Goal: Find contact information: Find contact information

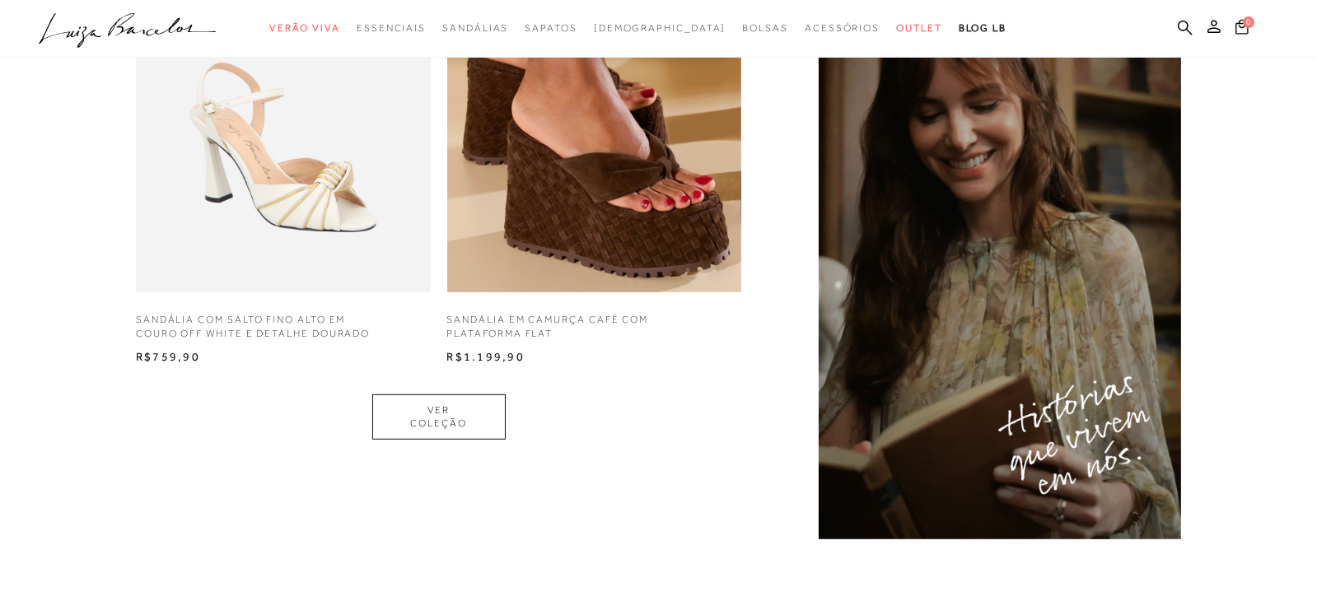
scroll to position [1313, 0]
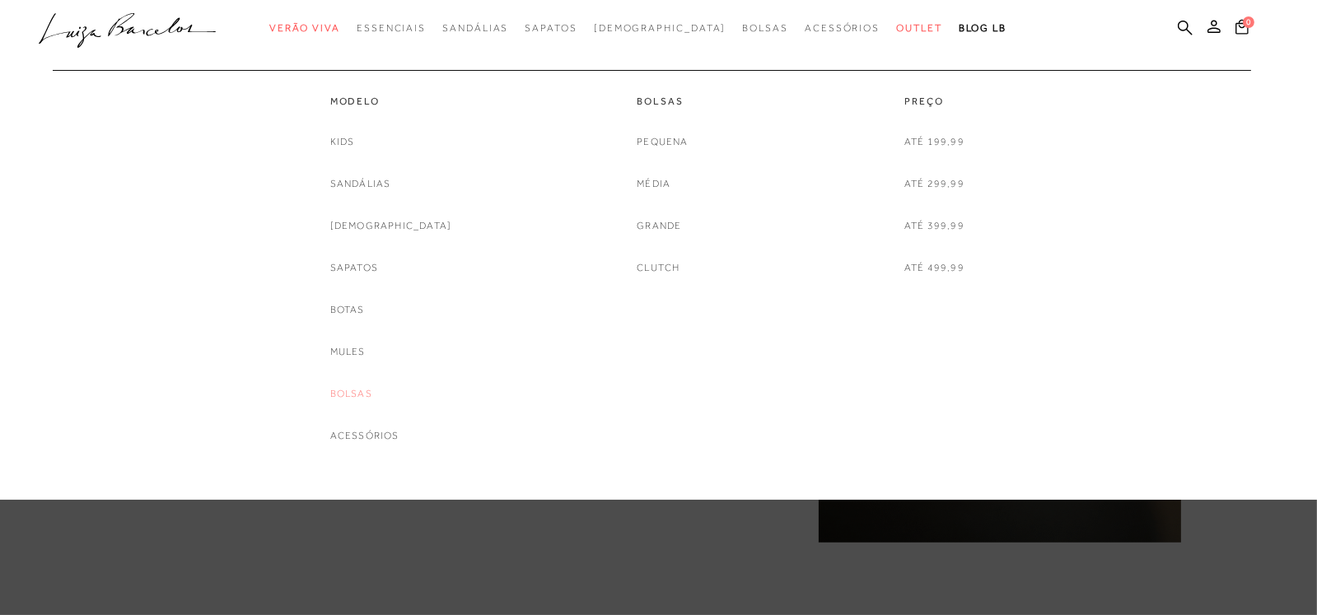
click at [372, 394] on link "Bolsas" at bounding box center [351, 393] width 42 height 17
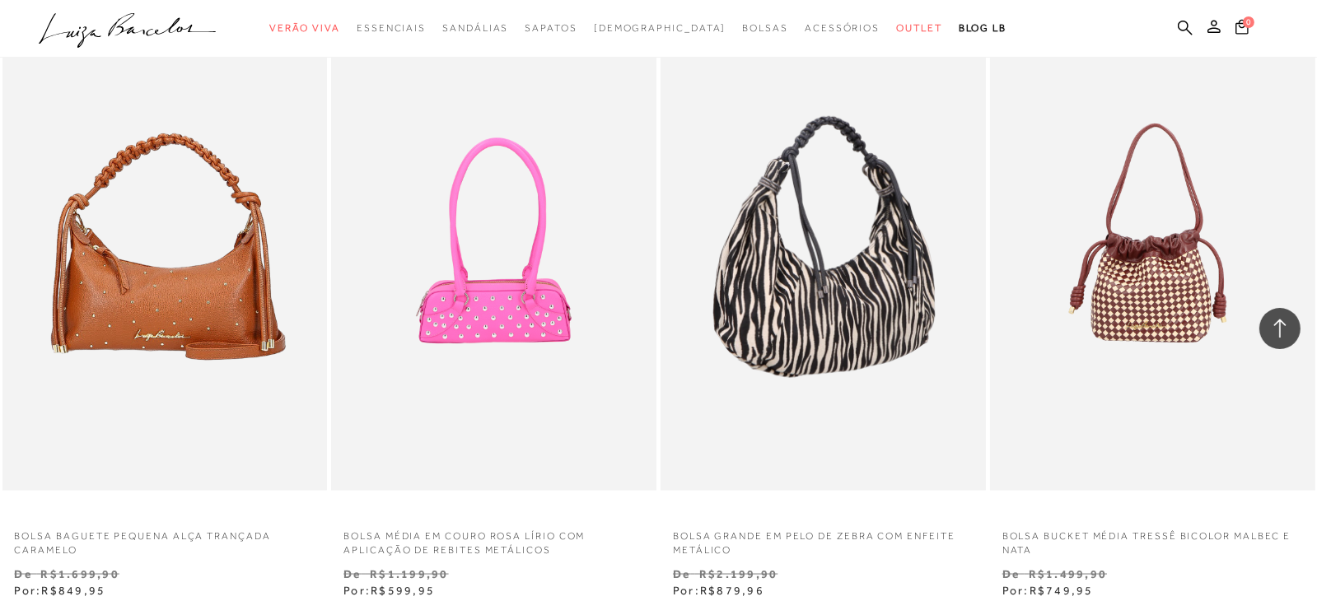
scroll to position [3459, 0]
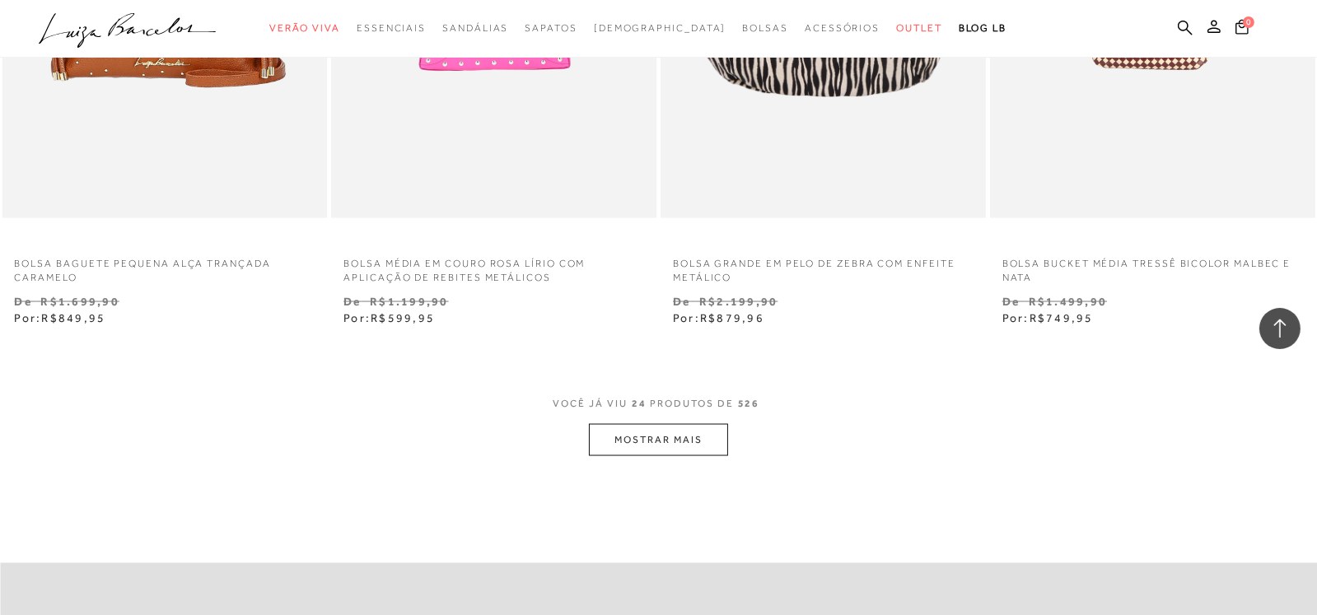
click at [660, 446] on button "MOSTRAR MAIS" at bounding box center [658, 440] width 138 height 32
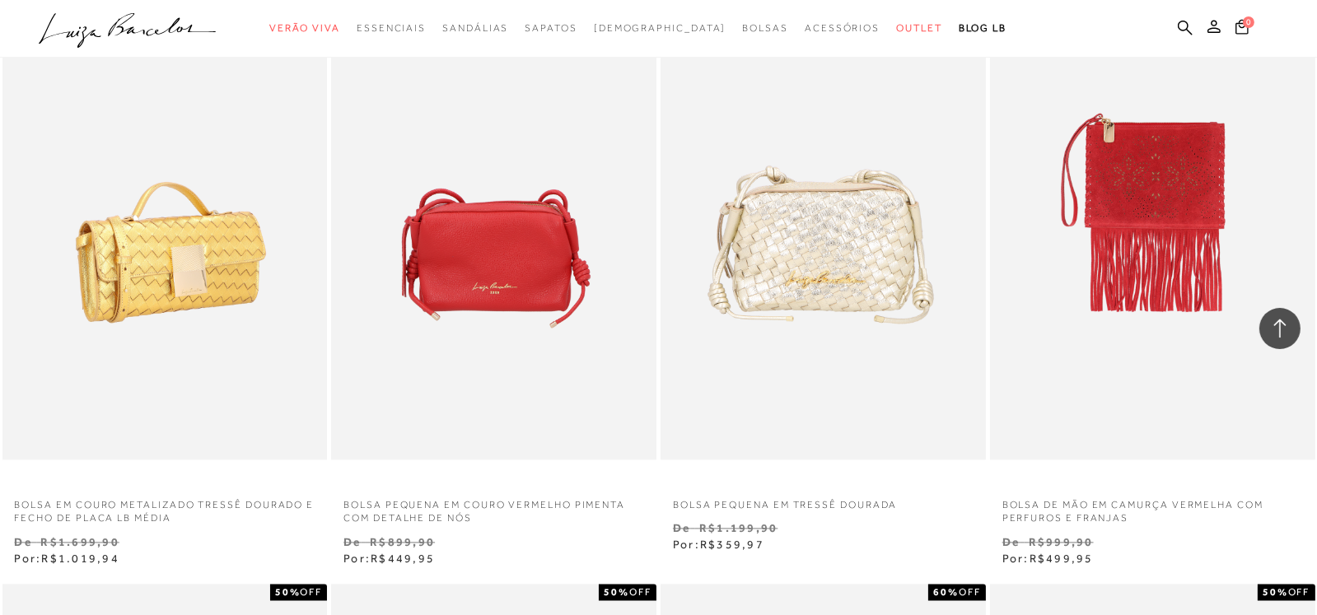
scroll to position [4446, 0]
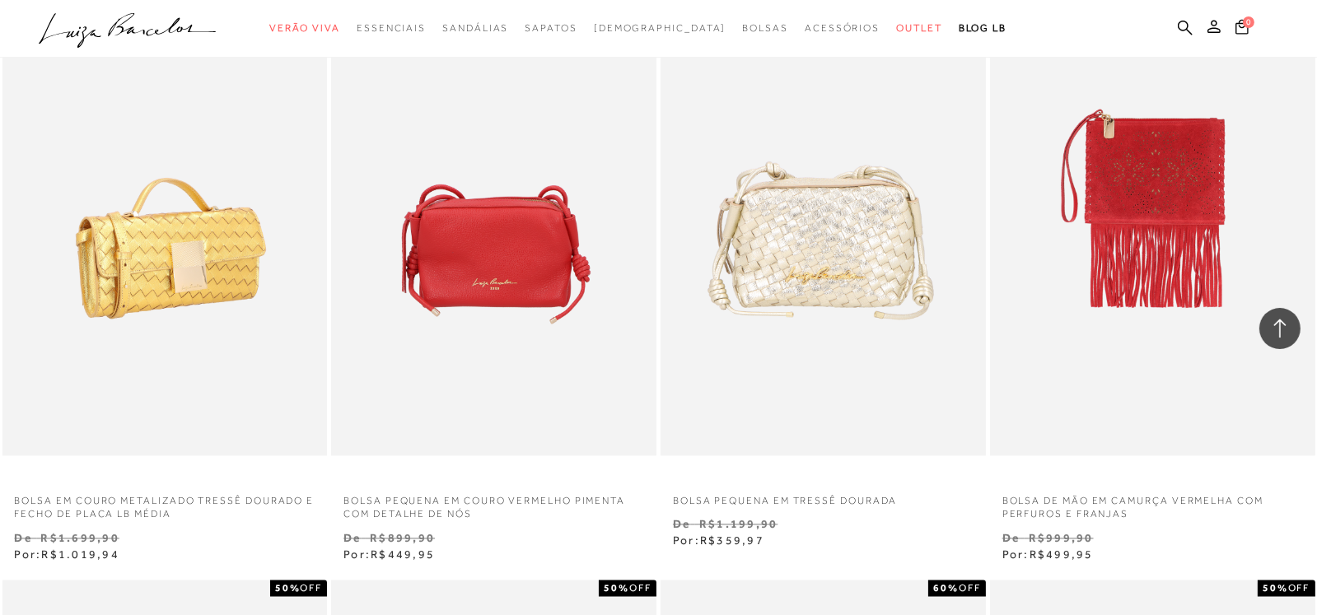
click at [223, 259] on img at bounding box center [166, 211] width 324 height 488
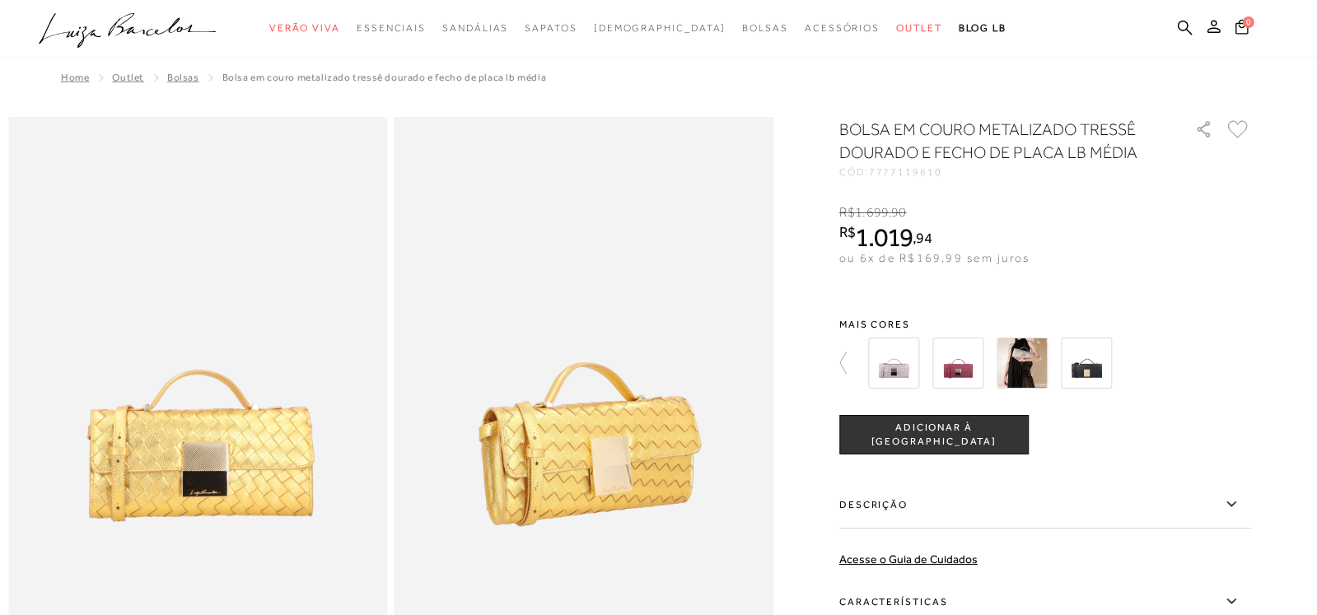
click at [1033, 352] on img at bounding box center [1021, 363] width 51 height 51
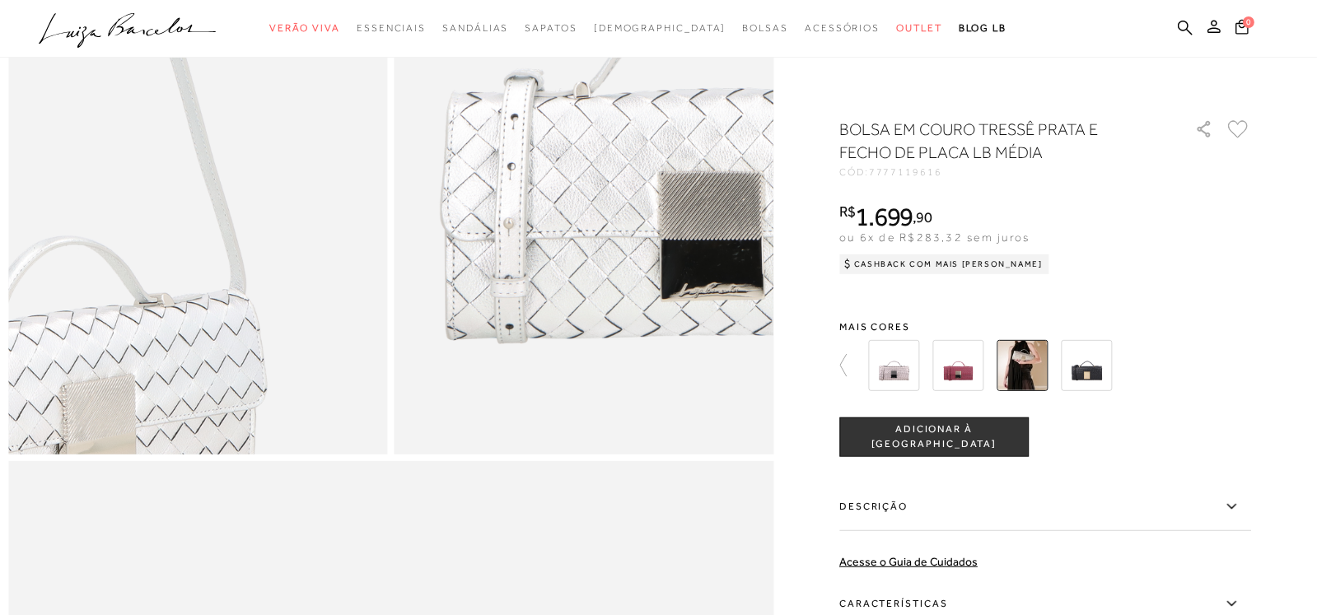
scroll to position [1317, 0]
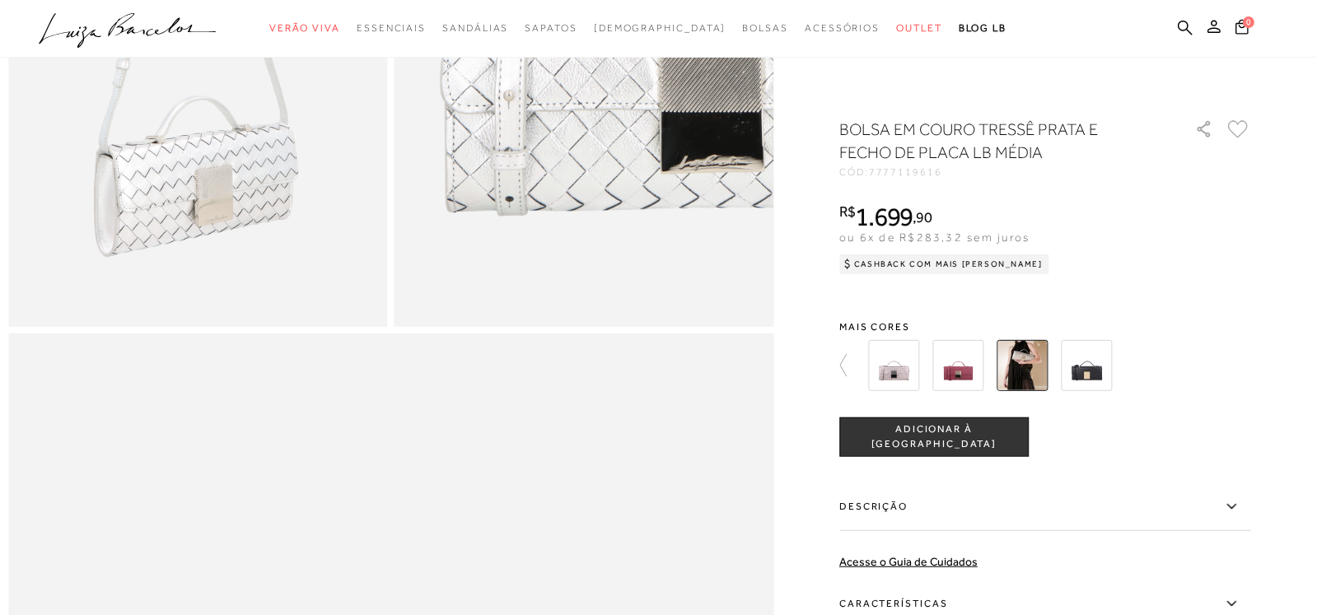
click at [968, 361] on img at bounding box center [957, 365] width 51 height 51
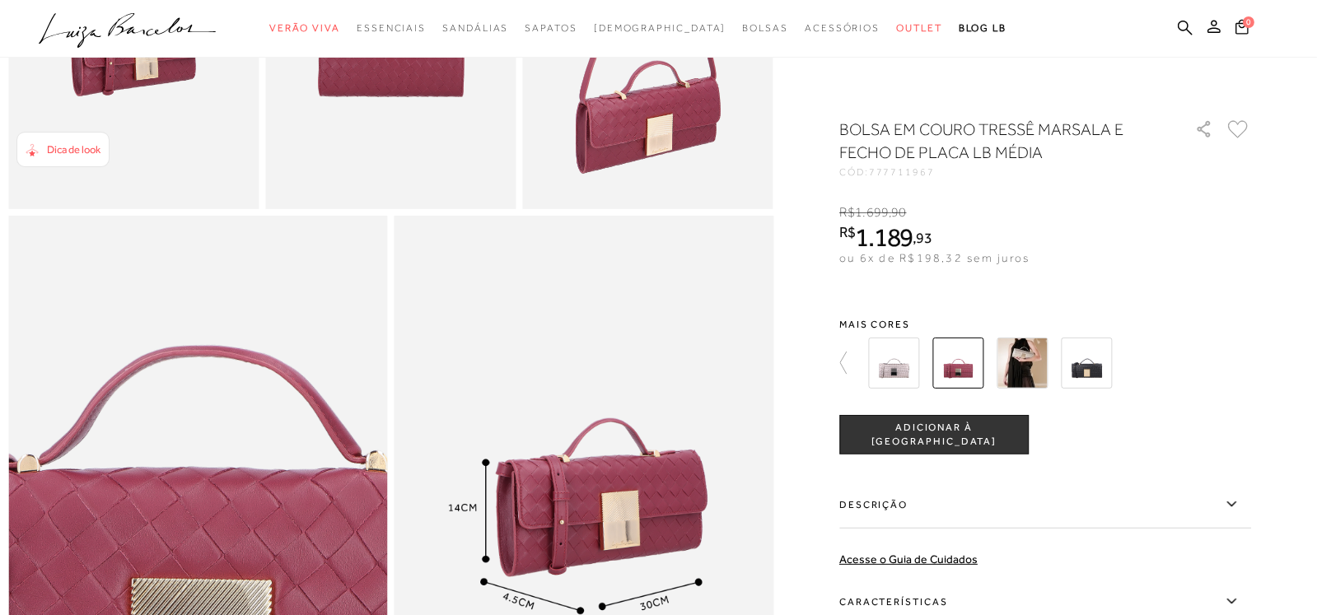
scroll to position [823, 0]
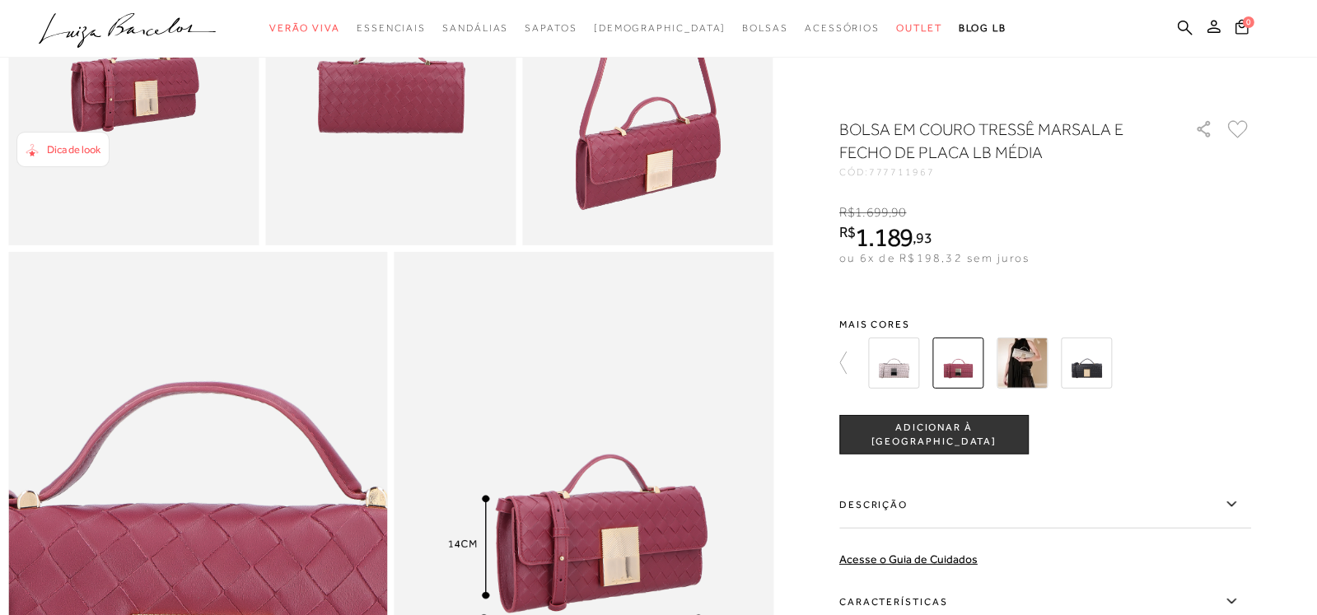
click at [1101, 359] on img at bounding box center [1086, 363] width 51 height 51
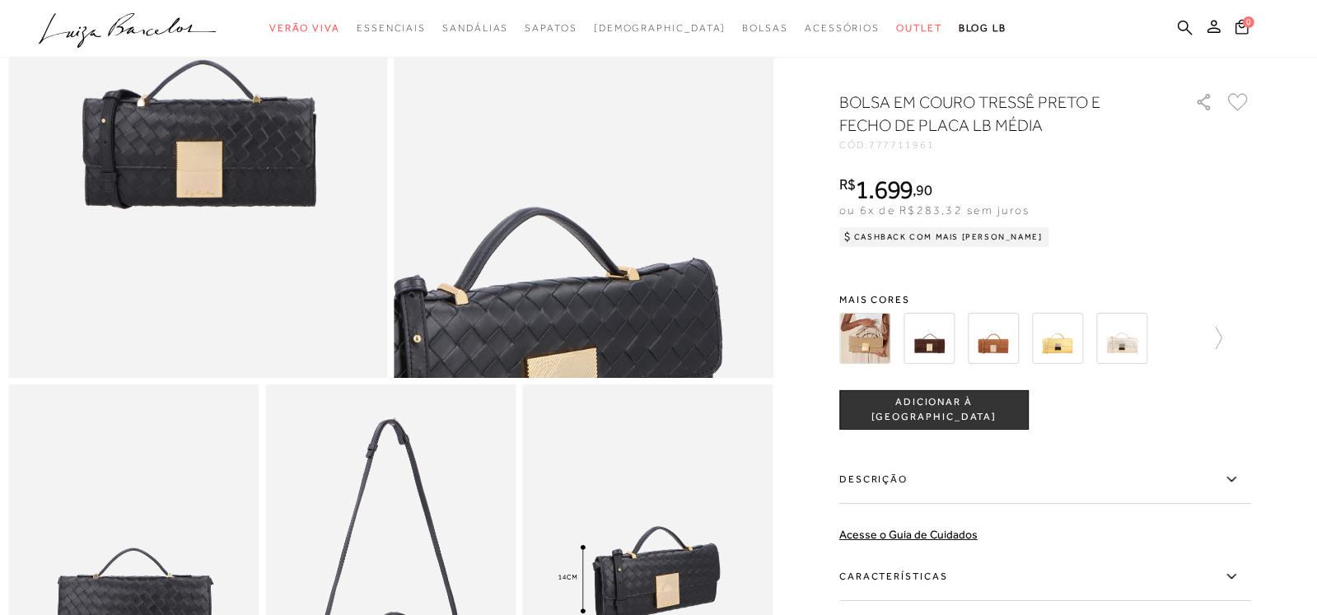
scroll to position [411, 0]
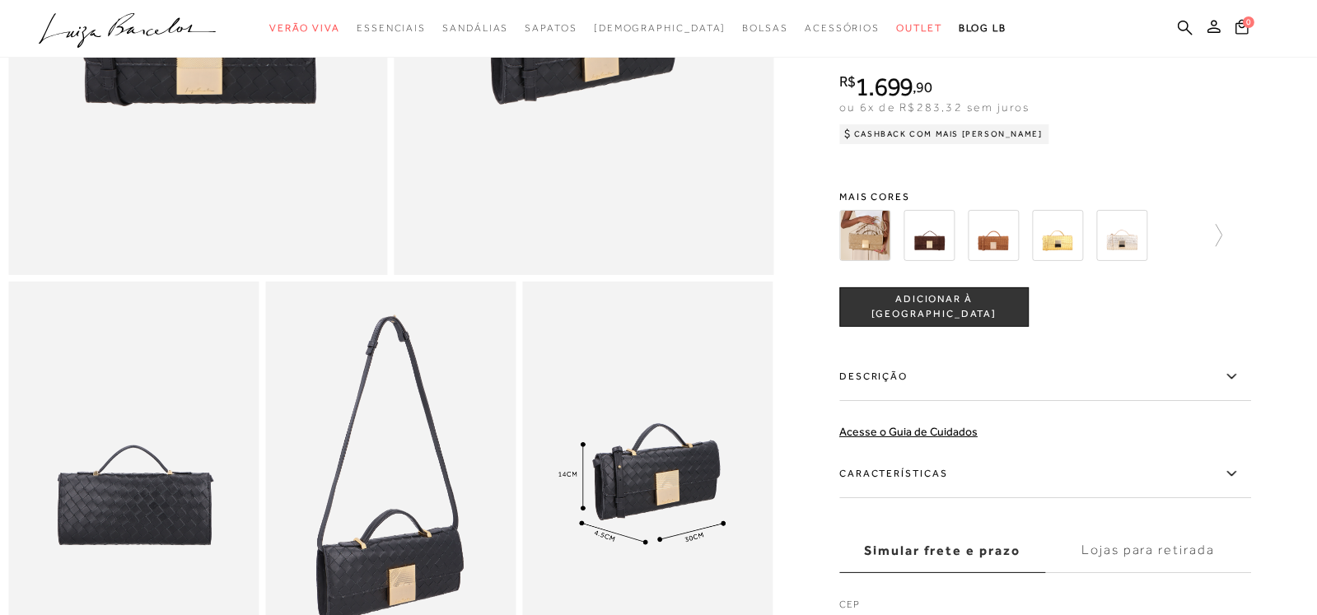
click at [1001, 249] on img at bounding box center [993, 235] width 51 height 51
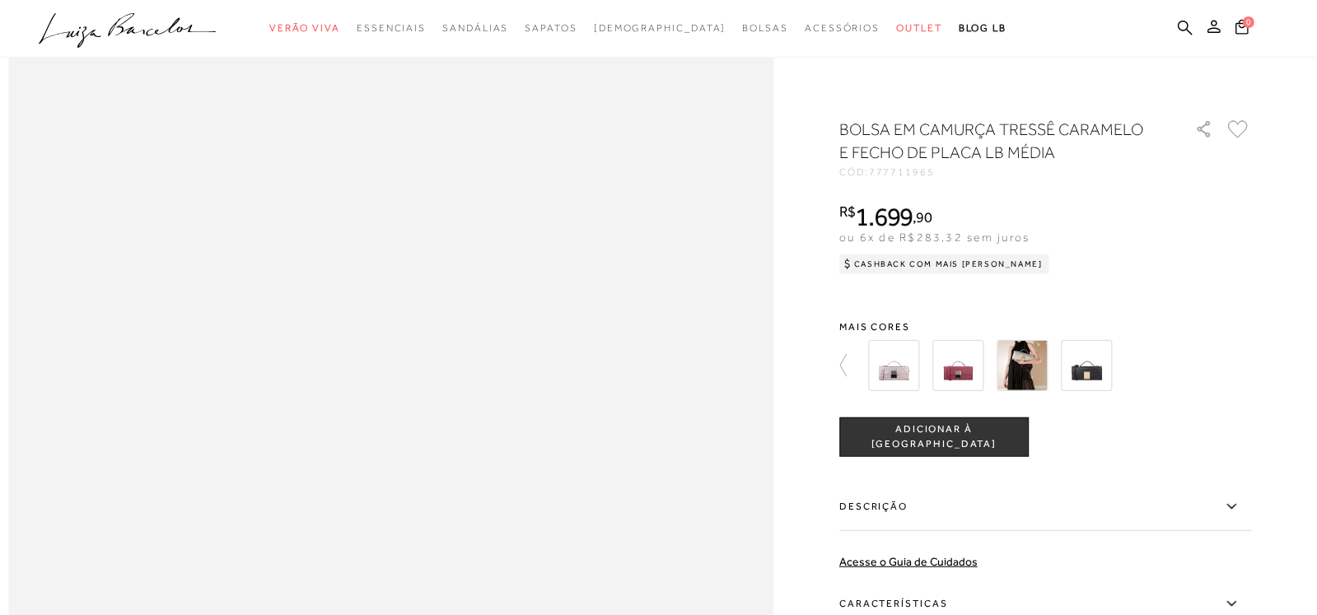
scroll to position [1070, 0]
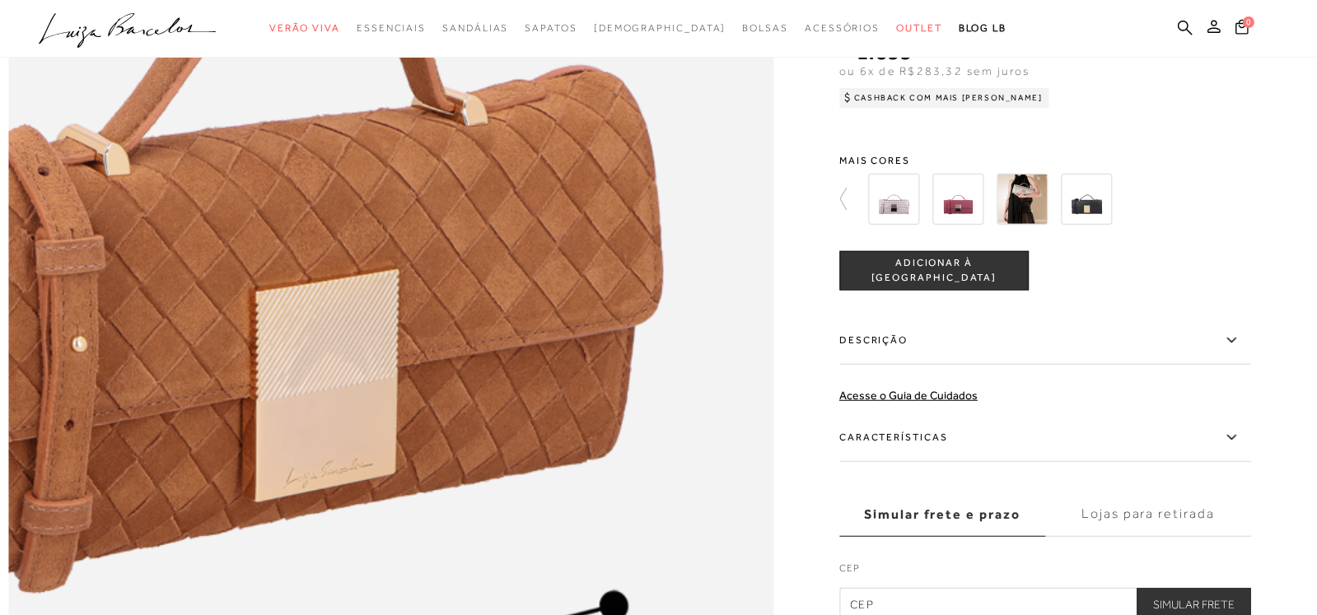
scroll to position [1646, 0]
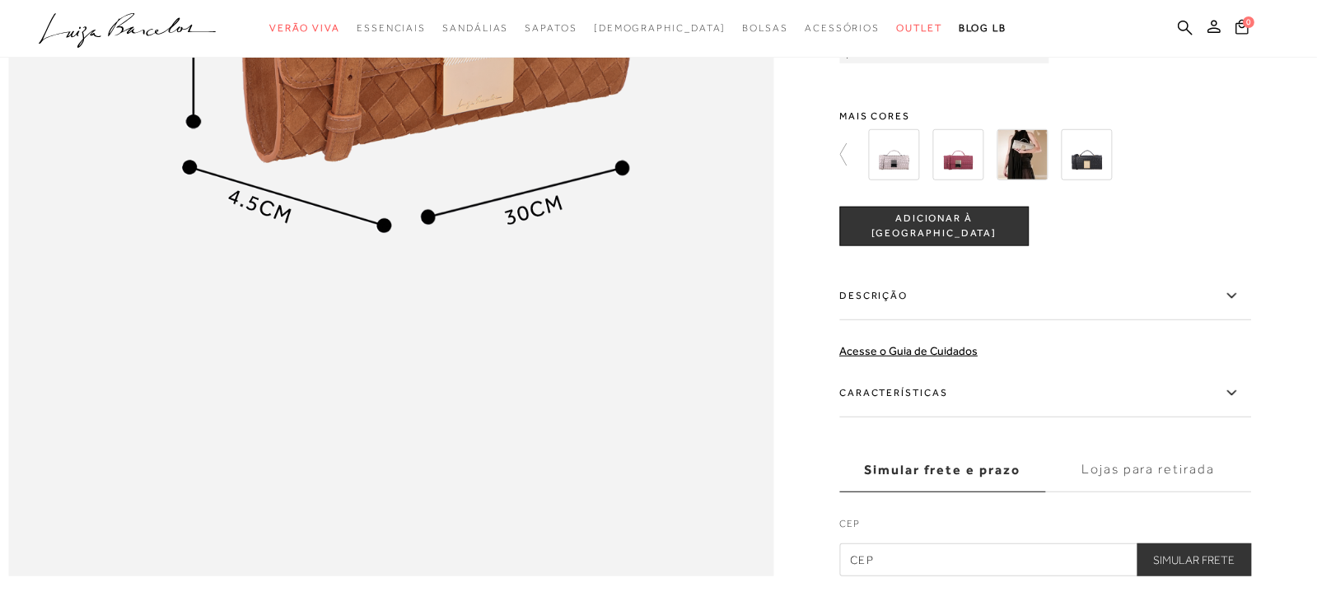
click at [1029, 180] on img at bounding box center [1021, 154] width 51 height 51
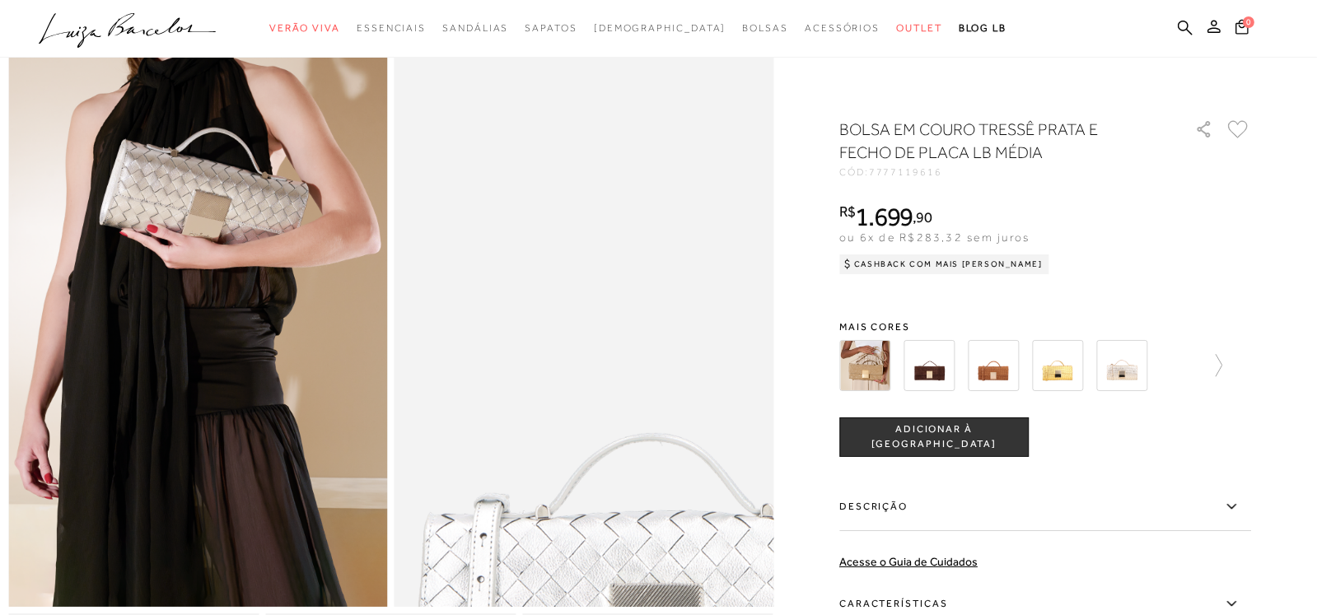
scroll to position [329, 0]
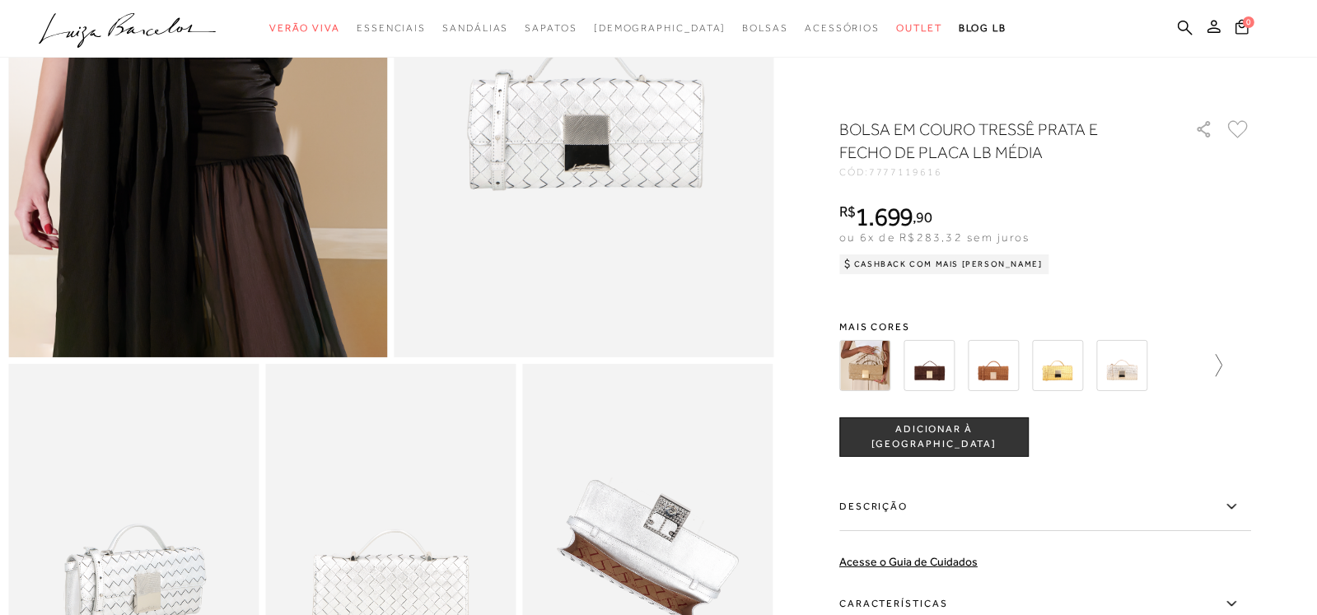
click at [1222, 364] on icon at bounding box center [1210, 365] width 23 height 23
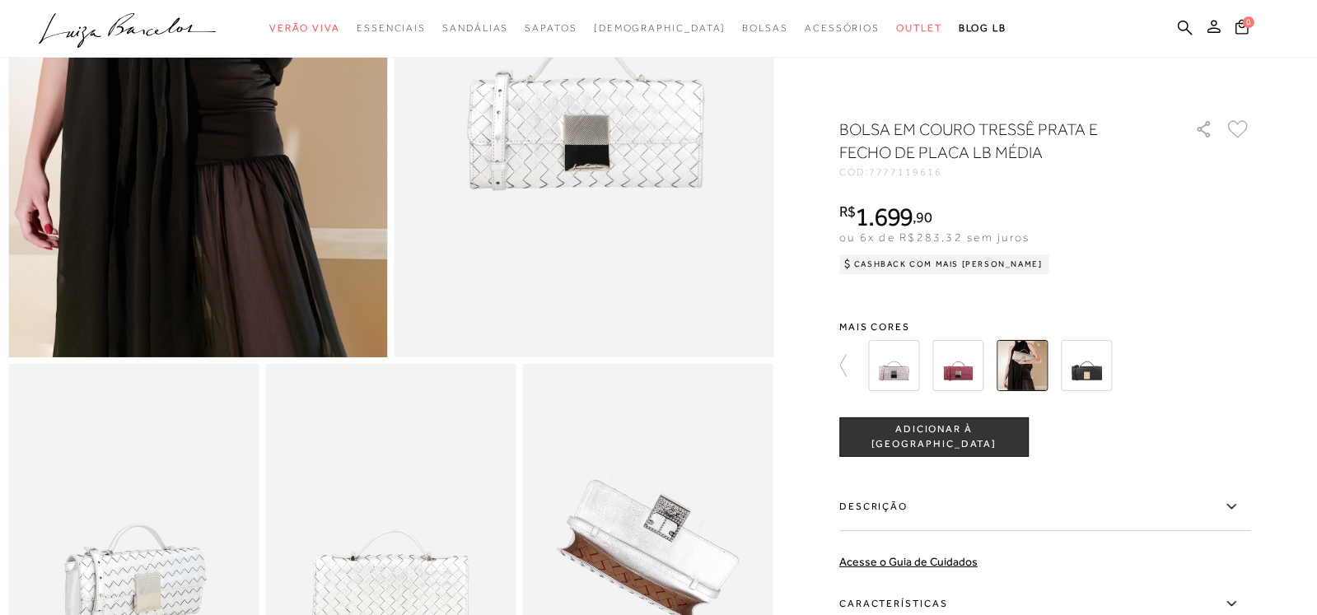
click at [846, 362] on icon at bounding box center [850, 365] width 23 height 23
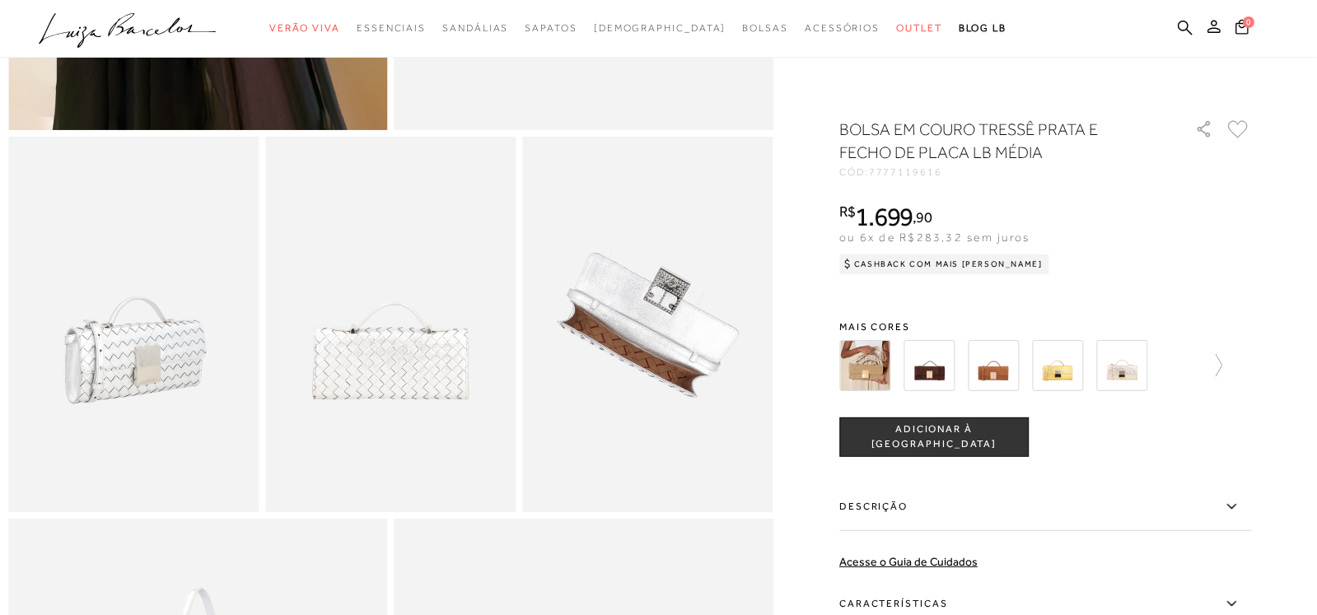
scroll to position [576, 0]
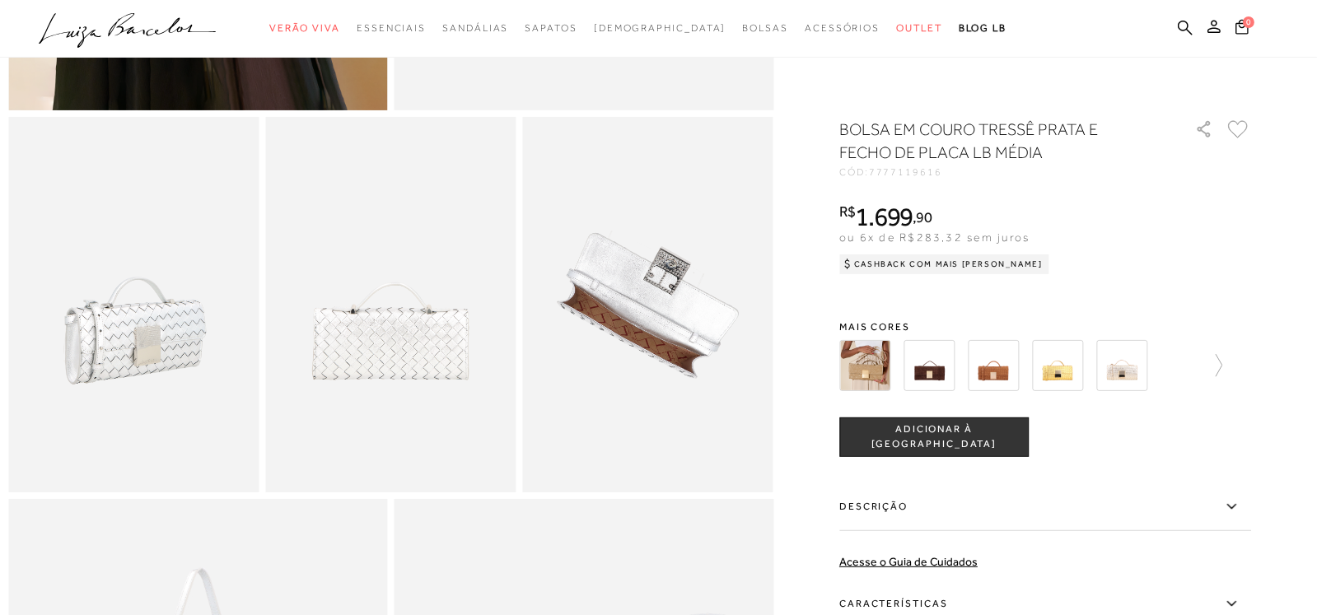
click at [866, 360] on img at bounding box center [864, 365] width 51 height 51
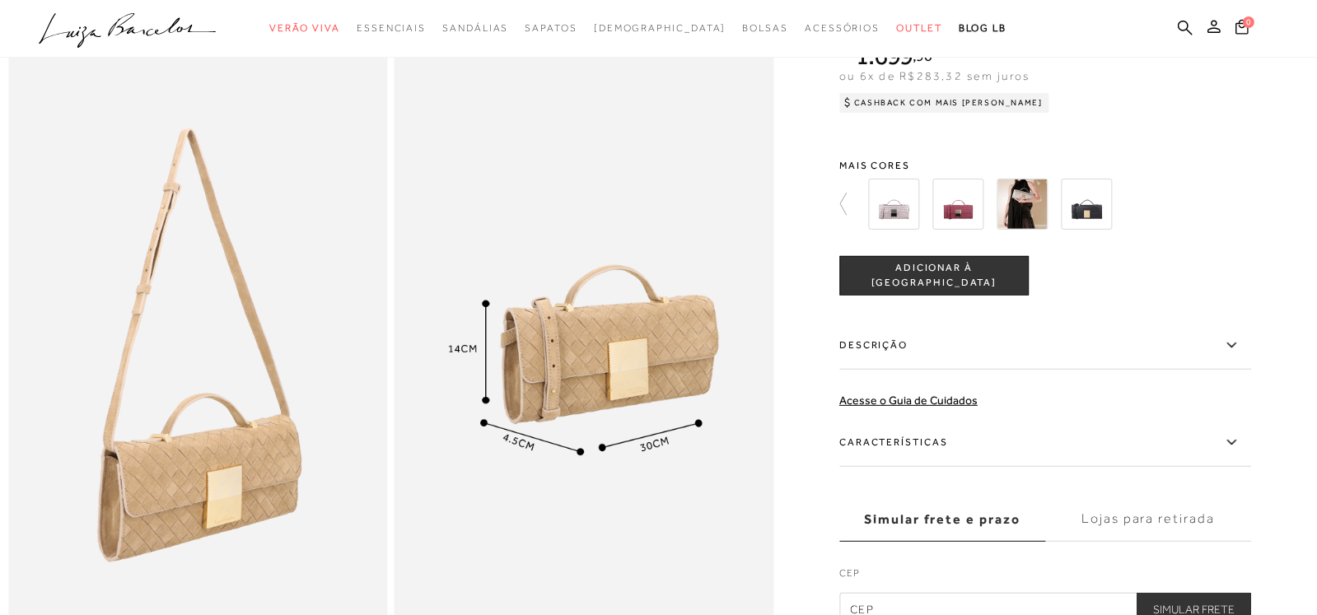
scroll to position [988, 0]
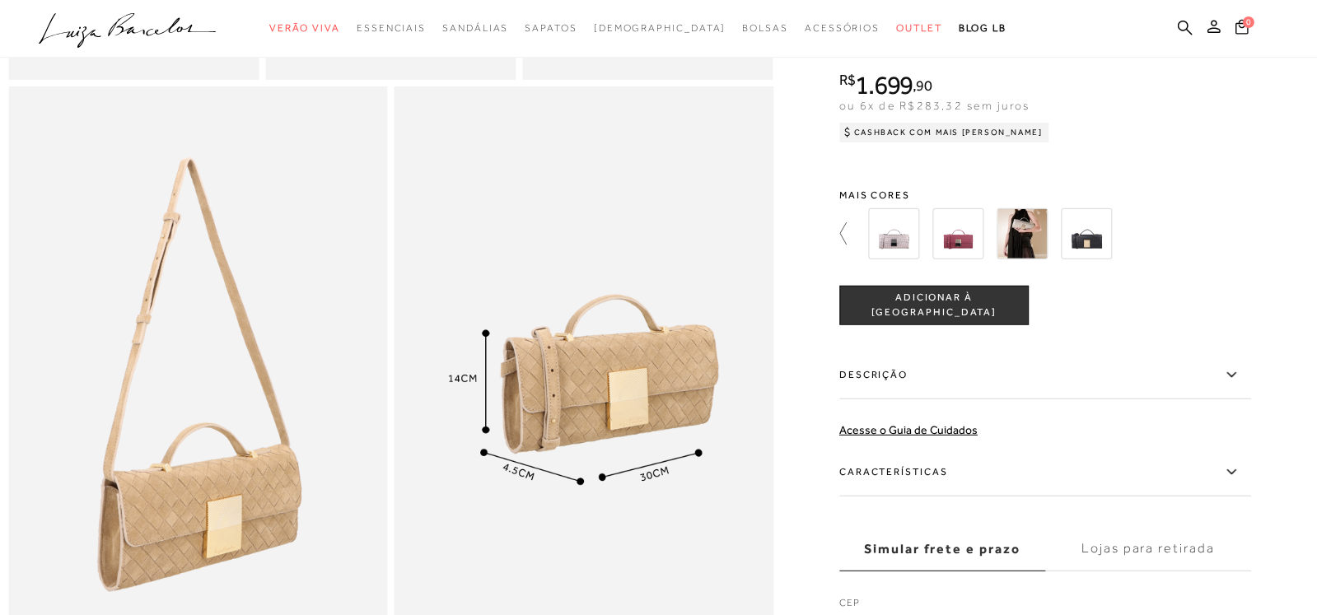
click at [847, 245] on icon at bounding box center [843, 233] width 7 height 22
click at [863, 258] on div at bounding box center [671, 233] width 383 height 61
click at [846, 245] on icon at bounding box center [850, 233] width 23 height 23
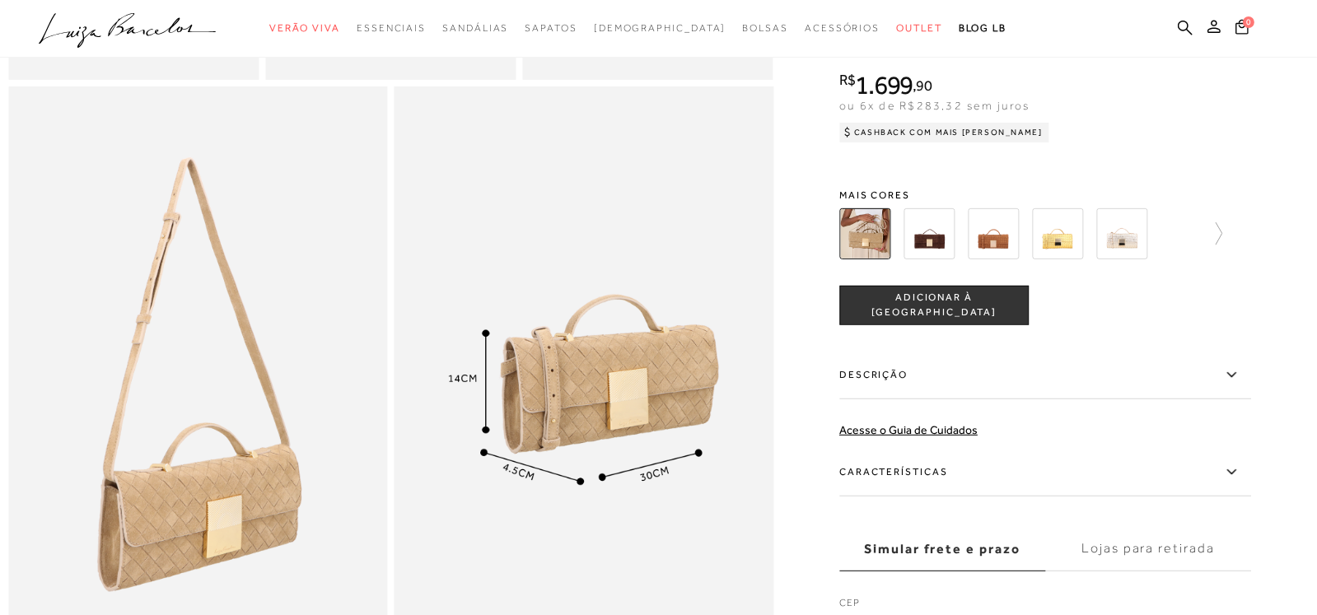
click at [991, 255] on img at bounding box center [993, 233] width 51 height 51
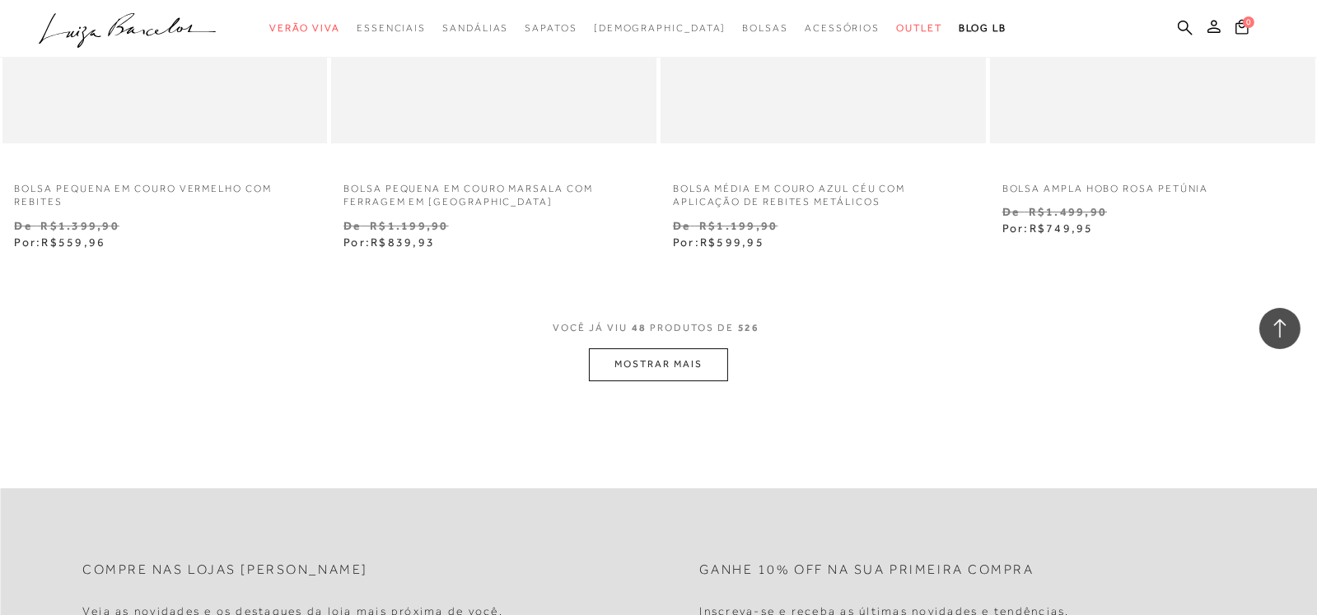
scroll to position [7329, 0]
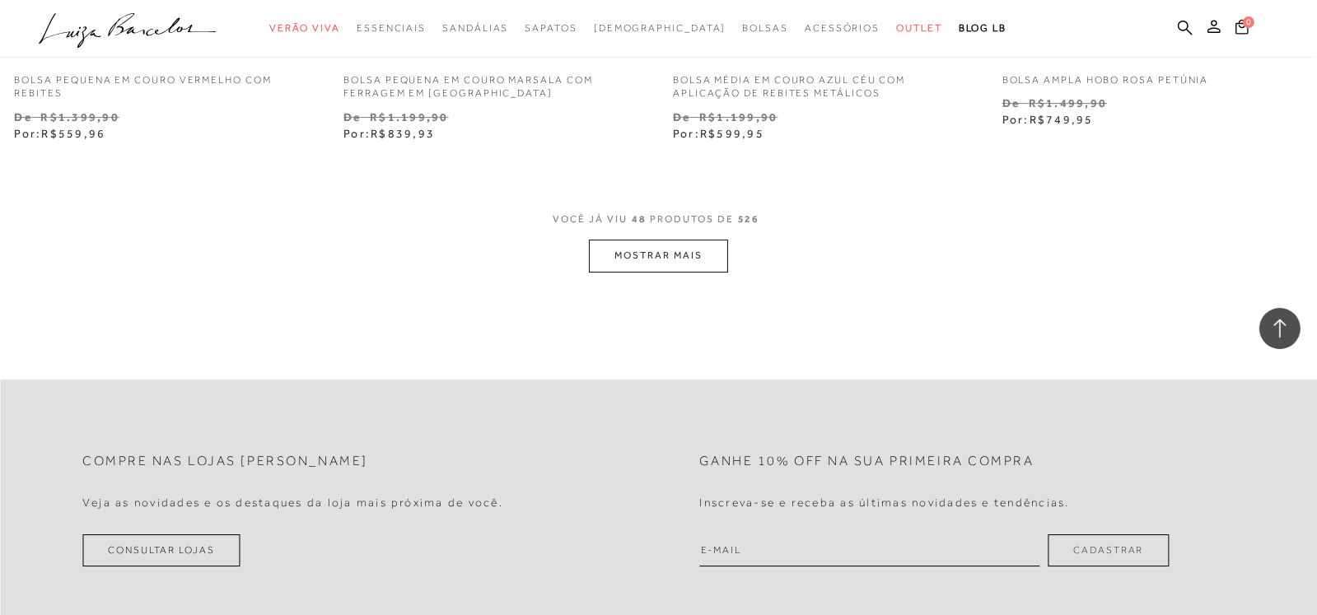
click at [657, 254] on button "MOSTRAR MAIS" at bounding box center [658, 256] width 138 height 32
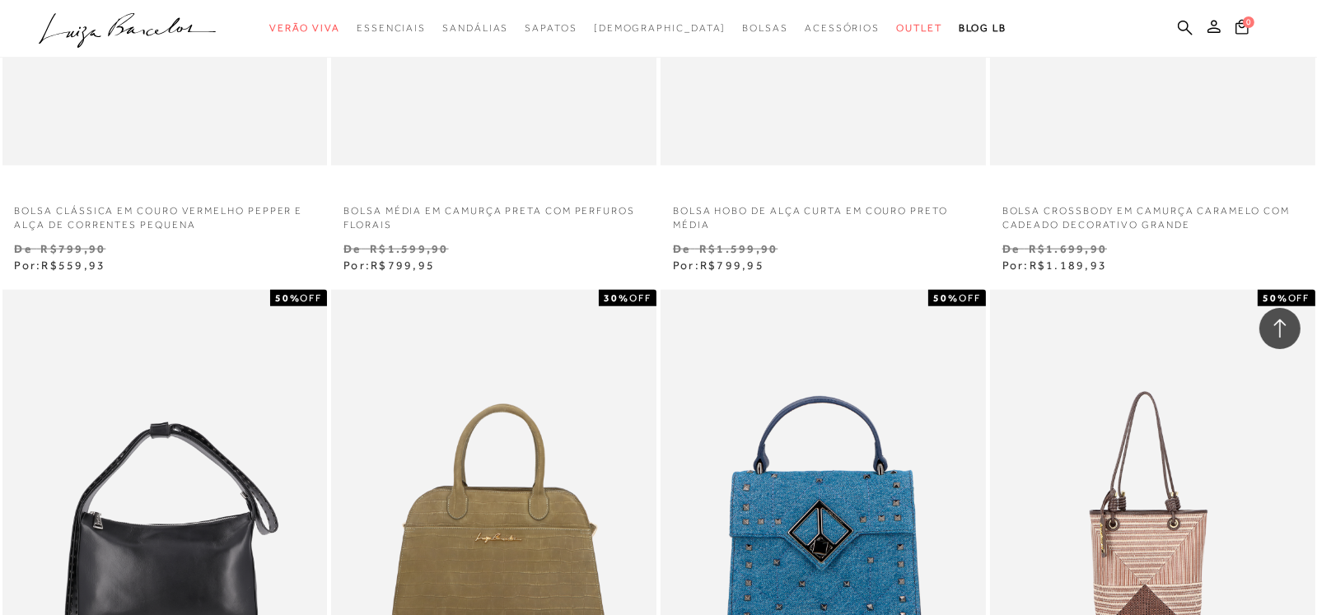
scroll to position [9964, 0]
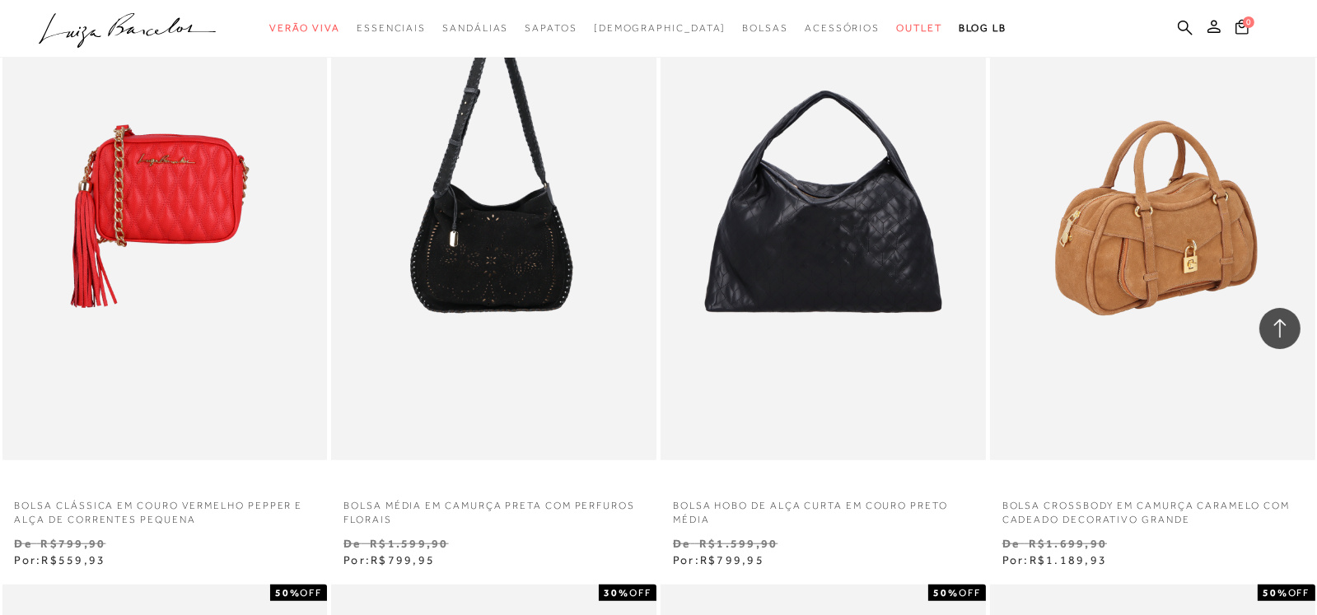
click at [1172, 245] on img at bounding box center [1154, 217] width 324 height 488
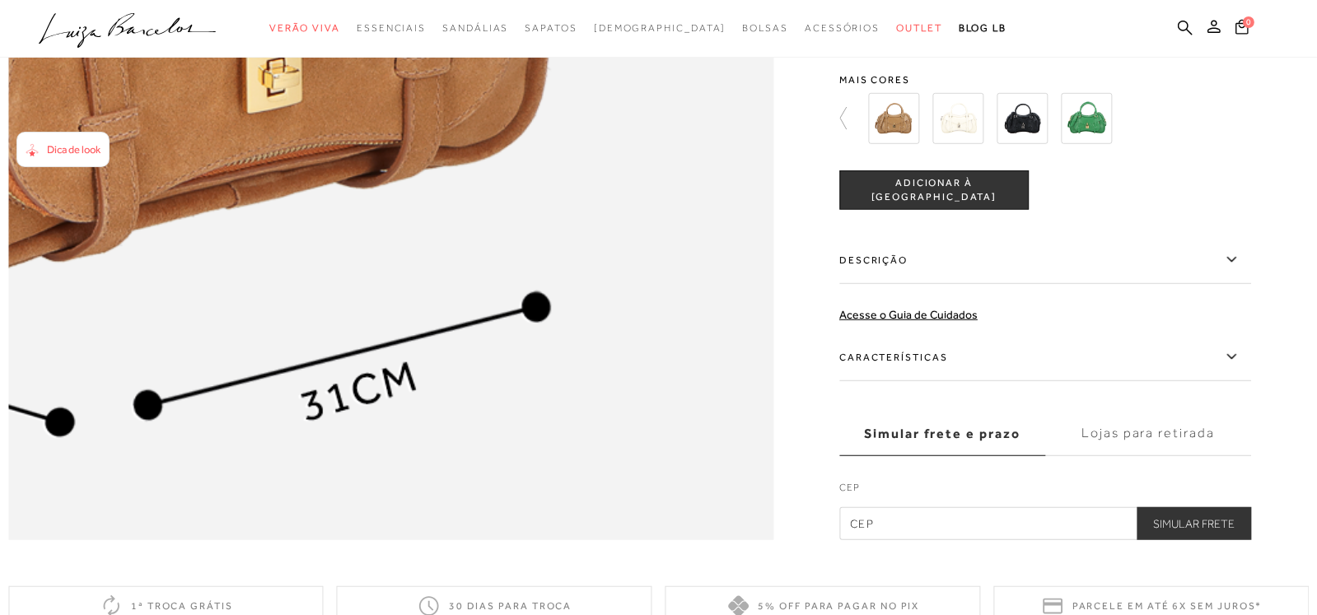
scroll to position [1729, 0]
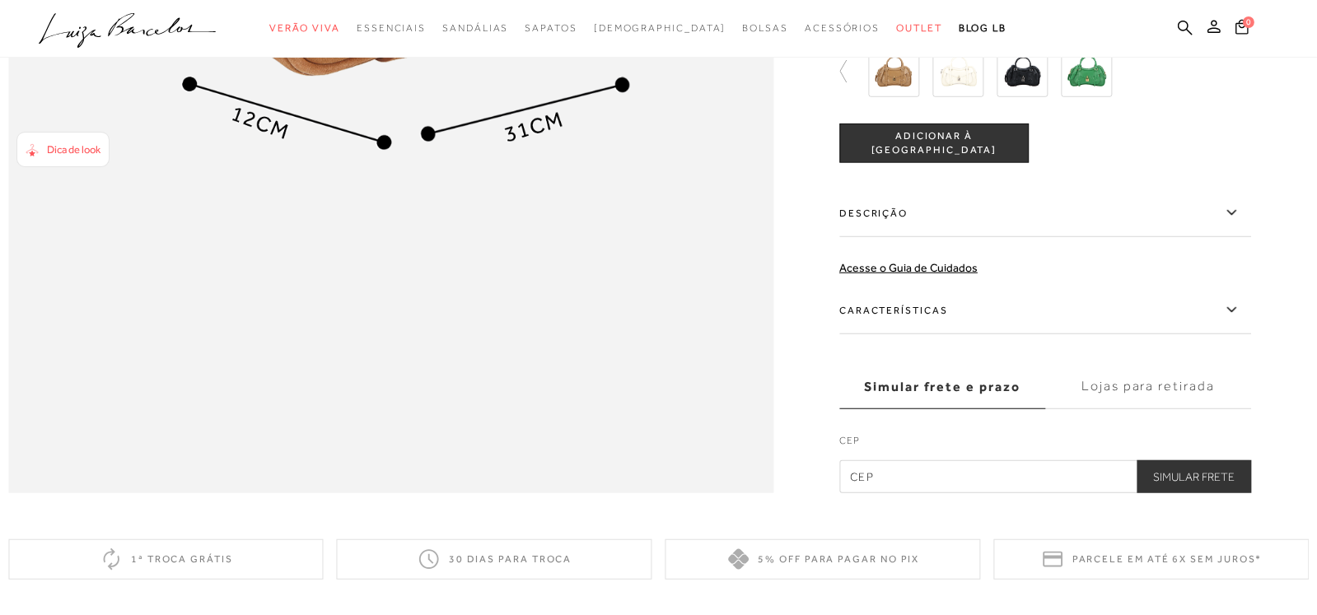
click at [974, 97] on img at bounding box center [957, 71] width 51 height 51
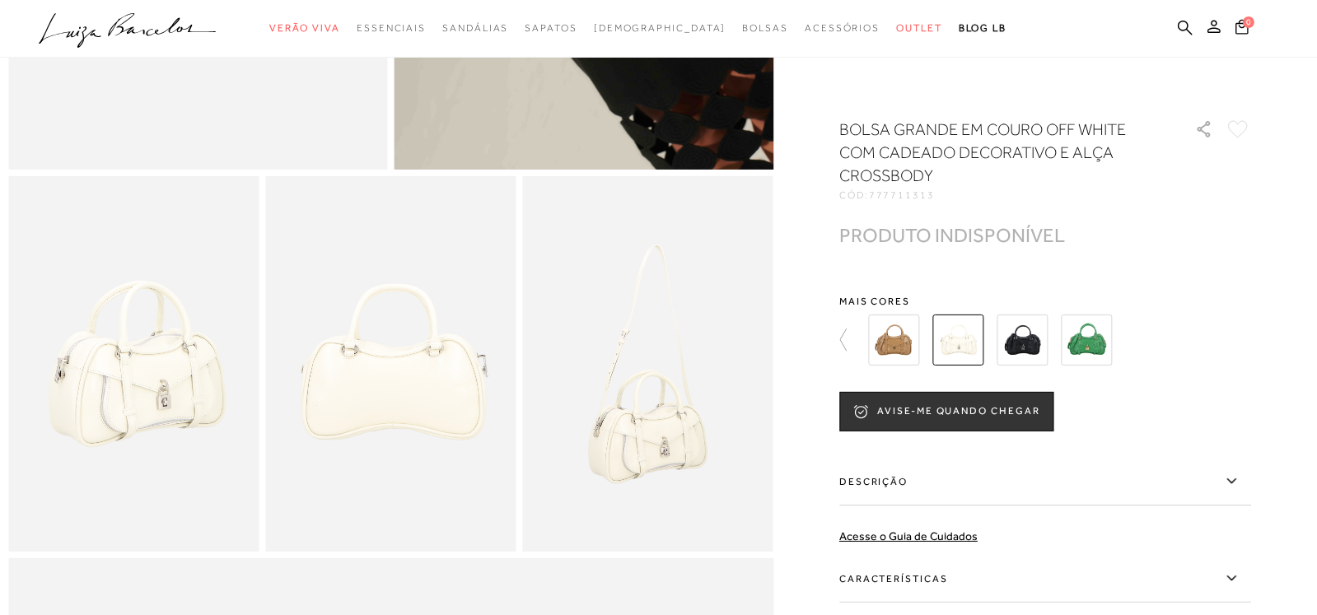
scroll to position [494, 0]
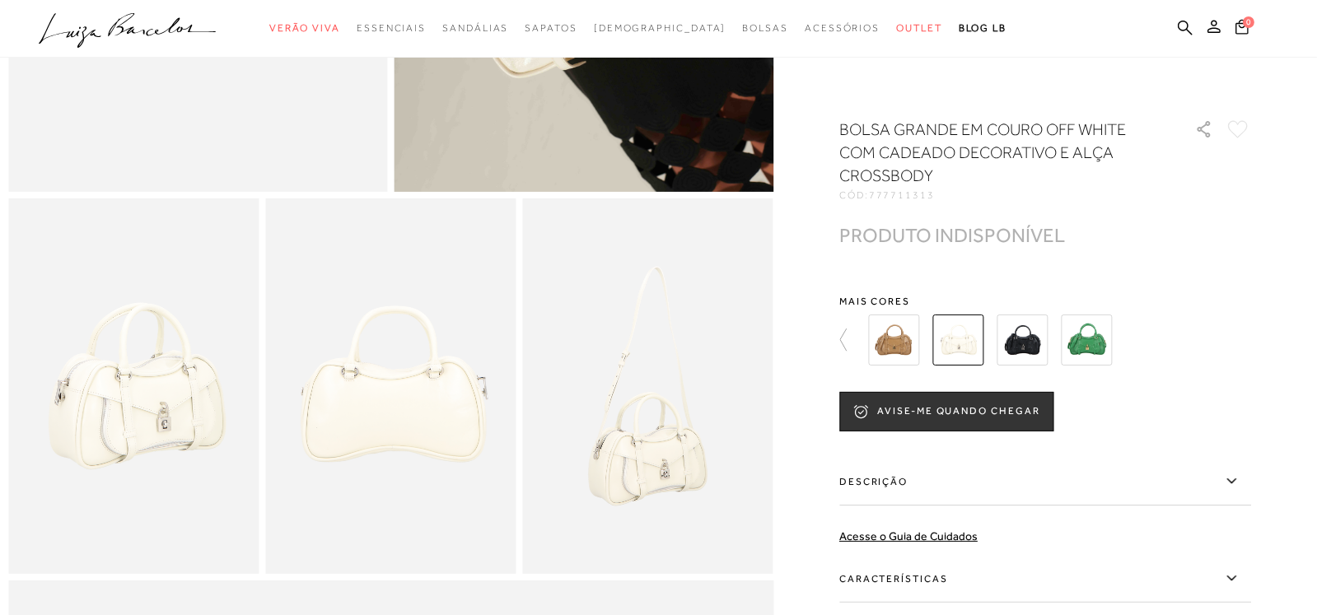
click at [1031, 338] on img at bounding box center [1021, 340] width 51 height 51
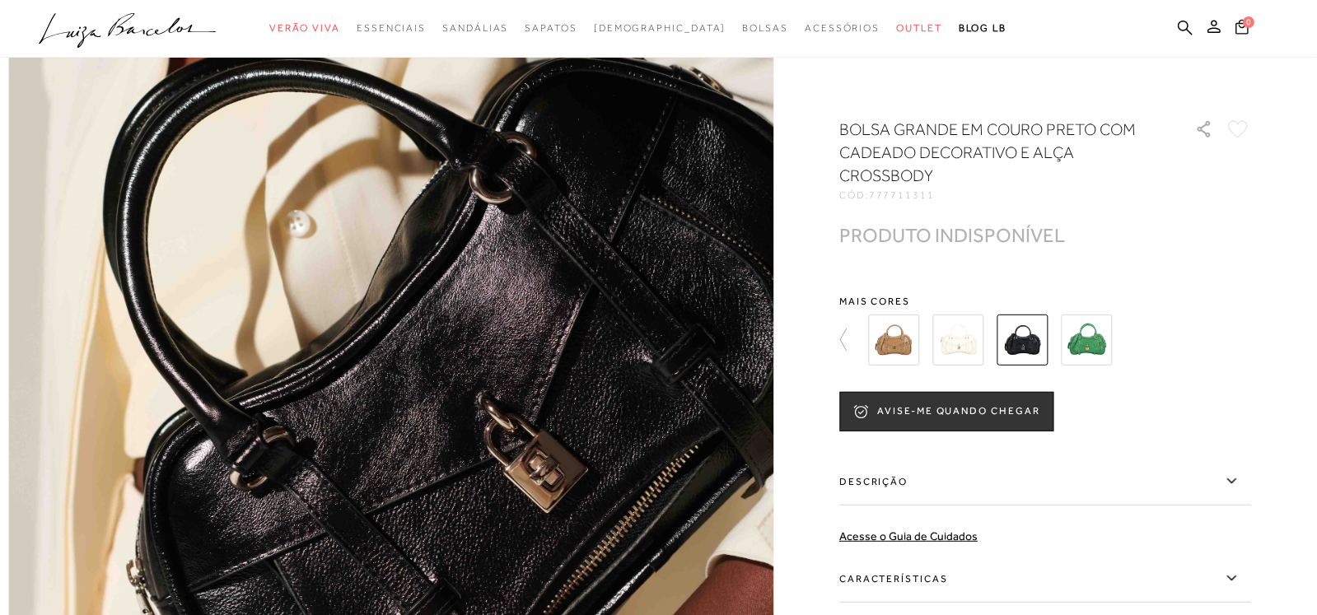
scroll to position [1152, 0]
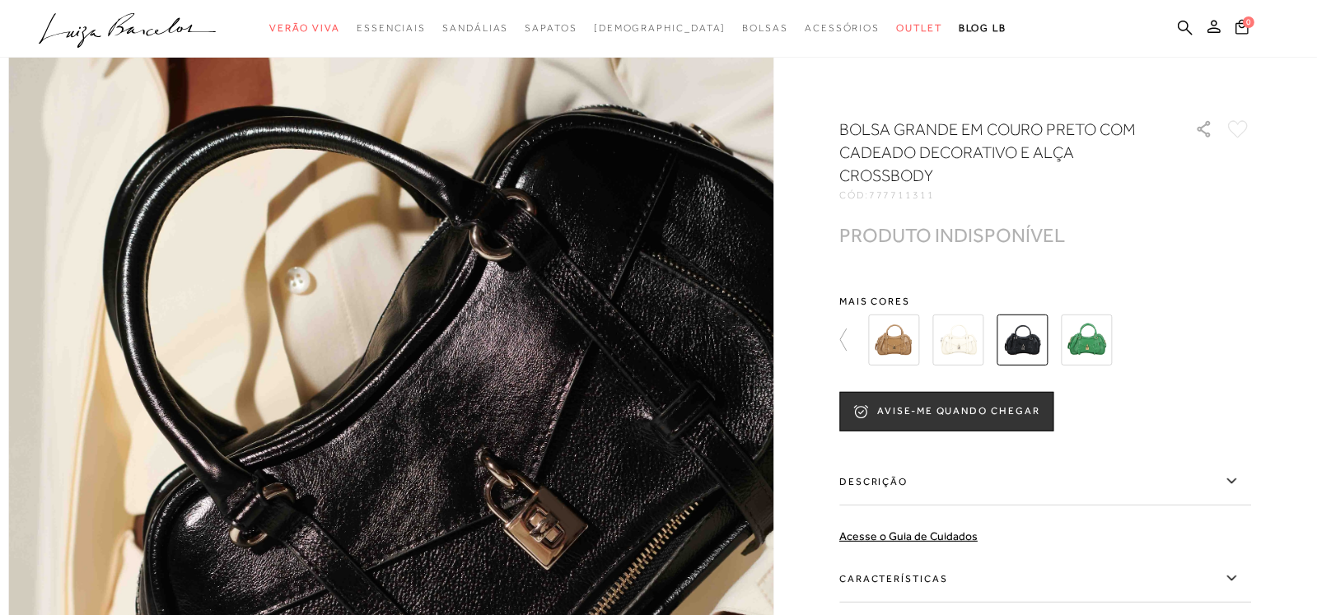
click at [1096, 337] on img at bounding box center [1086, 340] width 51 height 51
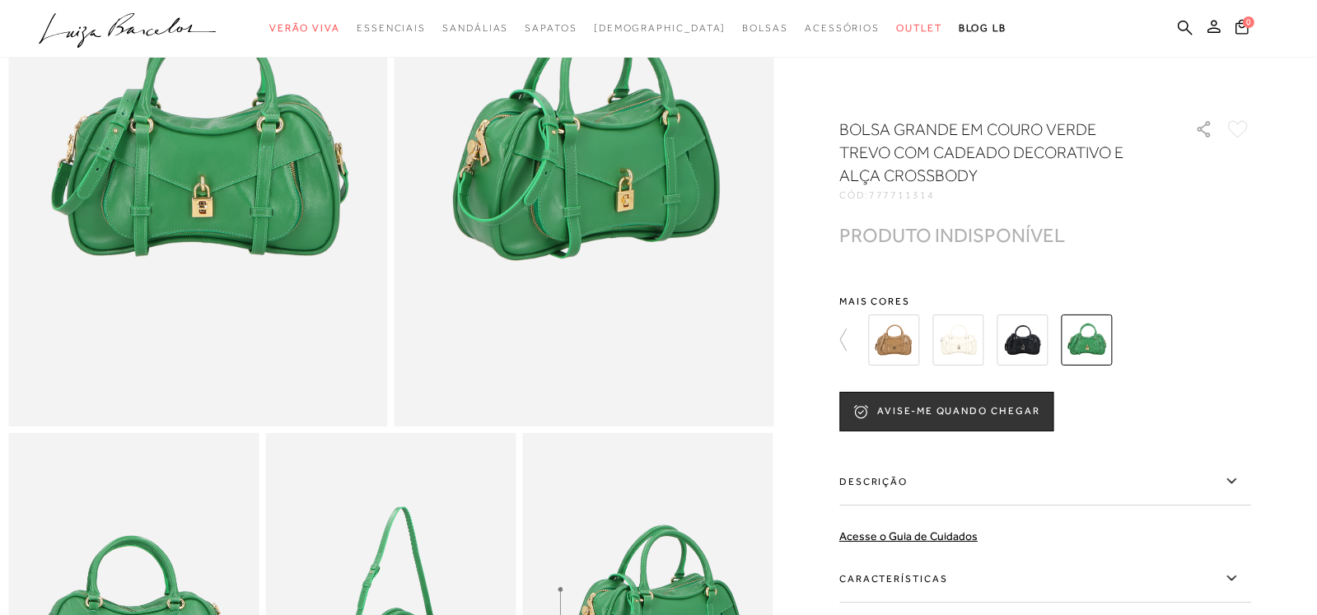
scroll to position [247, 0]
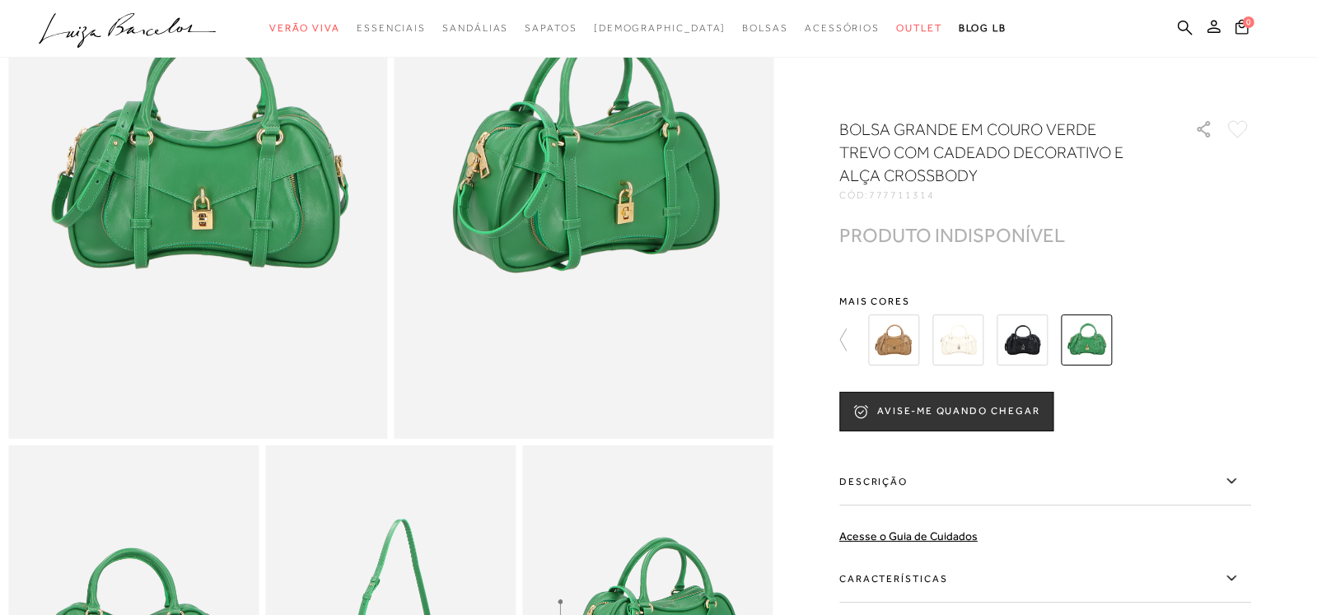
click at [905, 335] on img at bounding box center [893, 340] width 51 height 51
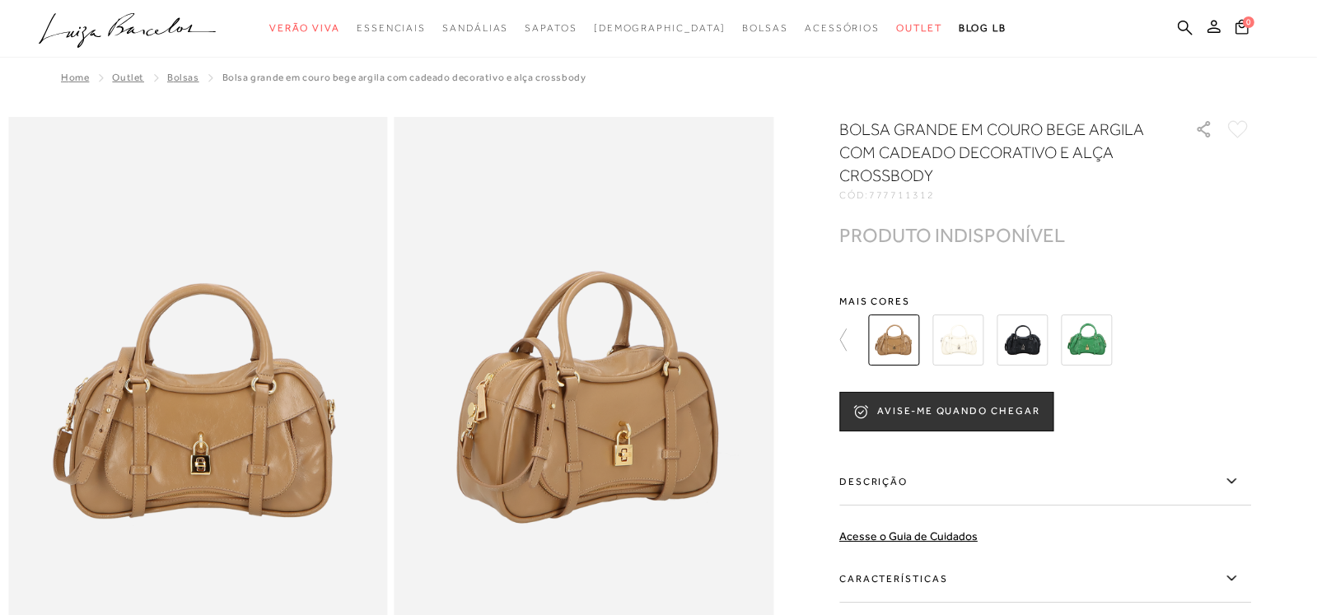
click at [863, 338] on div at bounding box center [671, 340] width 383 height 61
click at [902, 329] on img at bounding box center [893, 340] width 51 height 51
click at [845, 334] on icon at bounding box center [850, 340] width 23 height 23
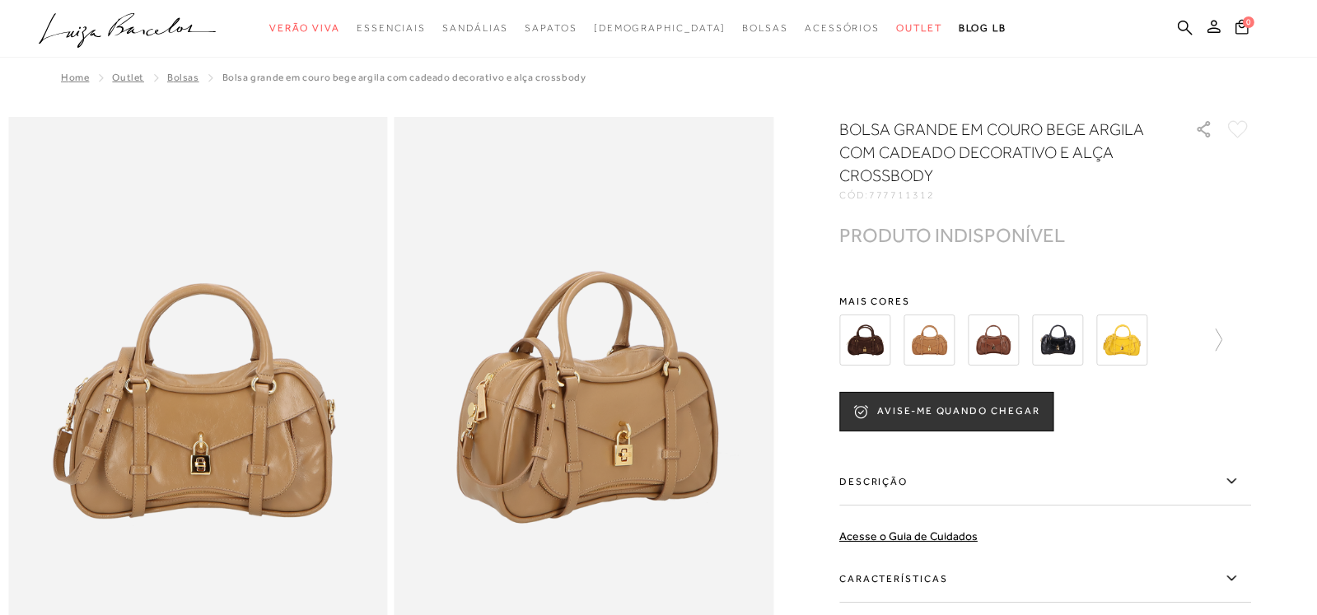
click at [936, 342] on img at bounding box center [928, 340] width 51 height 51
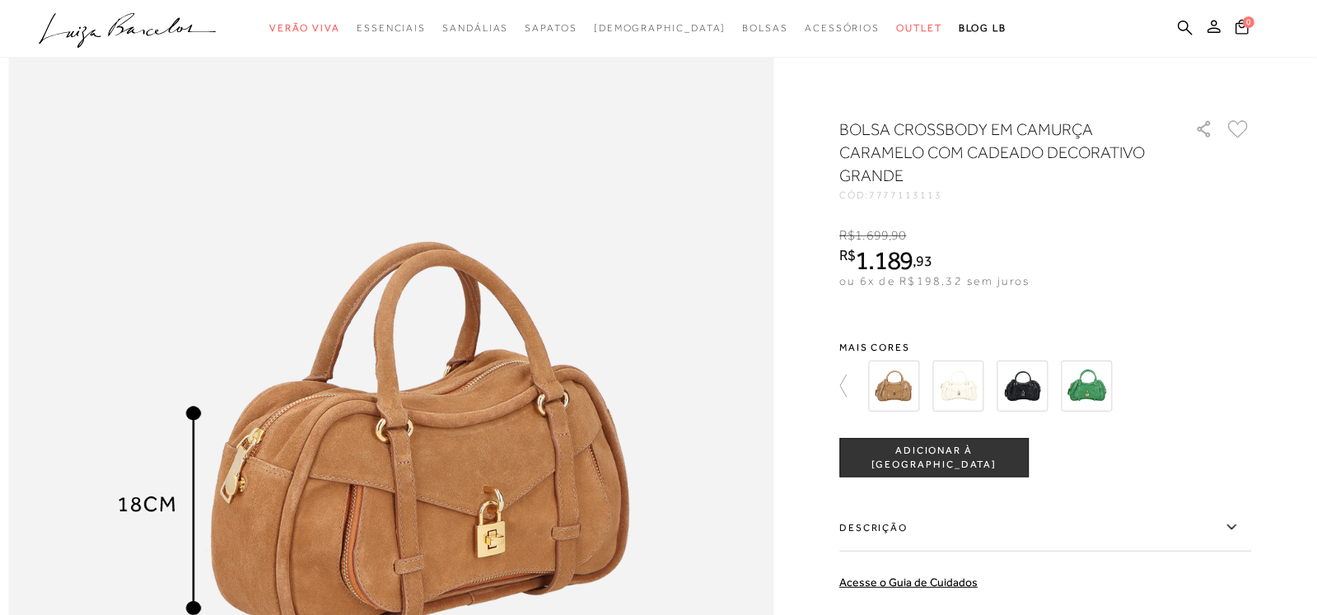
scroll to position [1317, 0]
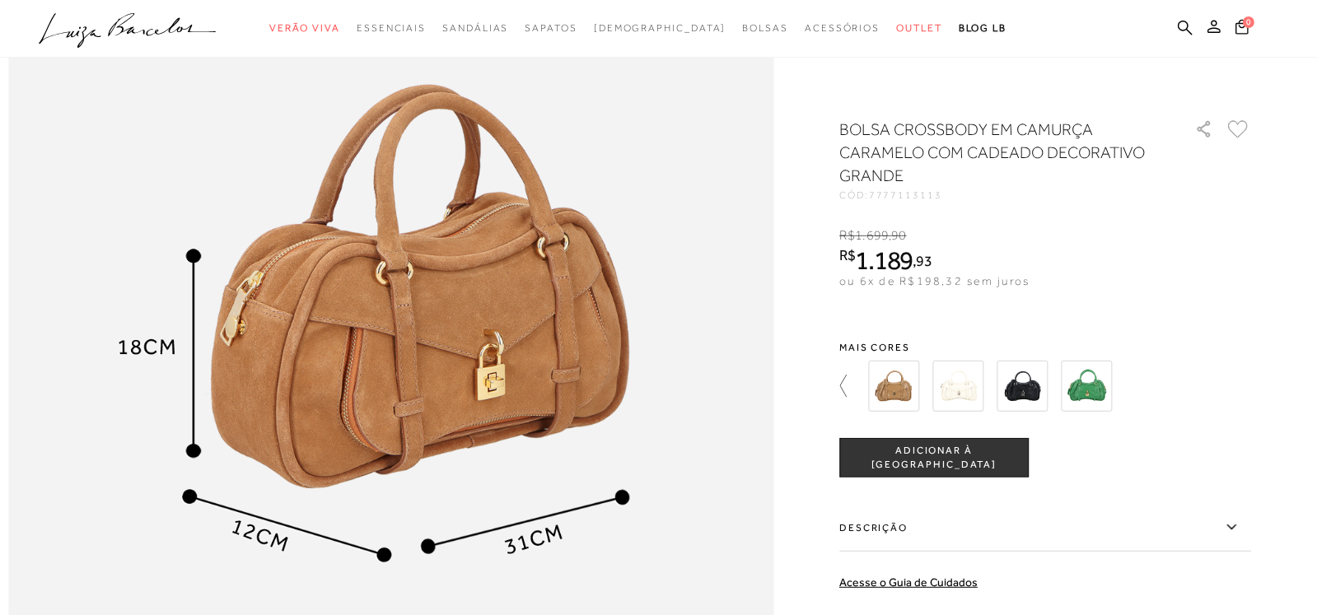
click at [849, 381] on icon at bounding box center [850, 386] width 23 height 23
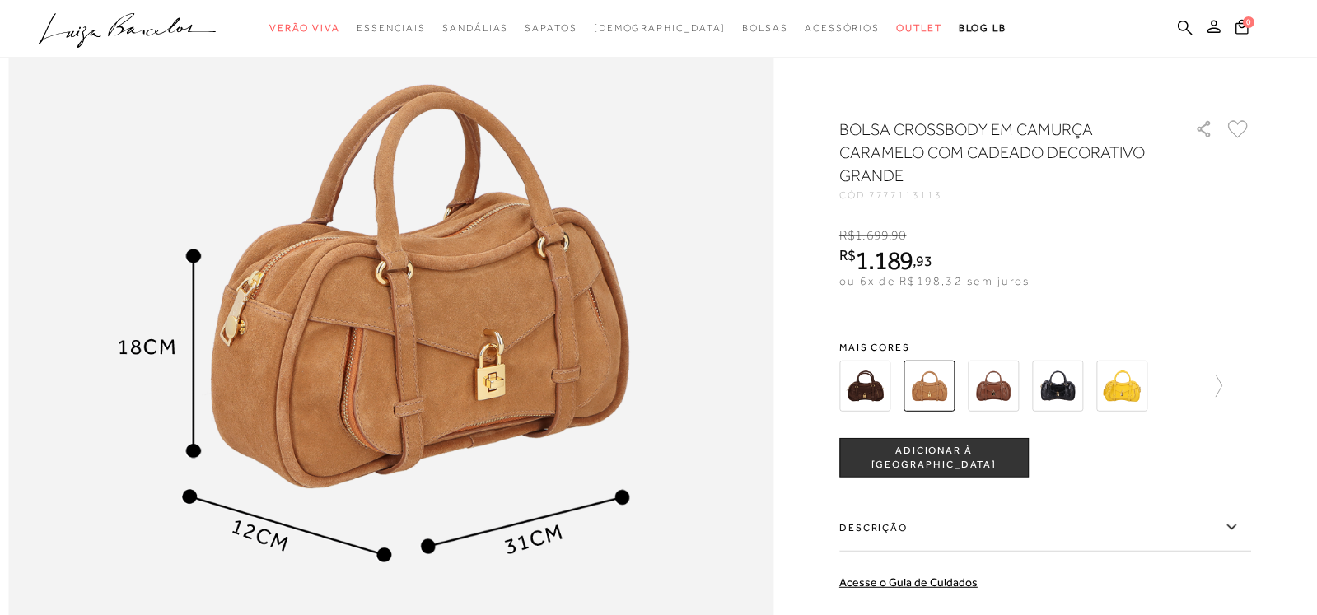
click at [999, 390] on img at bounding box center [993, 386] width 51 height 51
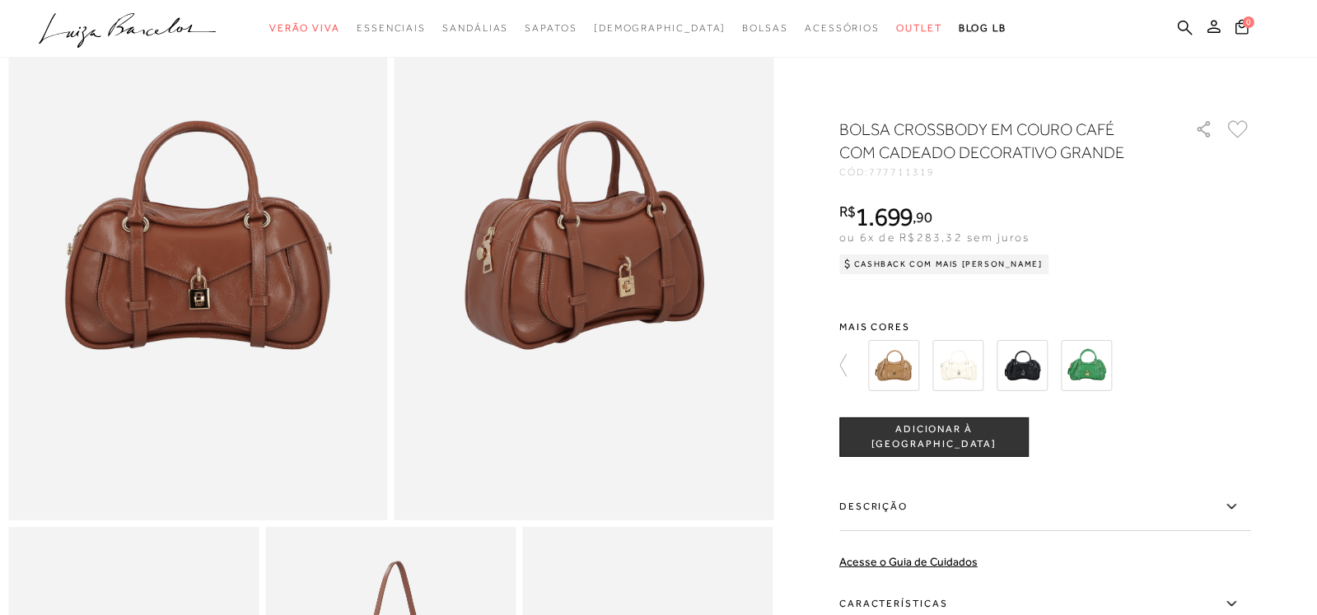
scroll to position [164, 0]
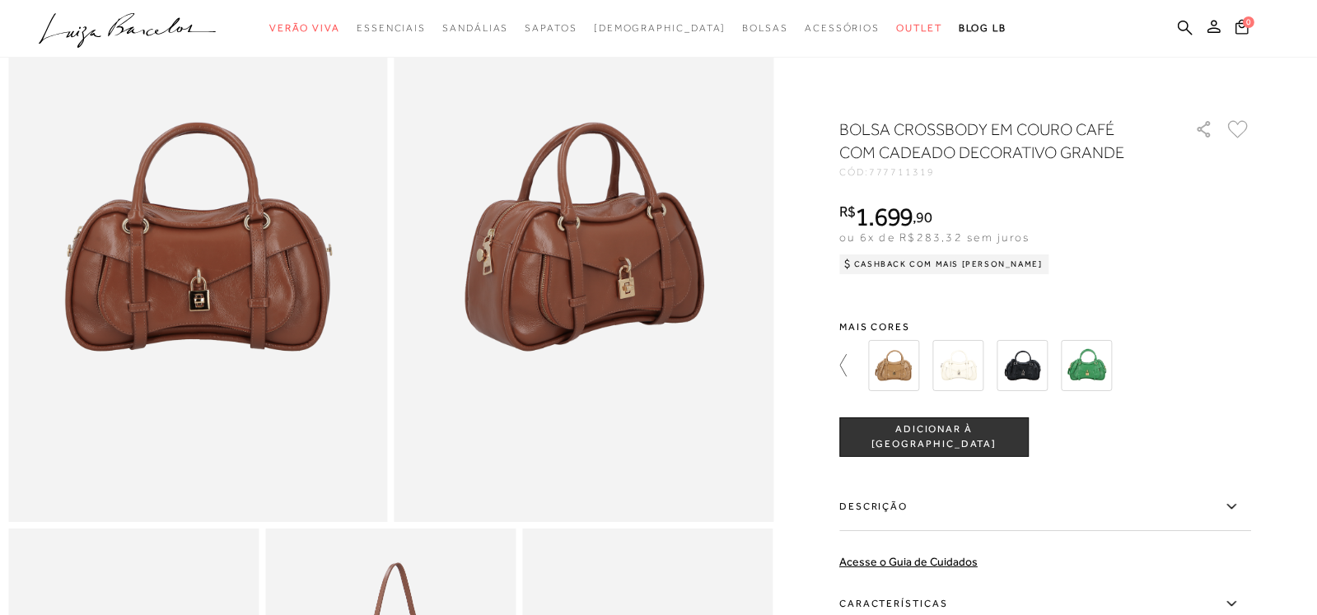
click at [853, 364] on icon at bounding box center [850, 365] width 23 height 23
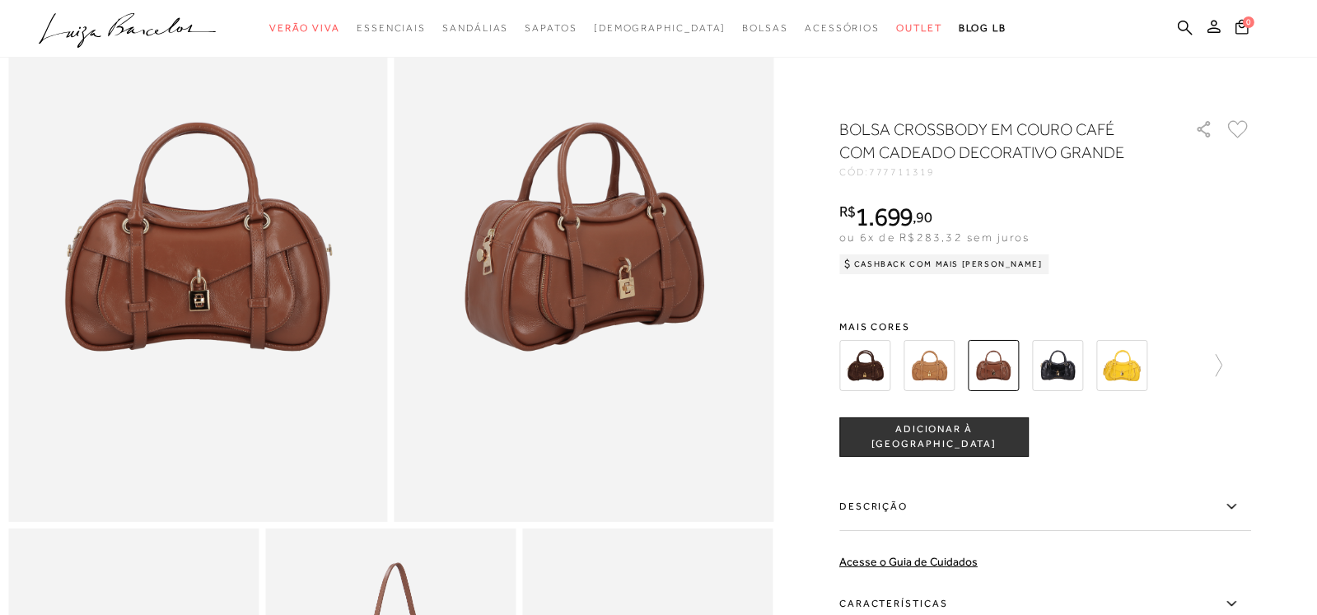
click at [936, 366] on img at bounding box center [928, 365] width 51 height 51
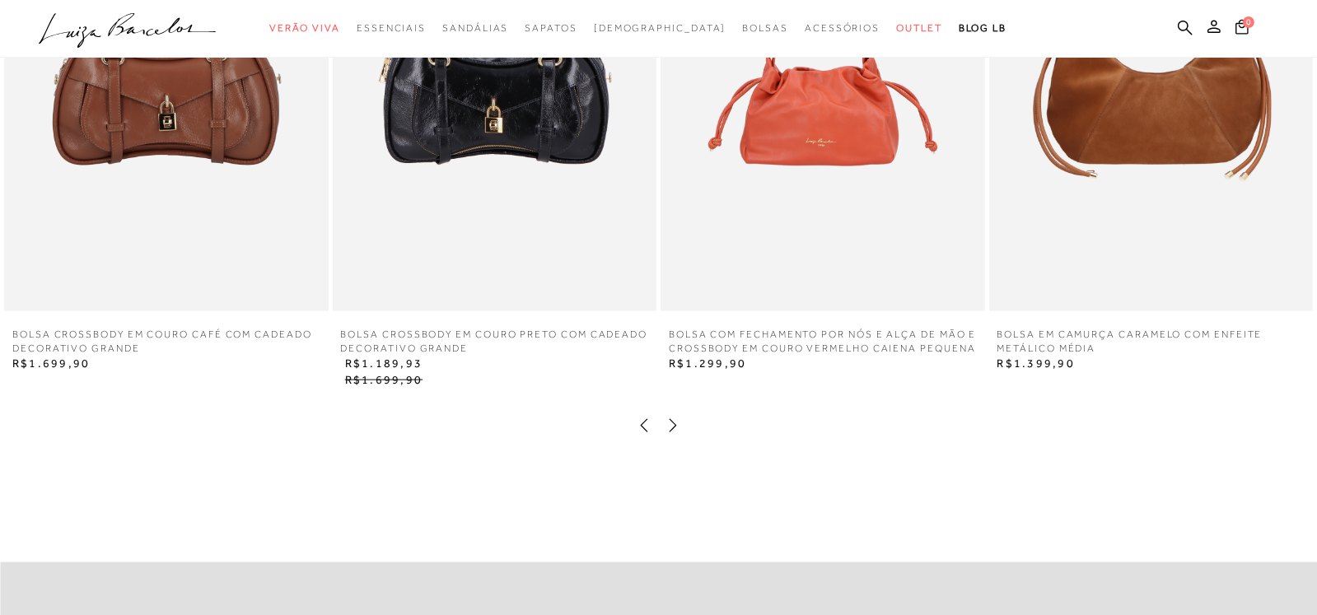
scroll to position [2799, 0]
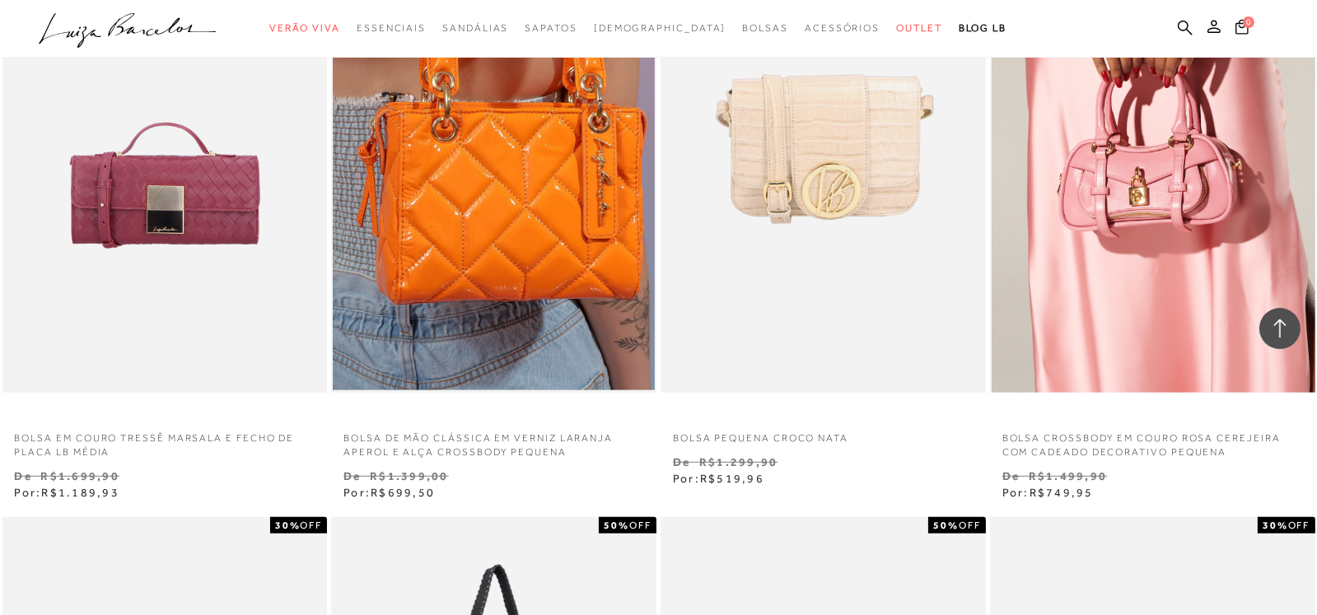
scroll to position [9387, 0]
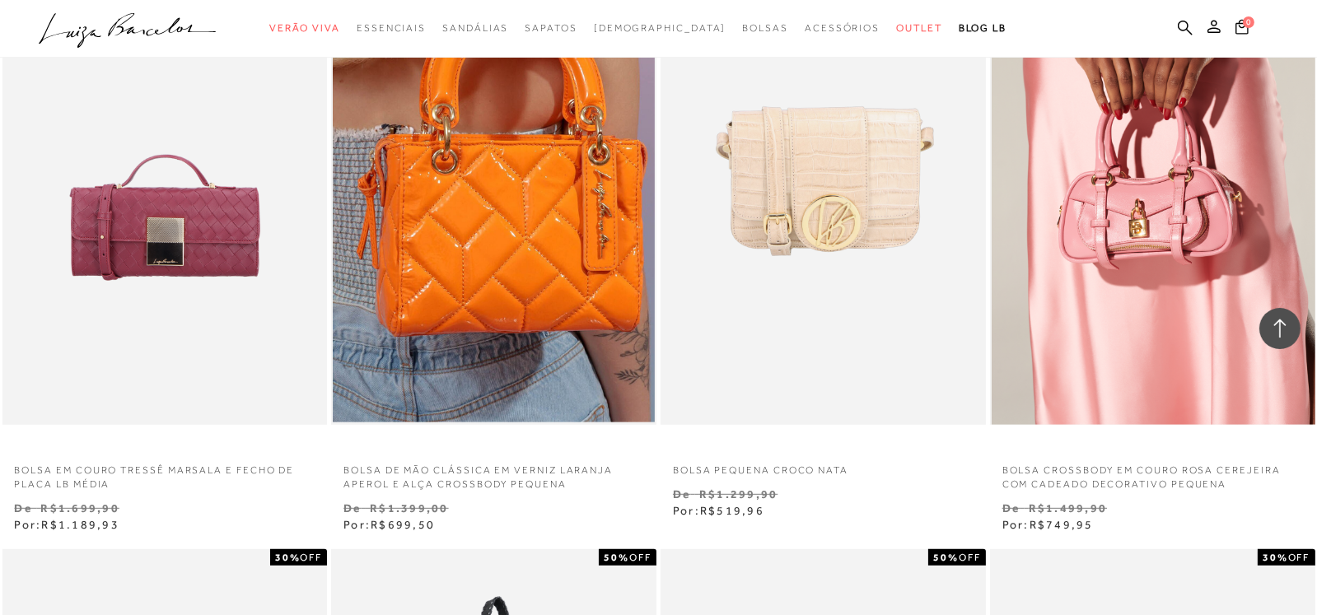
click at [1155, 206] on img at bounding box center [1154, 181] width 324 height 488
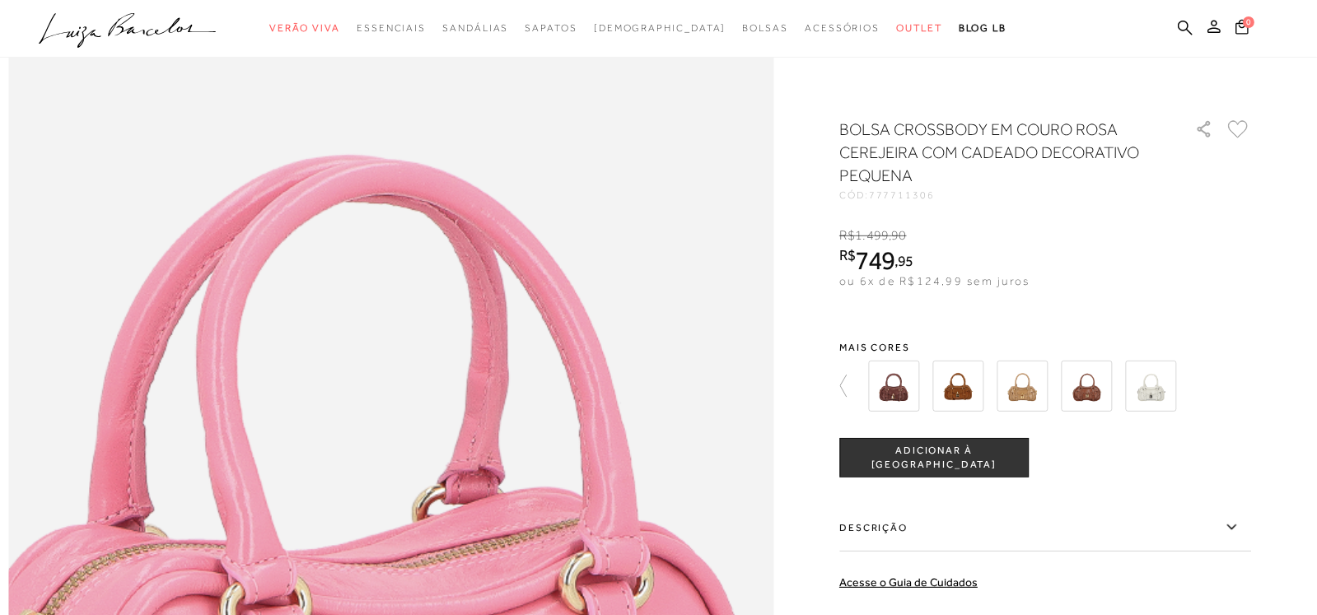
scroll to position [988, 0]
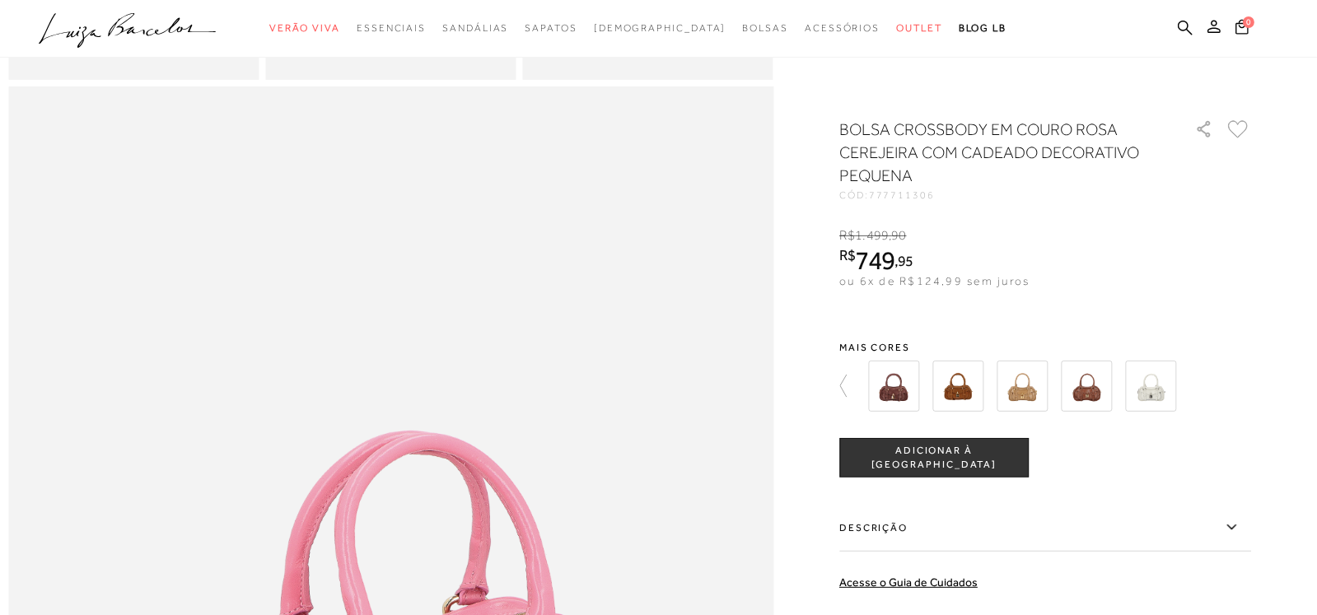
click at [962, 387] on img at bounding box center [957, 386] width 51 height 51
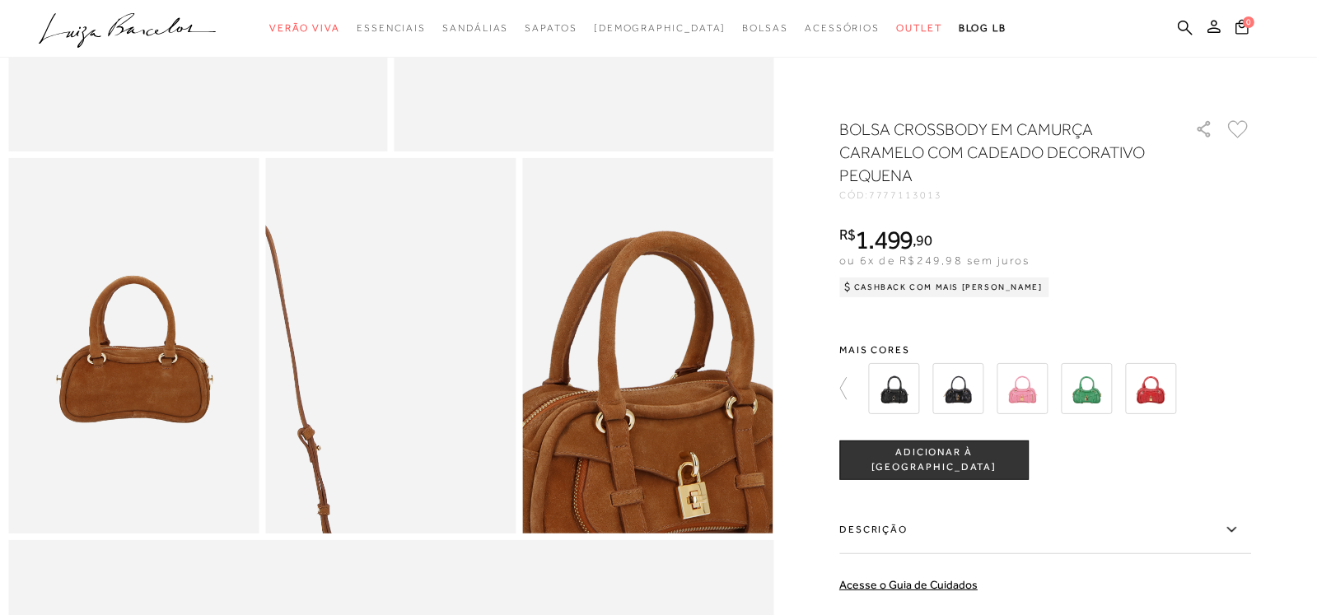
scroll to position [576, 0]
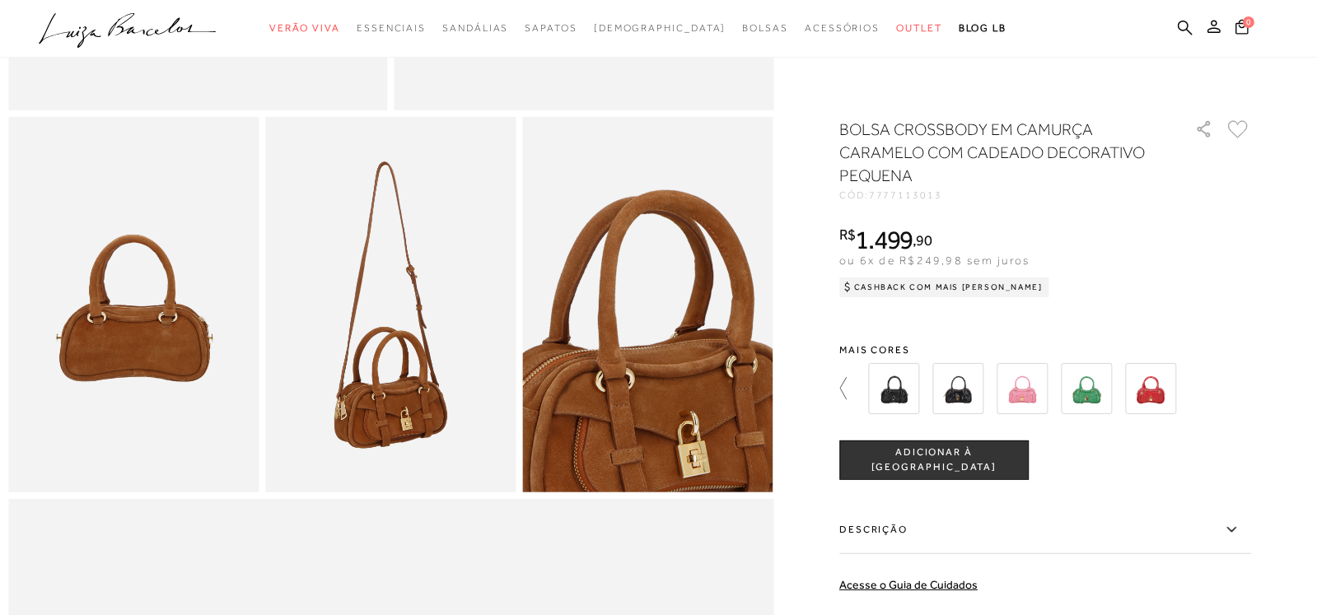
click at [847, 388] on icon at bounding box center [850, 388] width 23 height 23
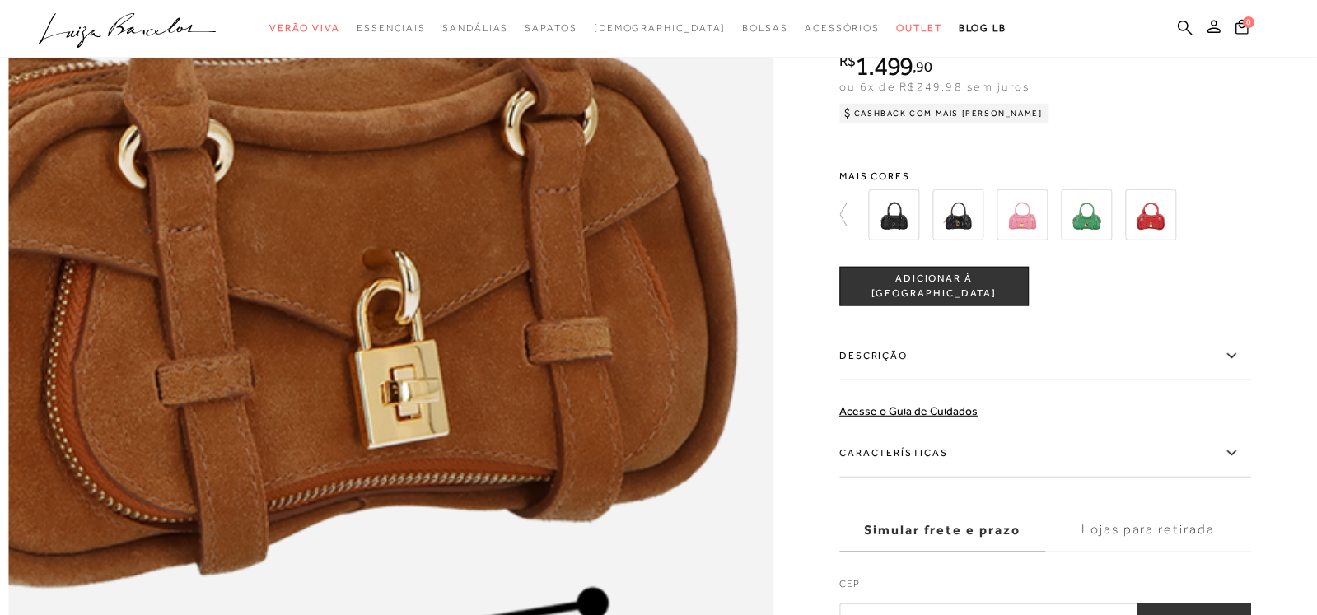
scroll to position [1646, 0]
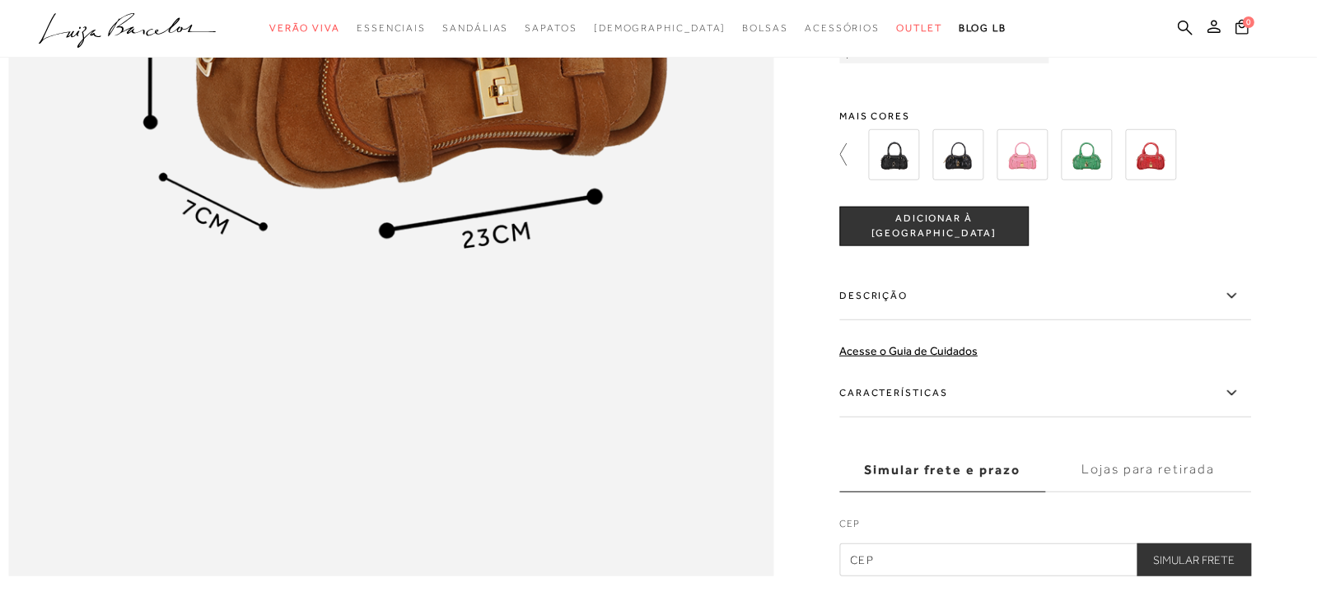
click at [846, 166] on icon at bounding box center [850, 154] width 23 height 23
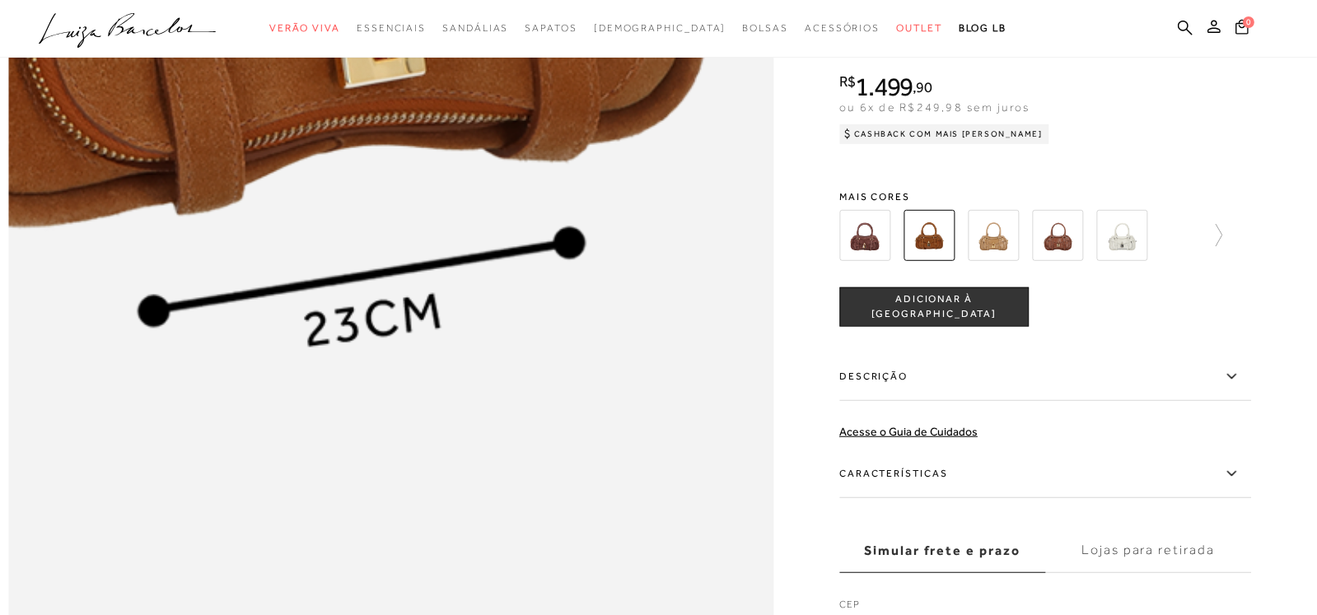
scroll to position [1564, 0]
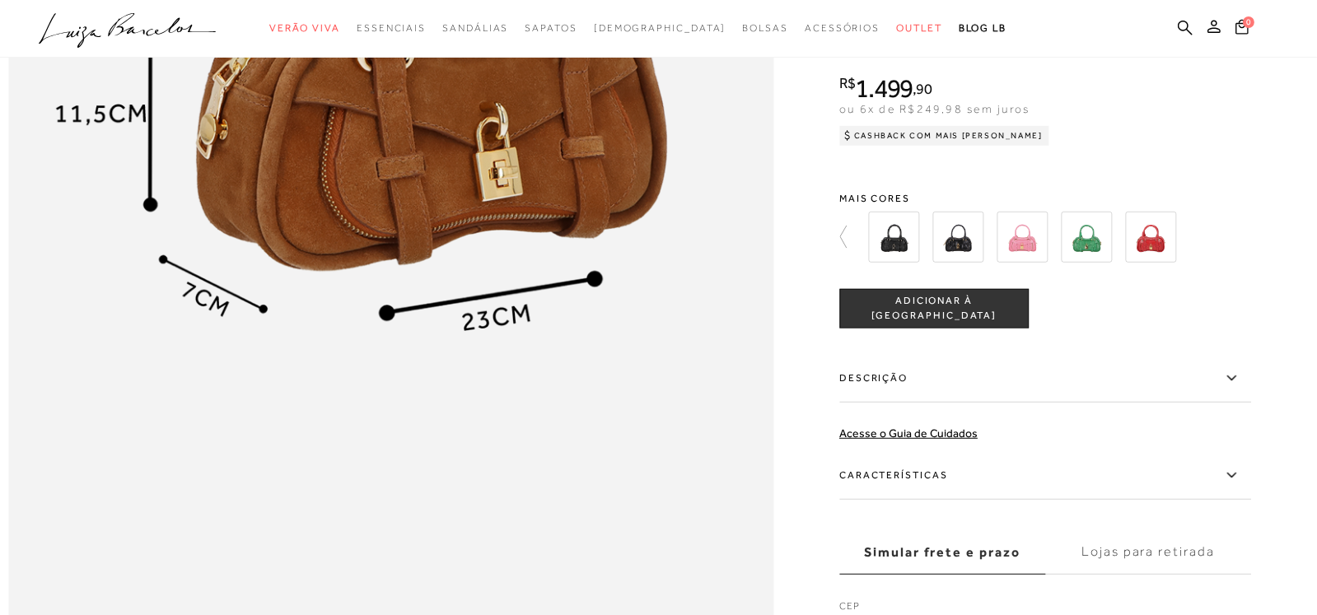
click at [848, 249] on icon at bounding box center [850, 237] width 23 height 23
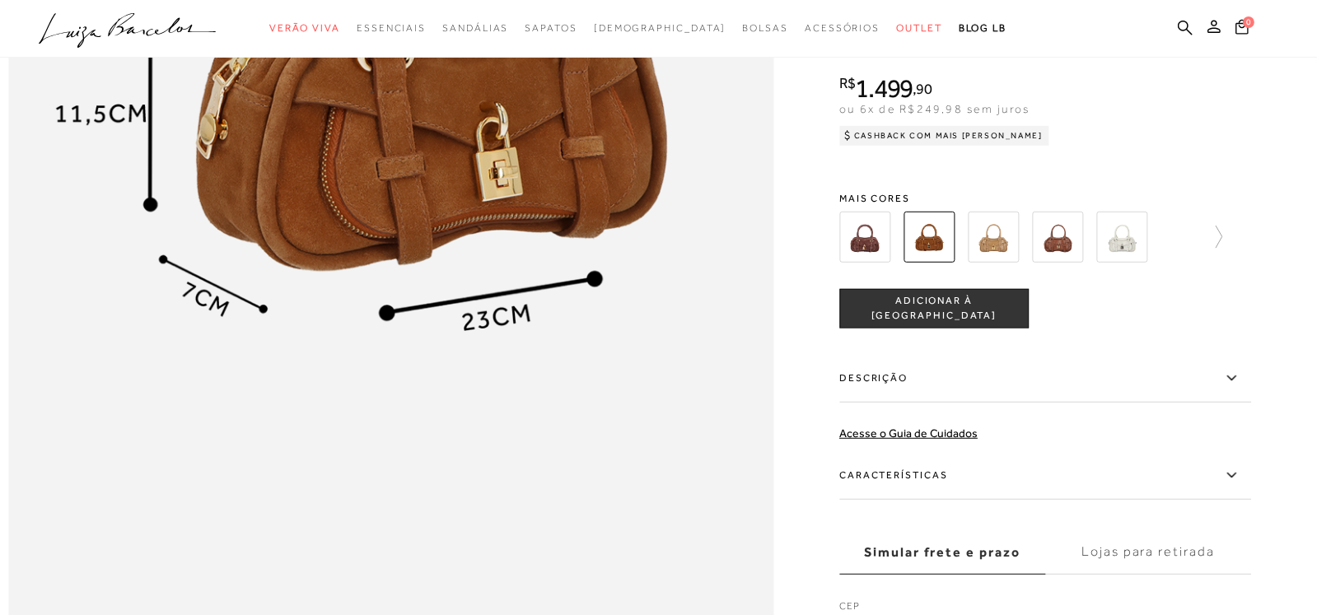
click at [995, 263] on img at bounding box center [993, 237] width 51 height 51
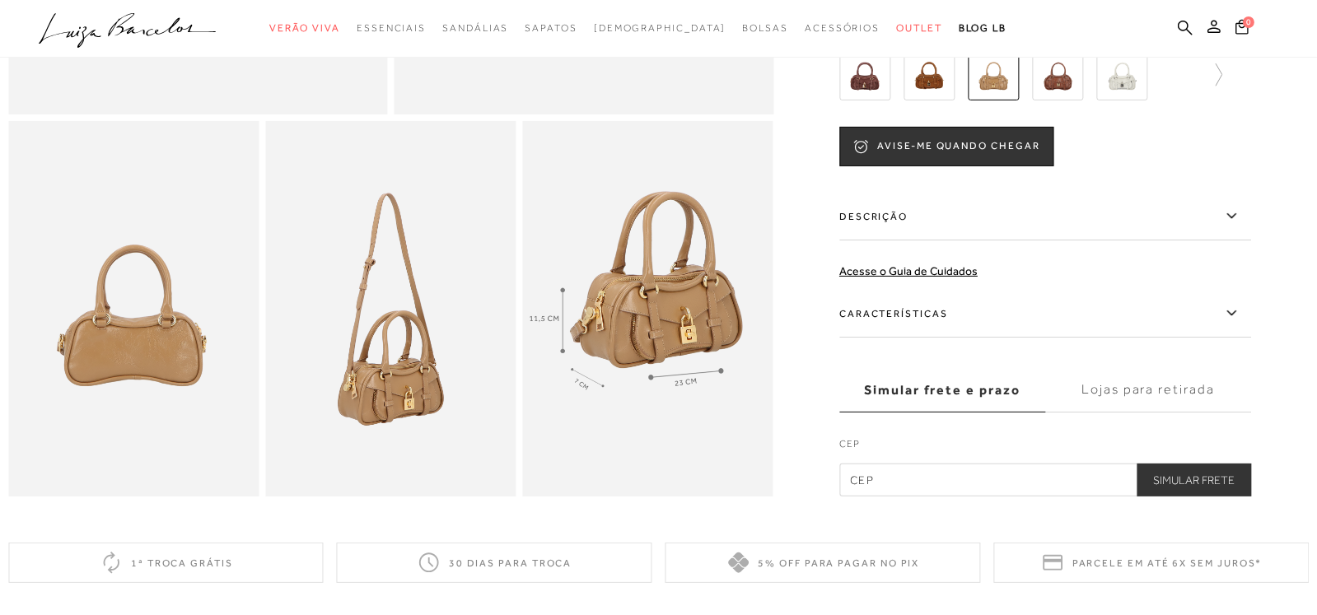
scroll to position [576, 0]
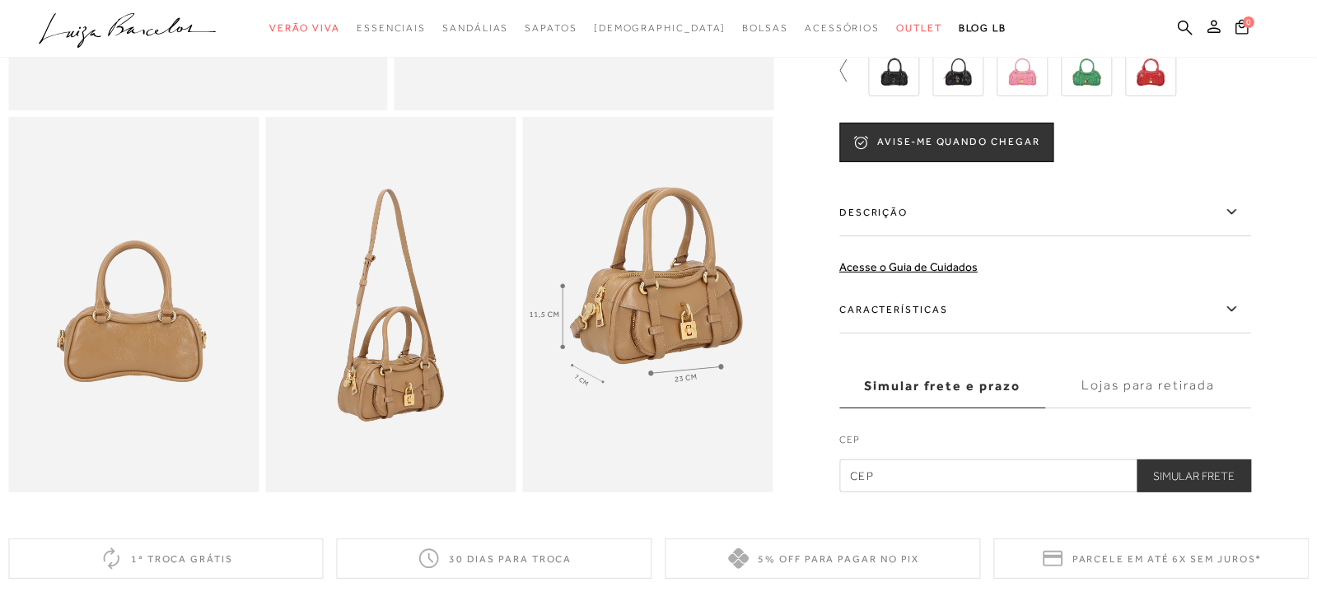
click at [849, 82] on icon at bounding box center [850, 70] width 23 height 23
click at [1067, 82] on img at bounding box center [1057, 70] width 51 height 51
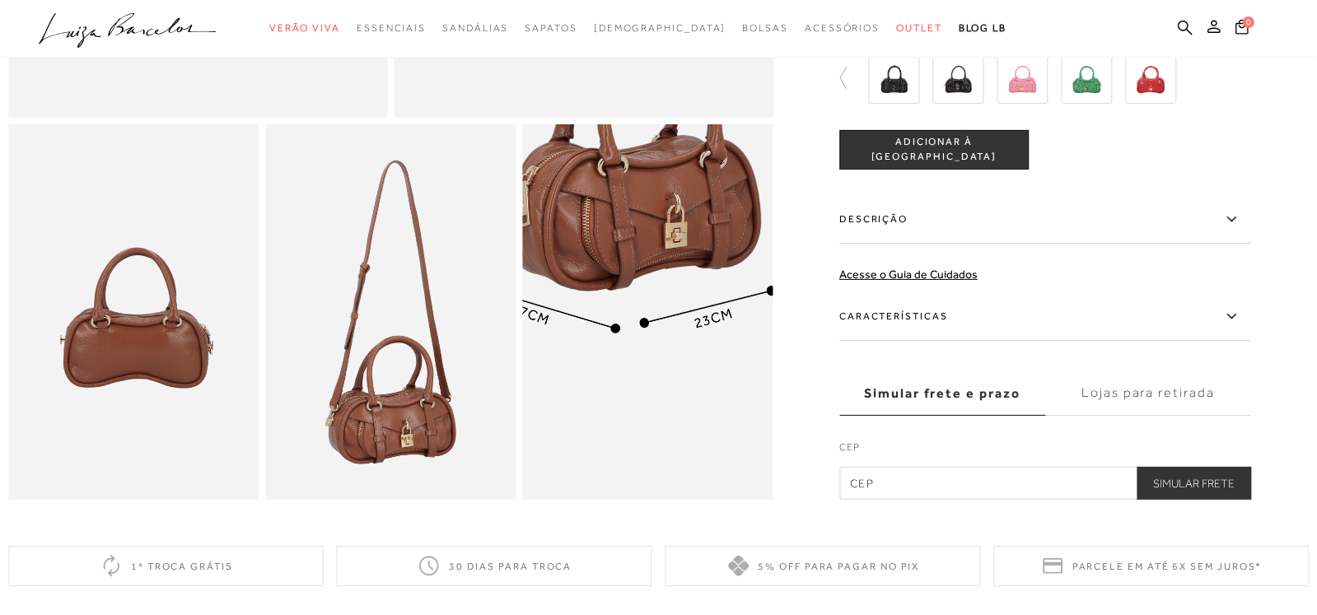
scroll to position [494, 0]
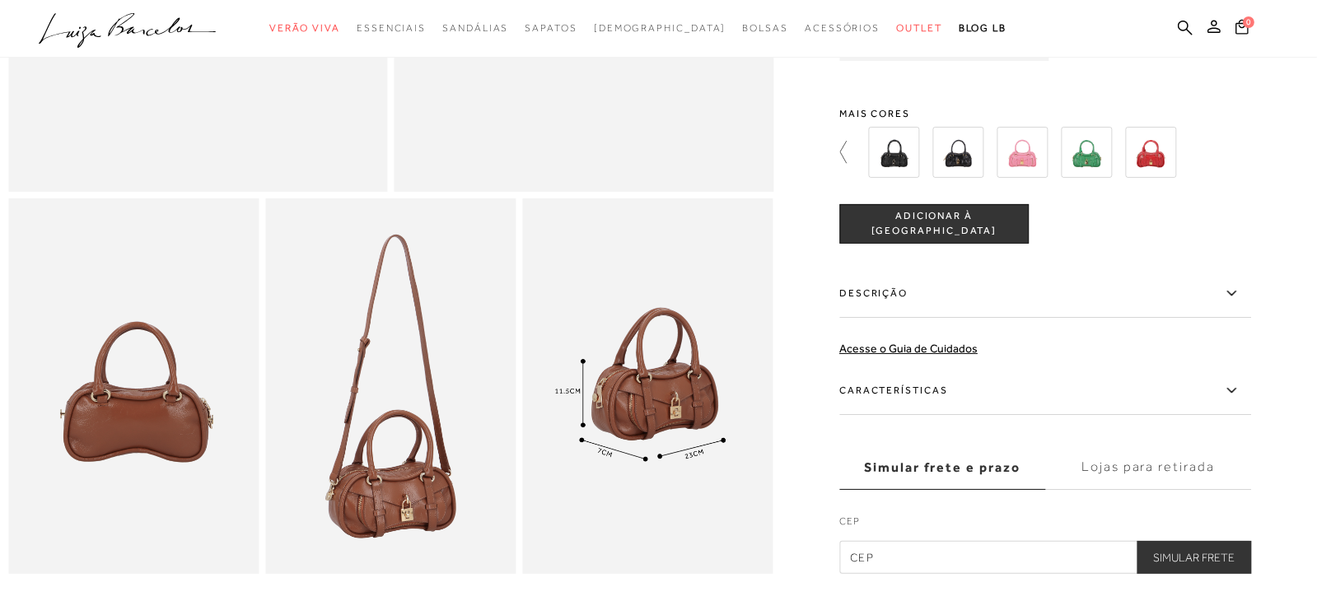
click at [849, 164] on icon at bounding box center [850, 152] width 23 height 23
click at [844, 165] on div at bounding box center [658, 98] width 1300 height 951
click at [848, 164] on icon at bounding box center [850, 152] width 23 height 23
click at [849, 164] on icon at bounding box center [850, 152] width 23 height 23
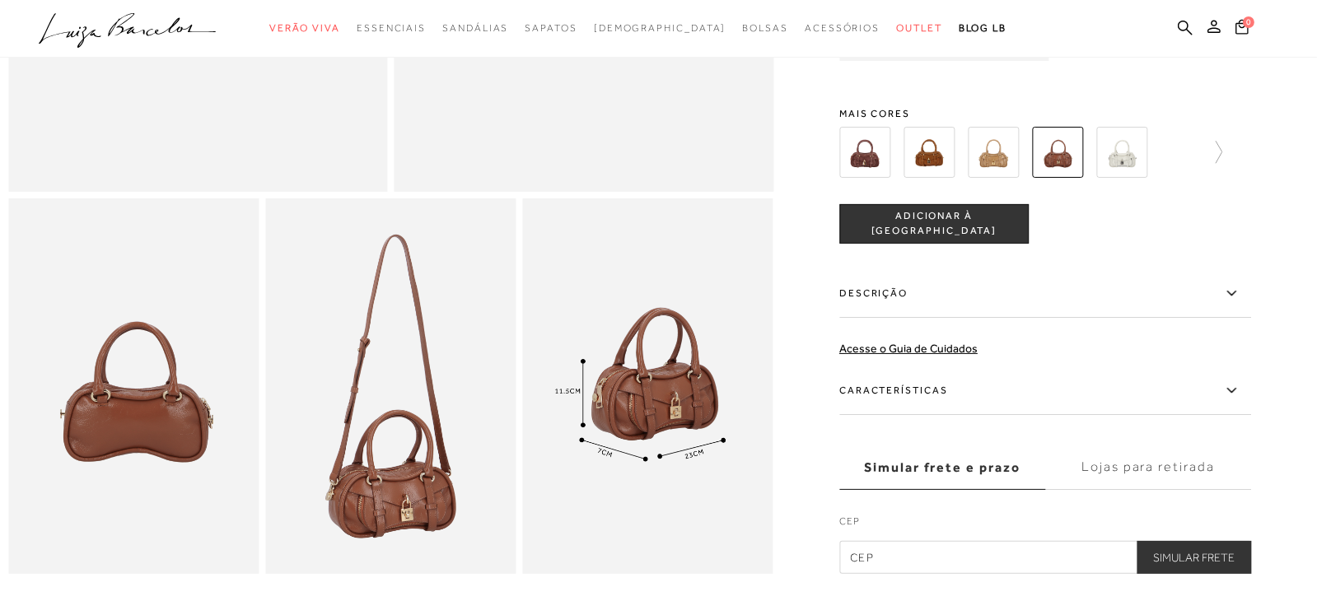
click at [936, 169] on img at bounding box center [928, 152] width 51 height 51
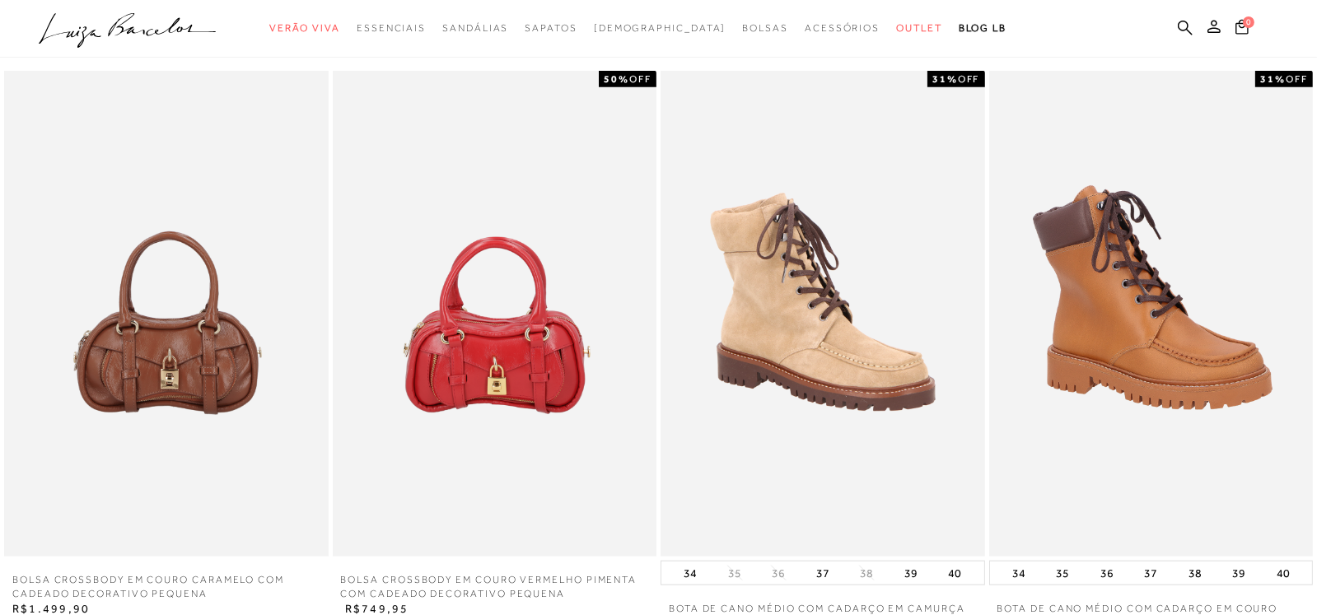
scroll to position [2305, 0]
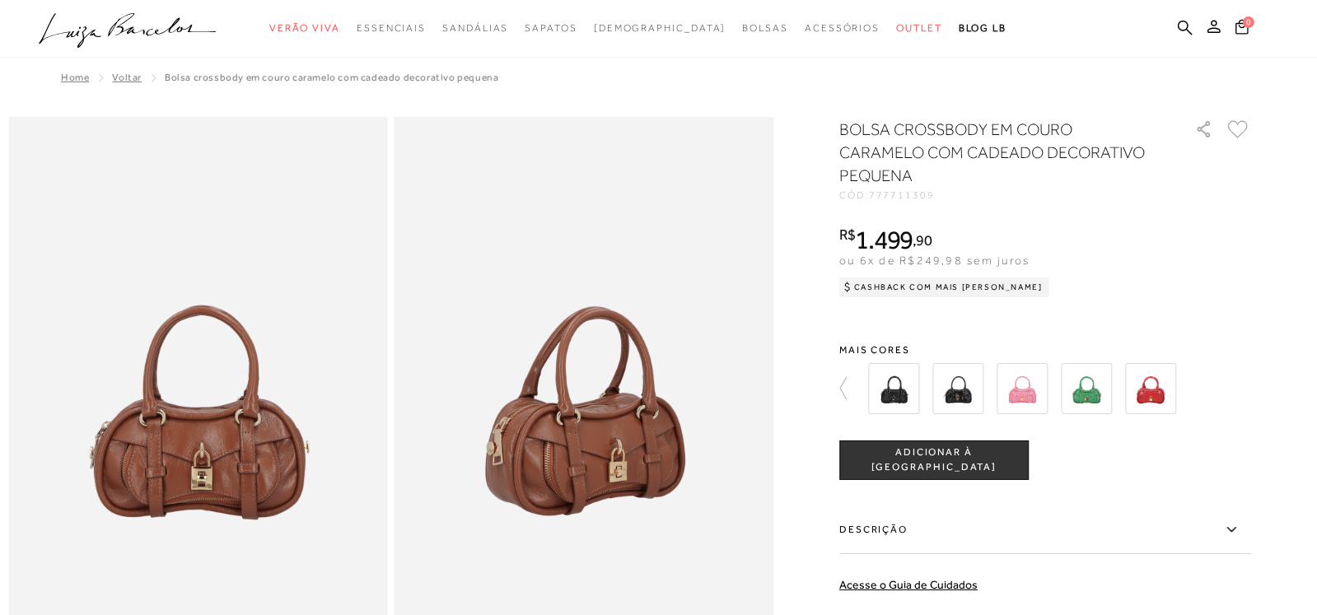
scroll to position [576, 0]
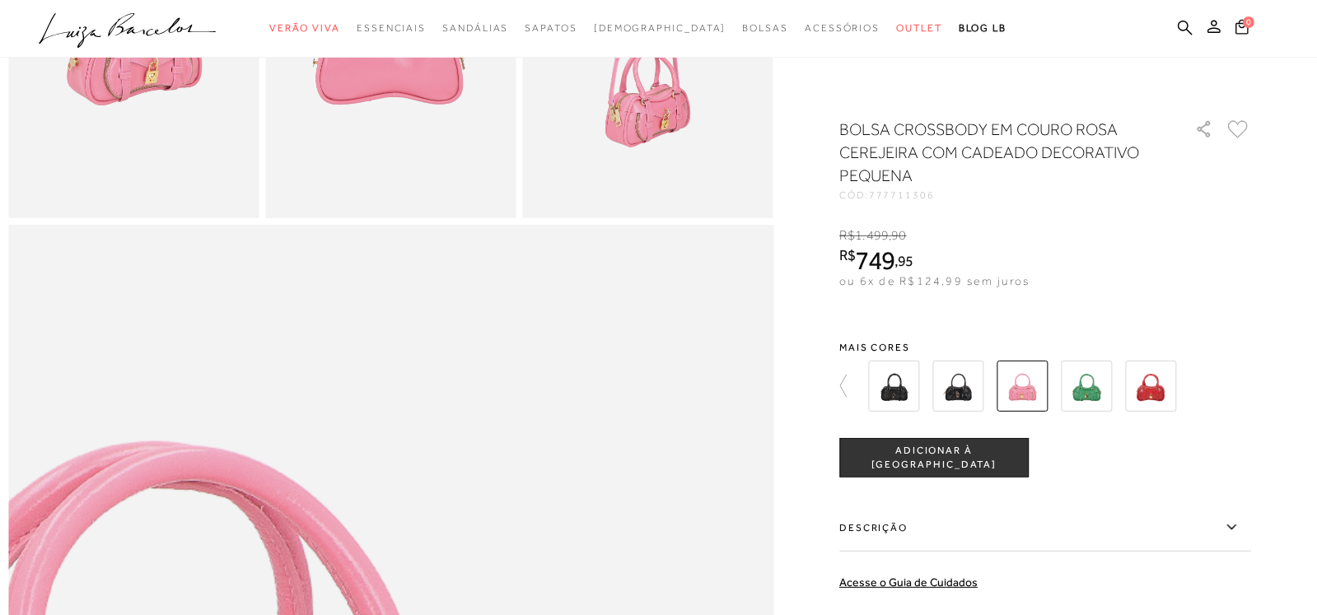
scroll to position [1317, 0]
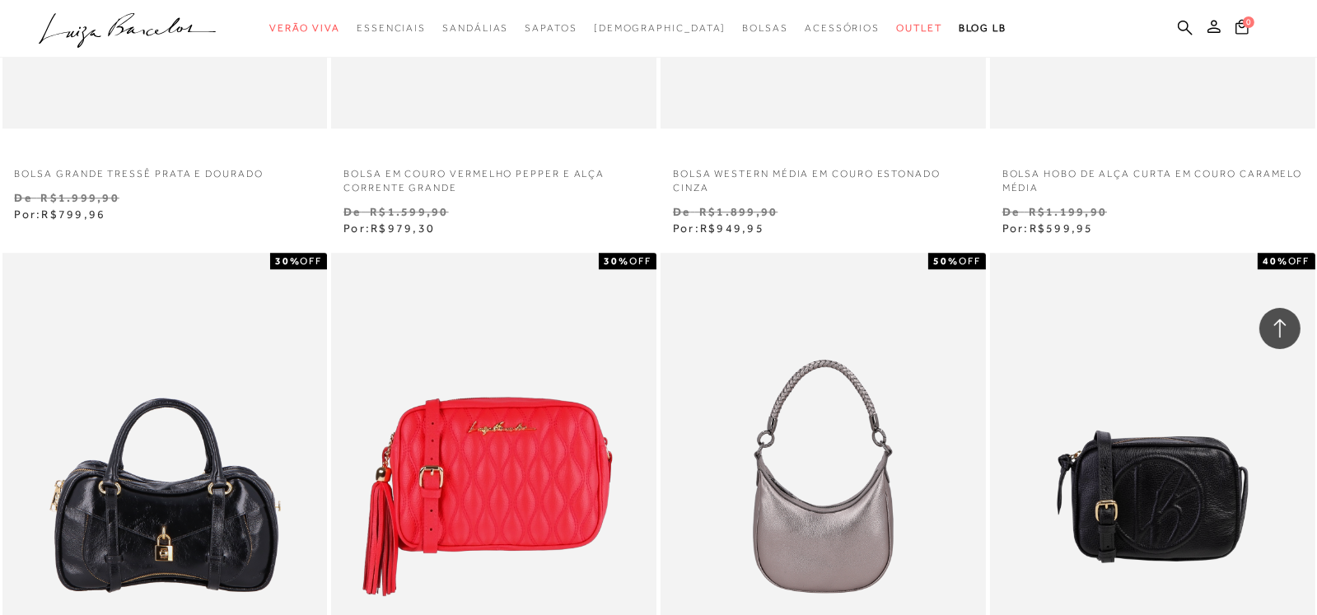
scroll to position [6258, 0]
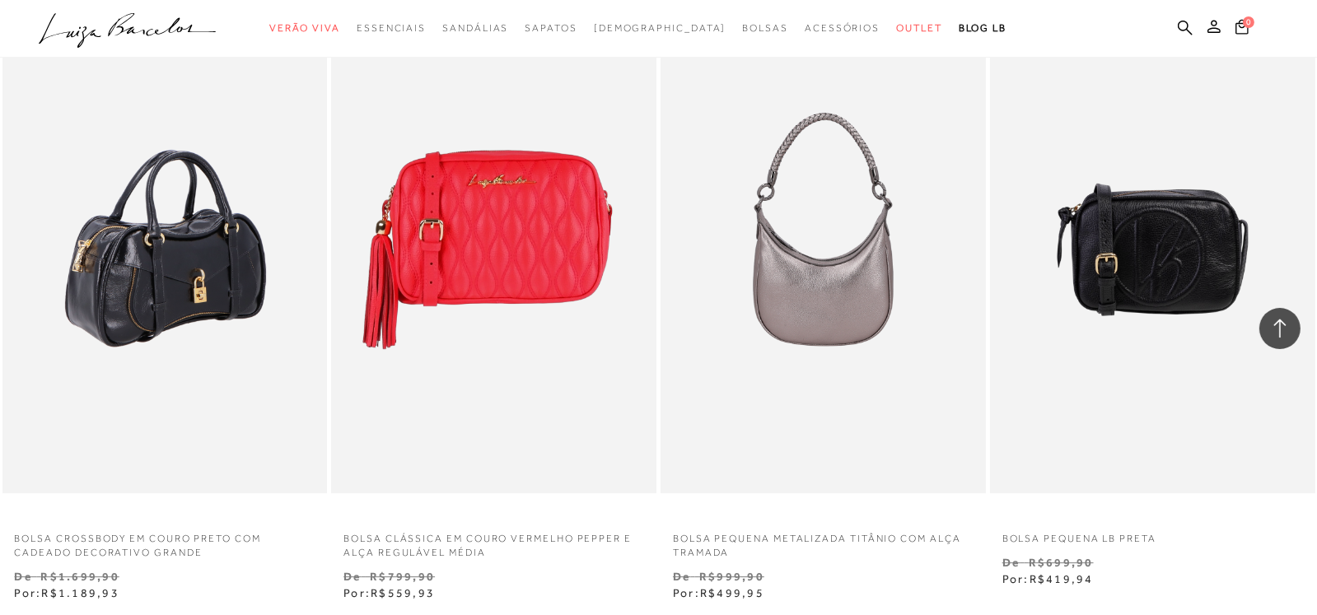
click at [189, 259] on img at bounding box center [166, 250] width 324 height 488
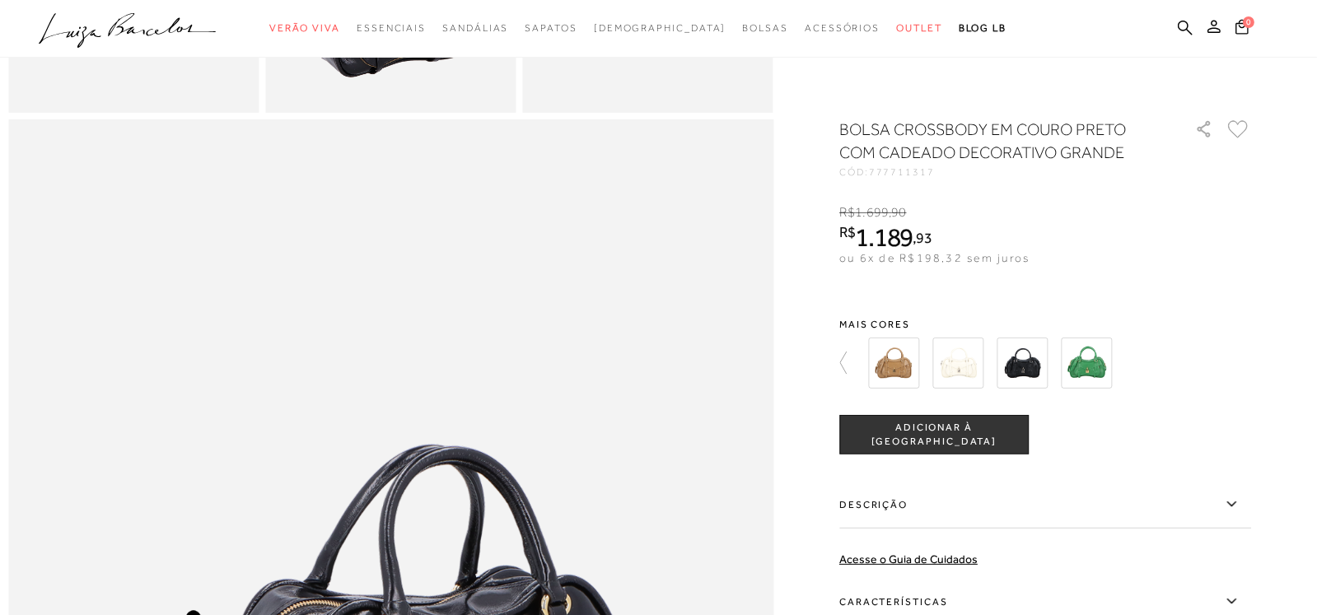
scroll to position [906, 0]
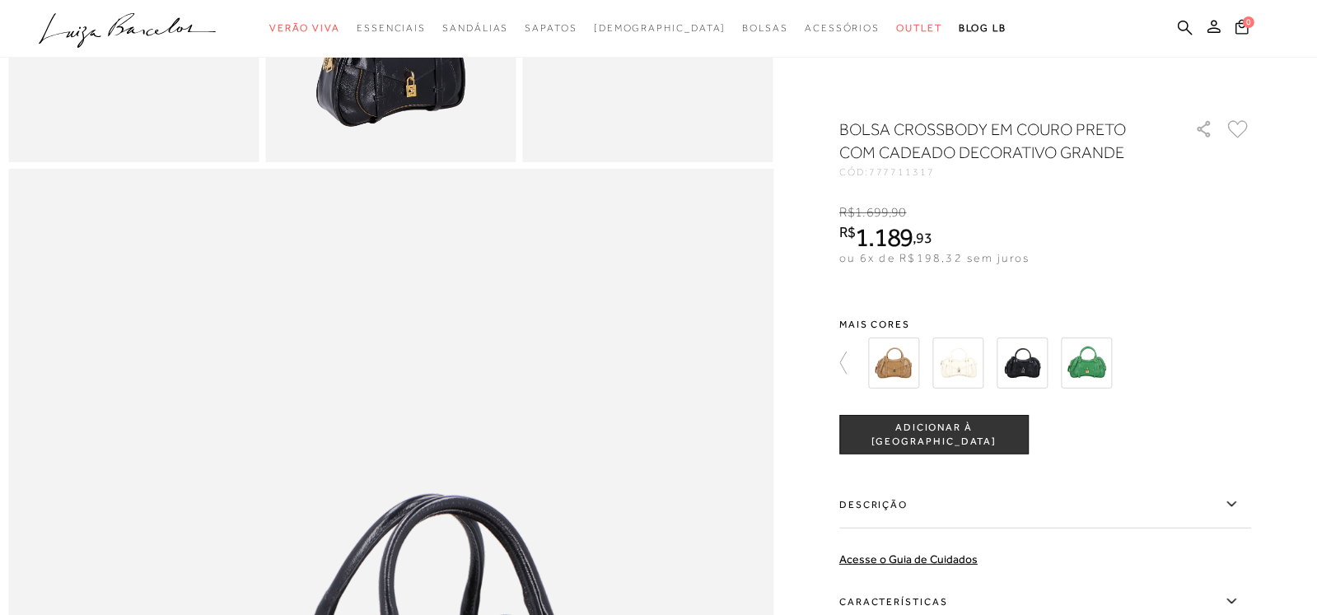
click at [905, 363] on img at bounding box center [893, 363] width 51 height 51
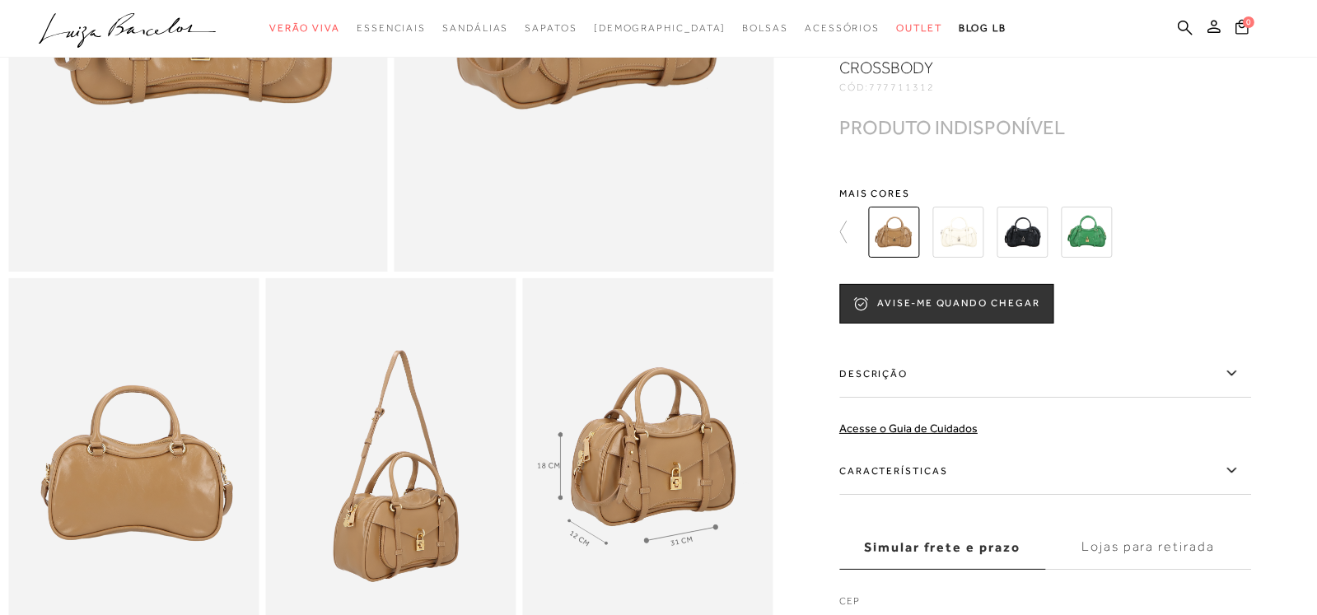
scroll to position [411, 0]
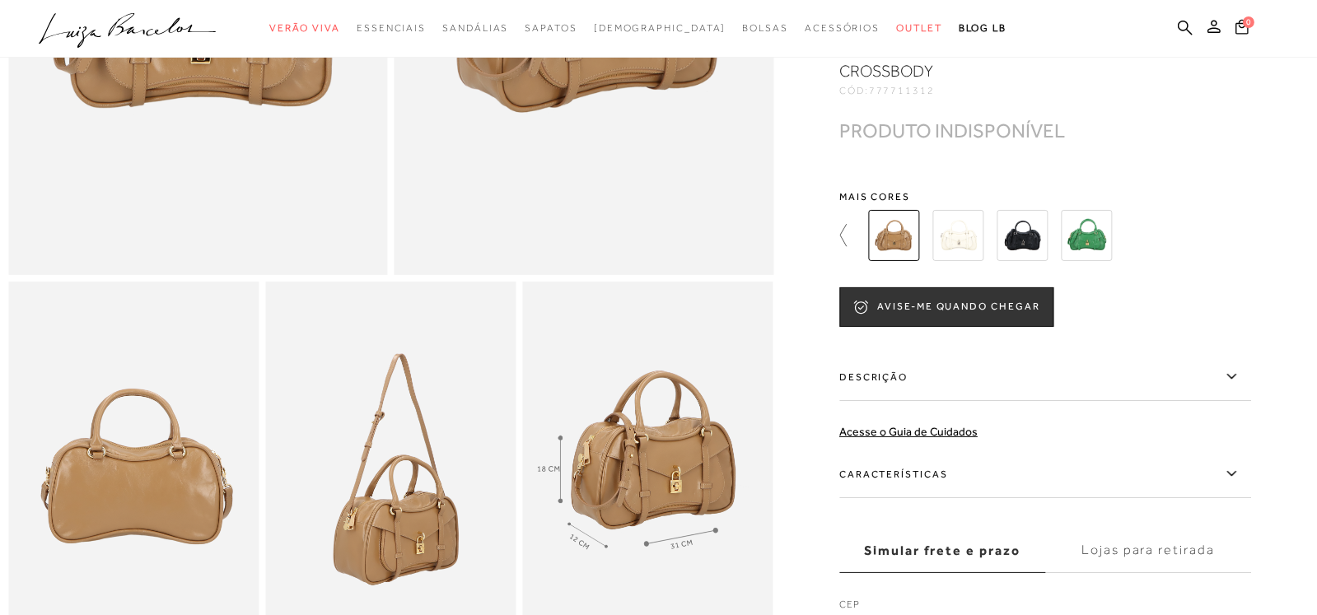
click at [845, 247] on icon at bounding box center [850, 235] width 23 height 23
click at [999, 250] on img at bounding box center [993, 235] width 51 height 51
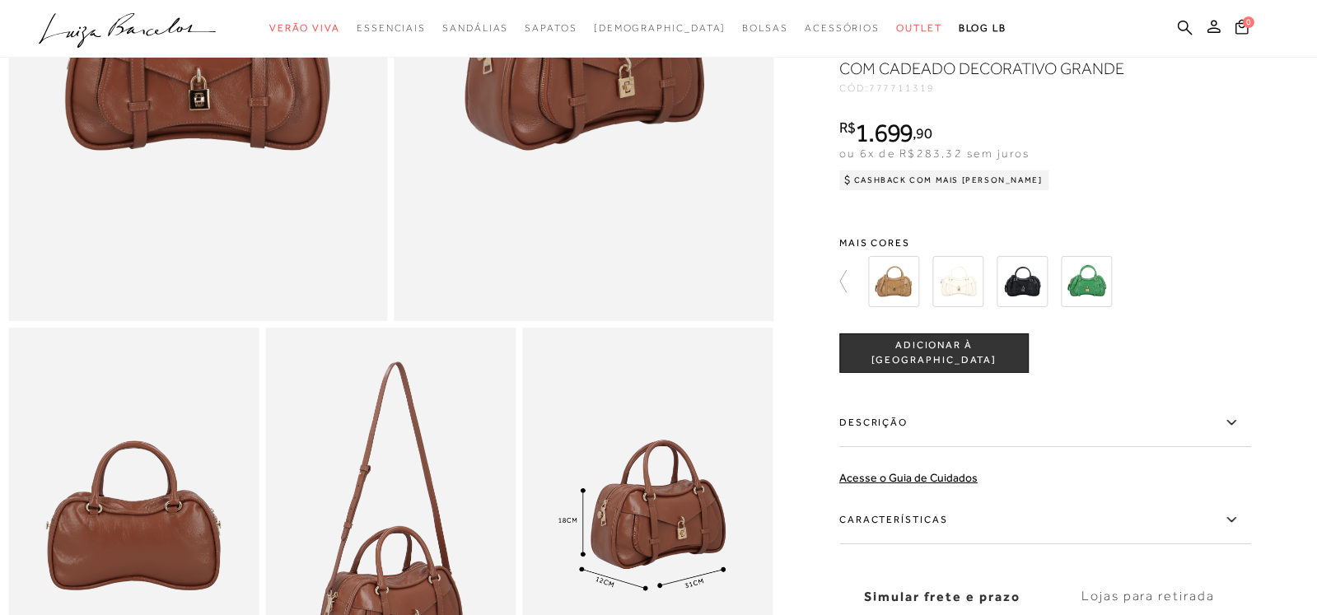
scroll to position [164, 0]
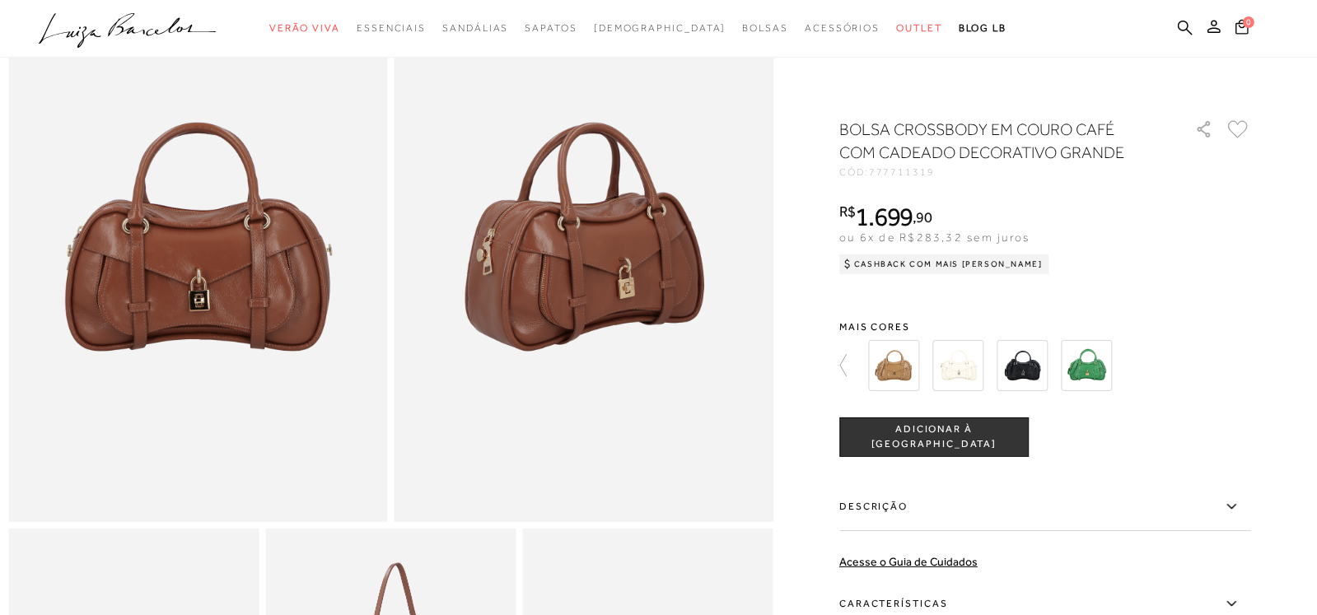
click at [895, 364] on img at bounding box center [893, 365] width 51 height 51
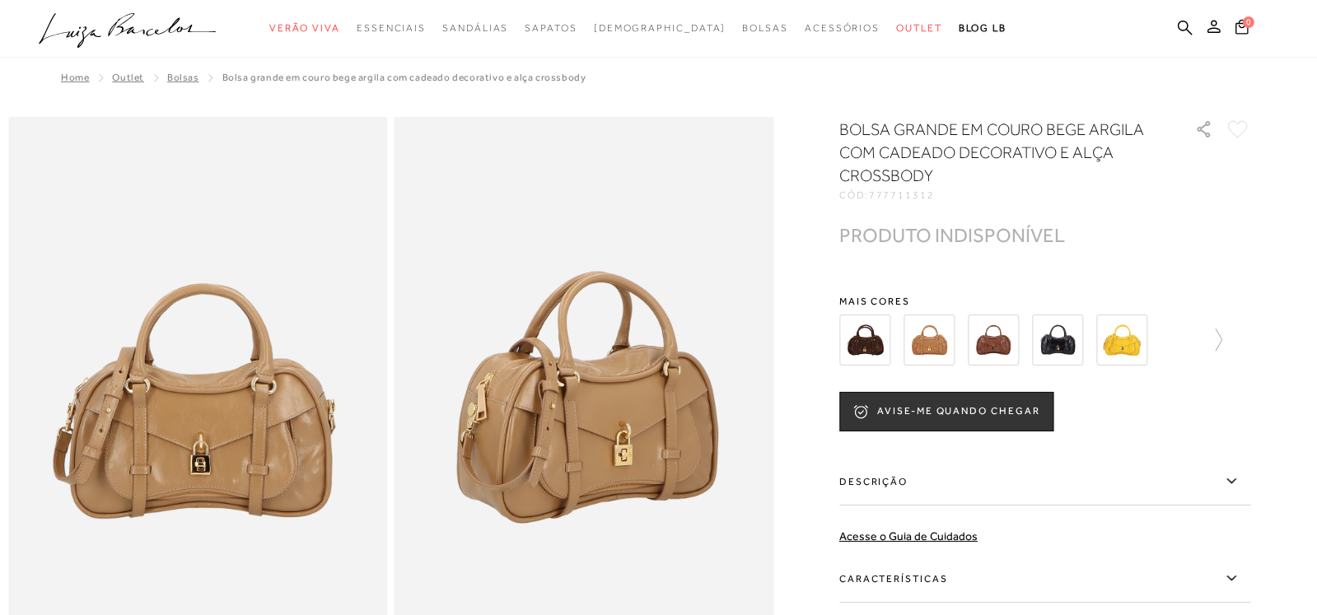
click at [1001, 341] on img at bounding box center [993, 340] width 51 height 51
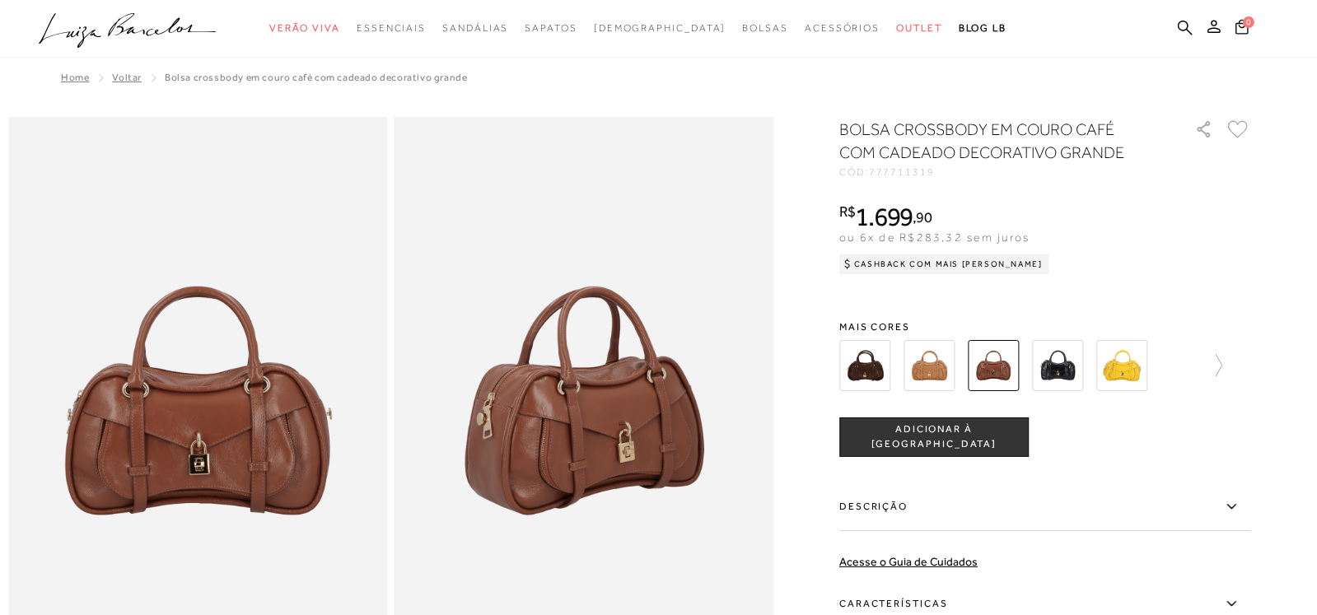
click at [1230, 357] on div at bounding box center [1045, 365] width 412 height 61
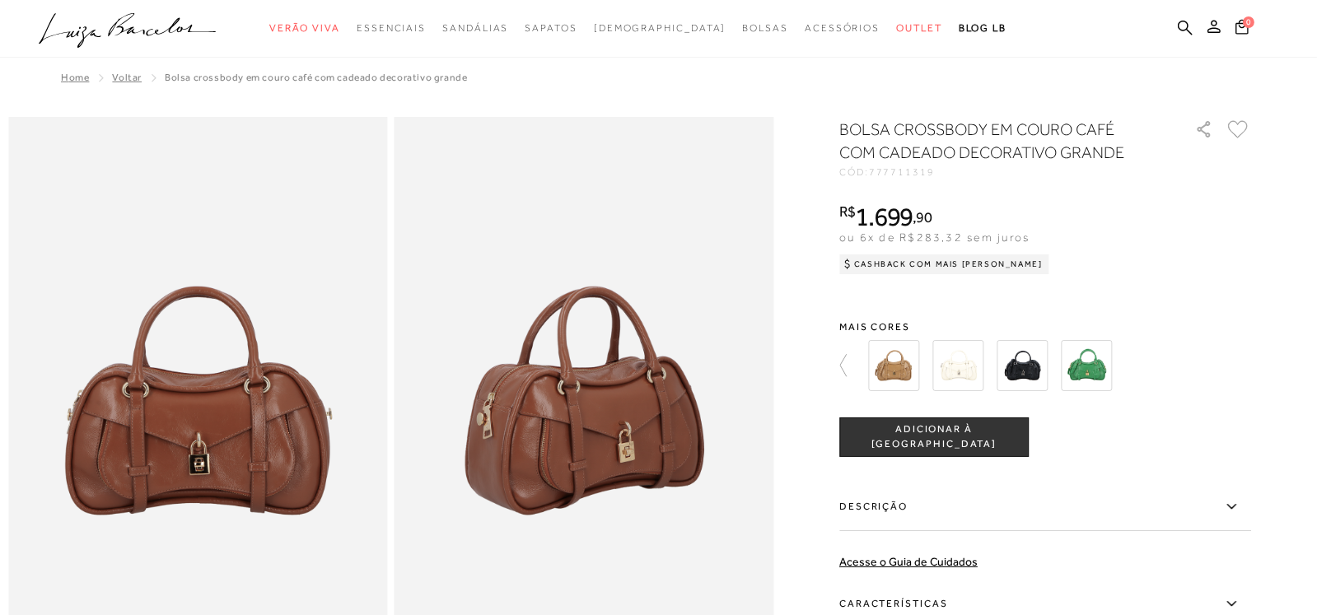
click at [1096, 364] on img at bounding box center [1086, 365] width 51 height 51
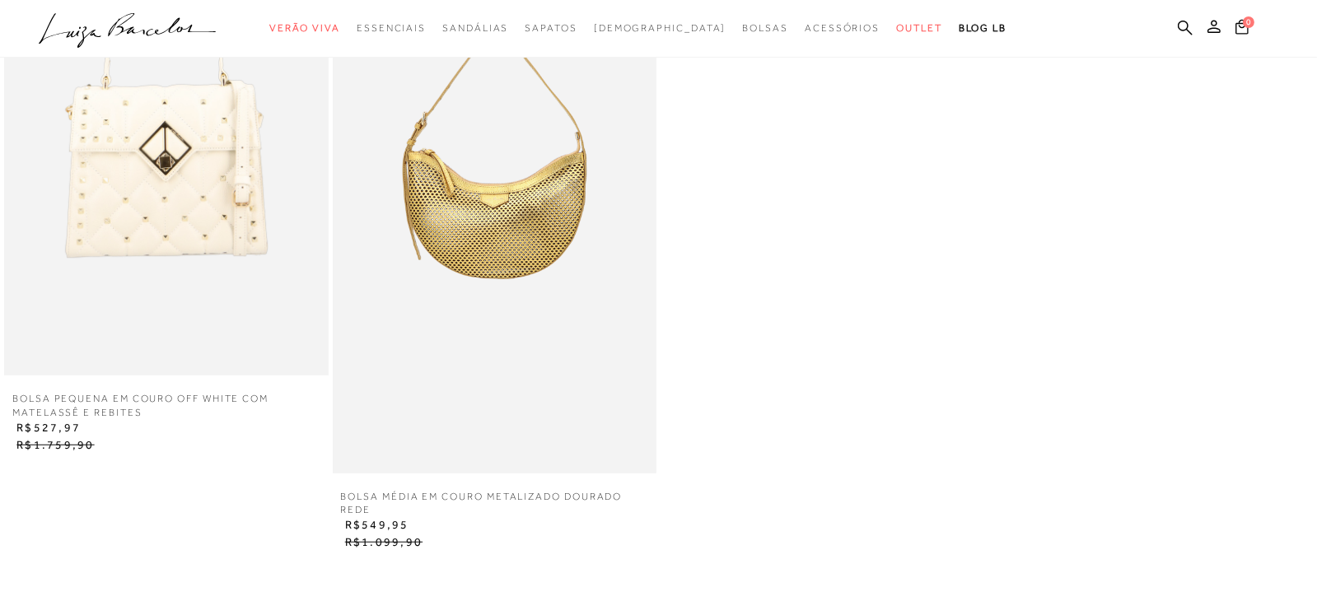
scroll to position [1481, 0]
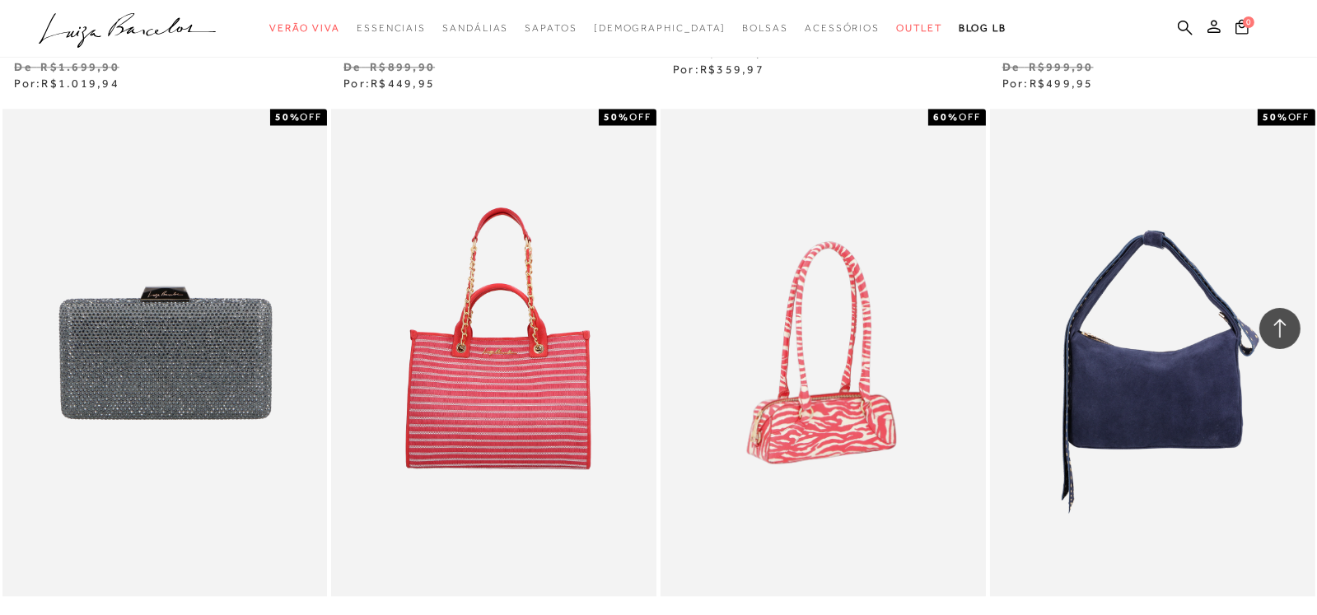
scroll to position [5352, 0]
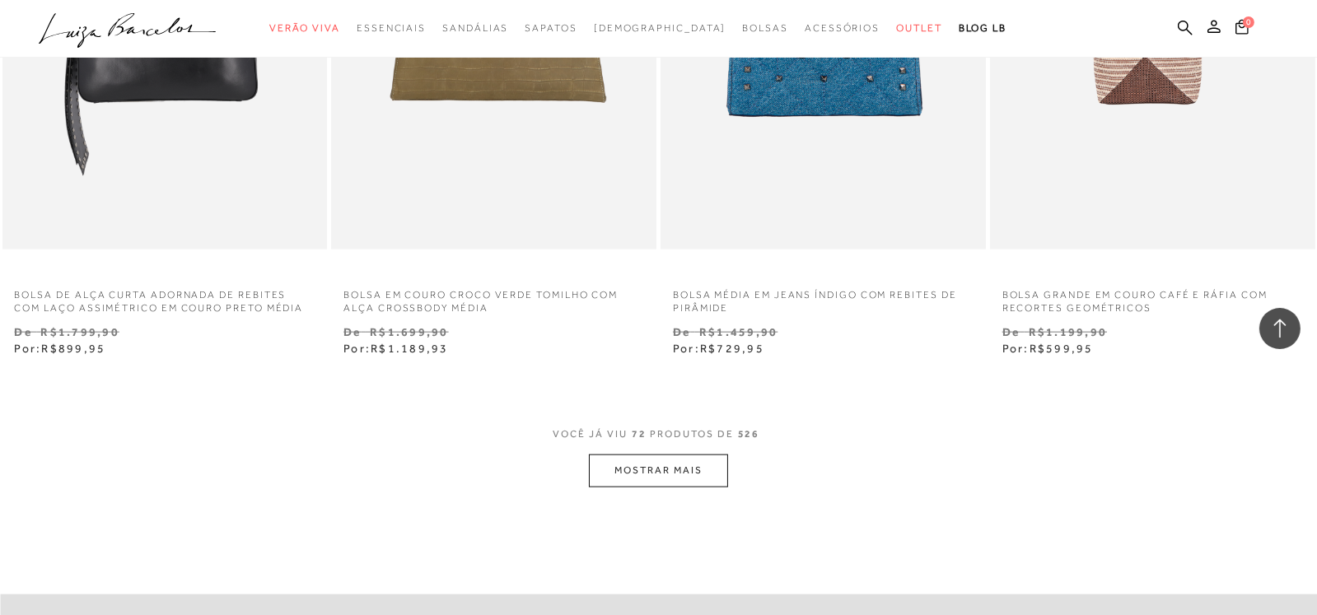
scroll to position [10787, 0]
click at [665, 469] on button "MOSTRAR MAIS" at bounding box center [658, 471] width 138 height 32
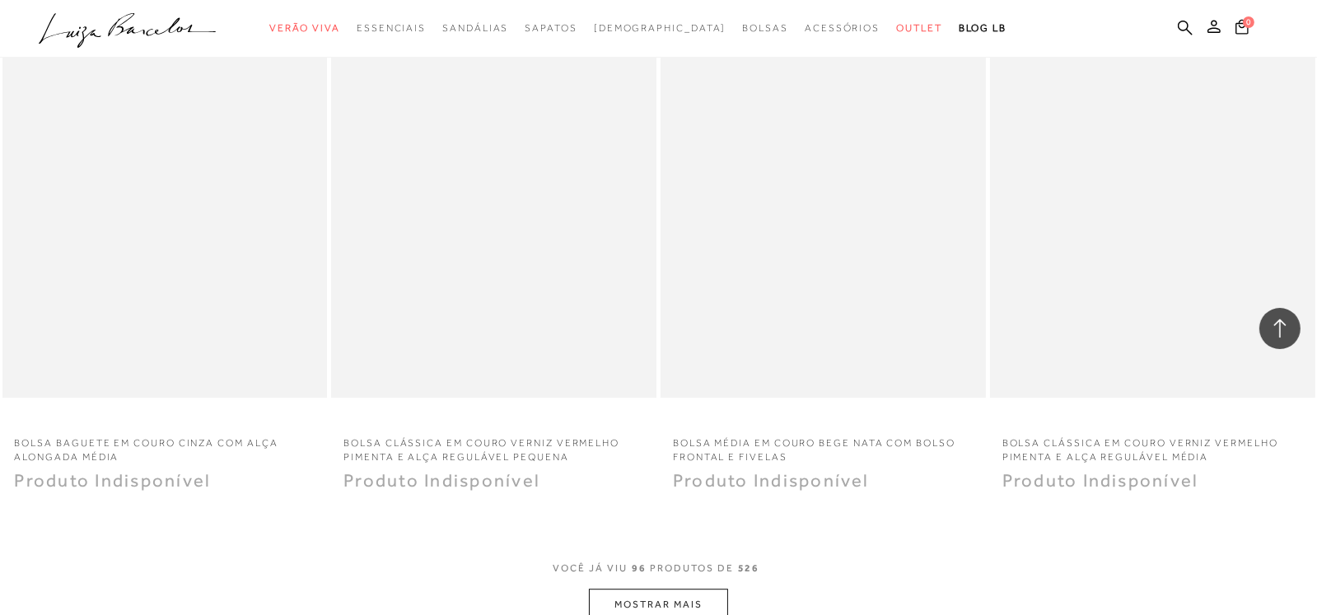
scroll to position [14494, 0]
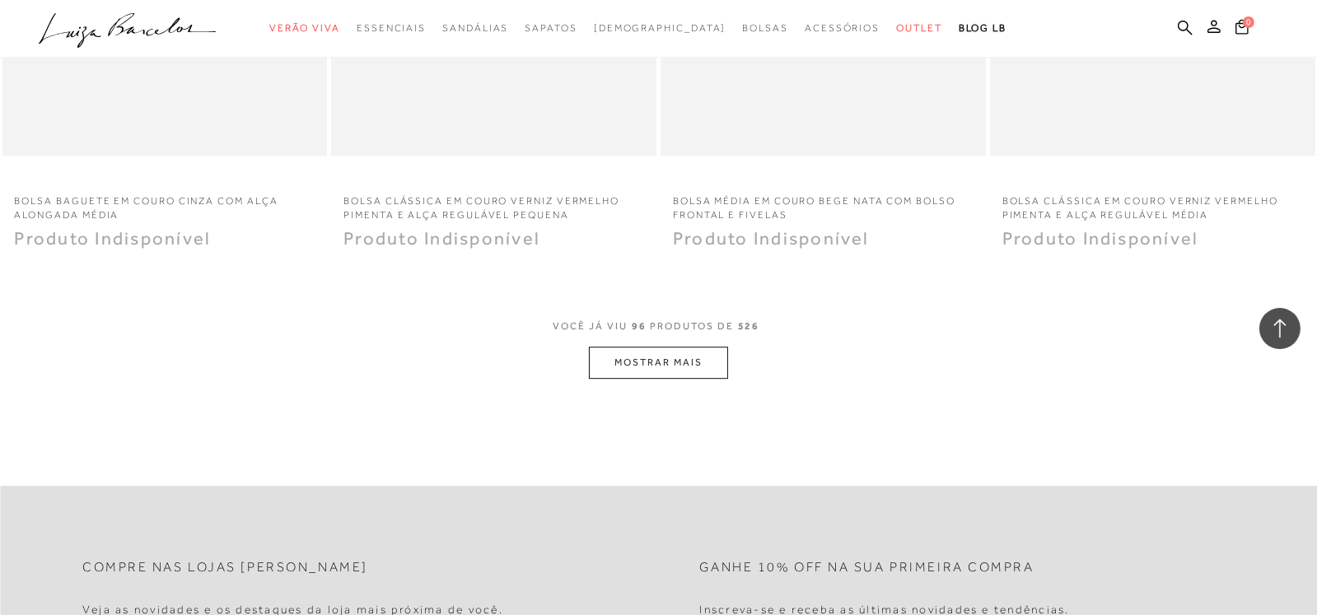
click at [684, 363] on button "MOSTRAR MAIS" at bounding box center [658, 363] width 138 height 32
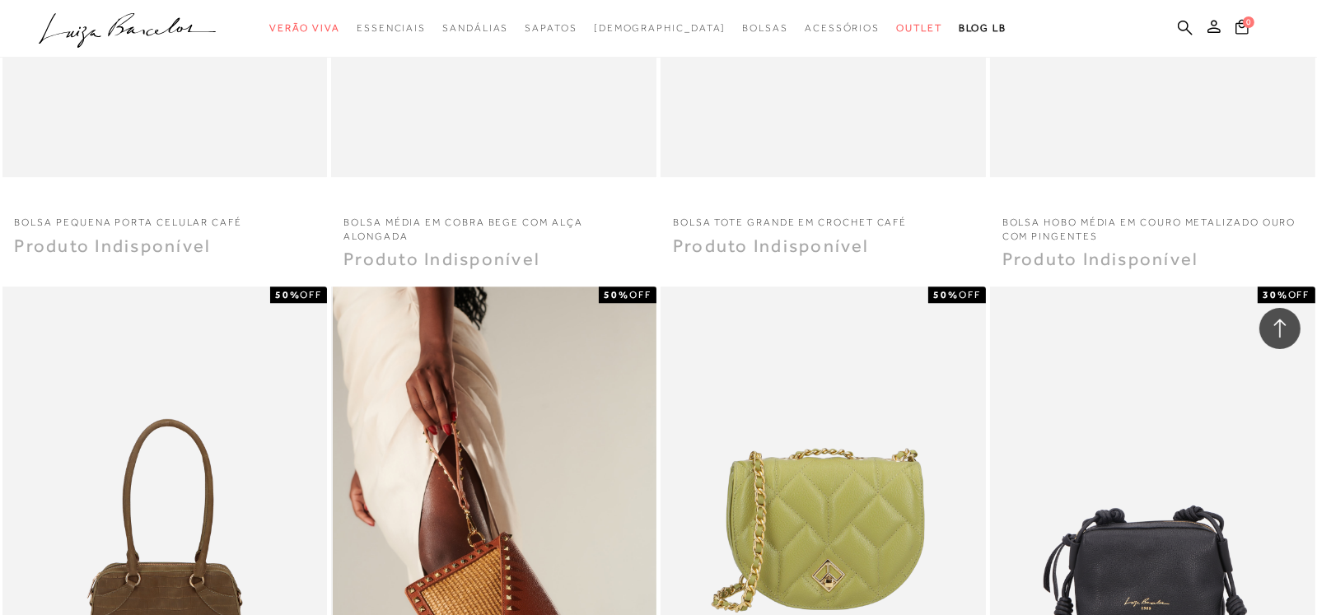
scroll to position [15400, 0]
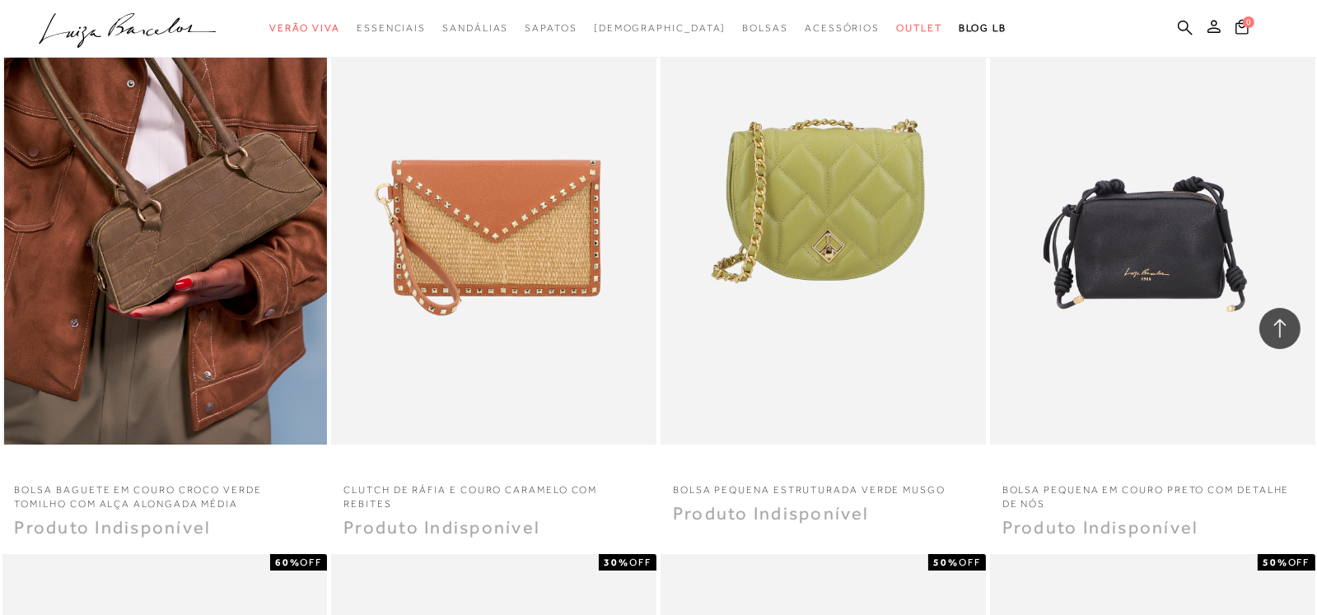
click at [177, 255] on img at bounding box center [166, 201] width 324 height 488
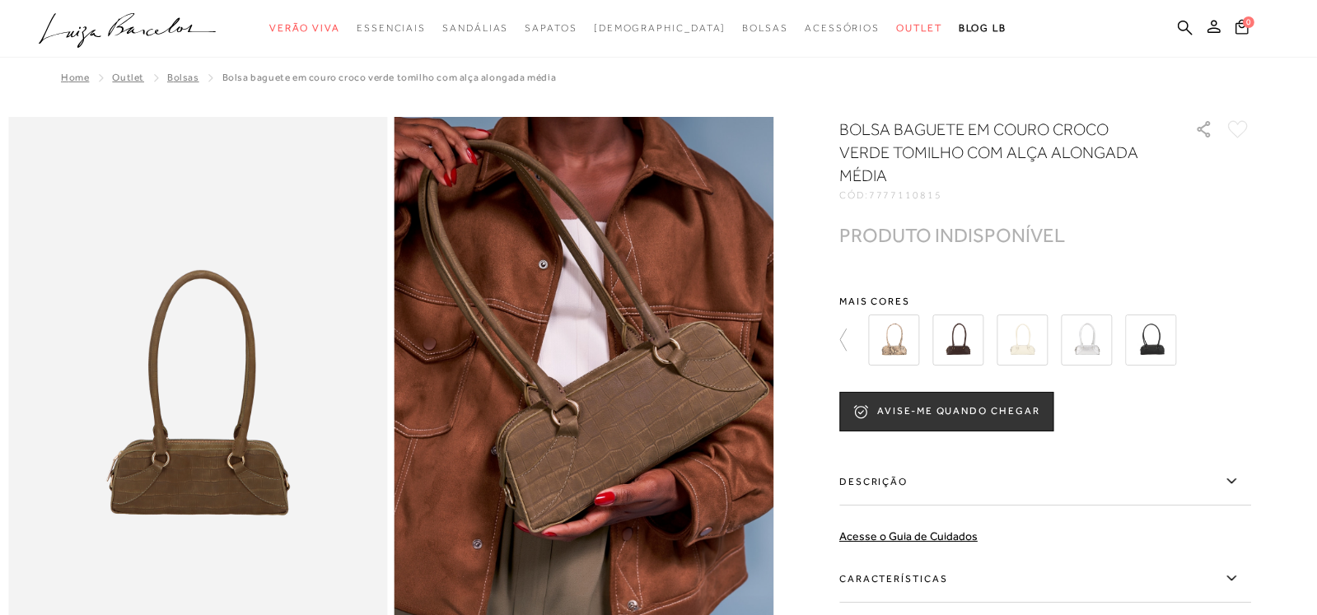
click at [907, 338] on img at bounding box center [893, 340] width 51 height 51
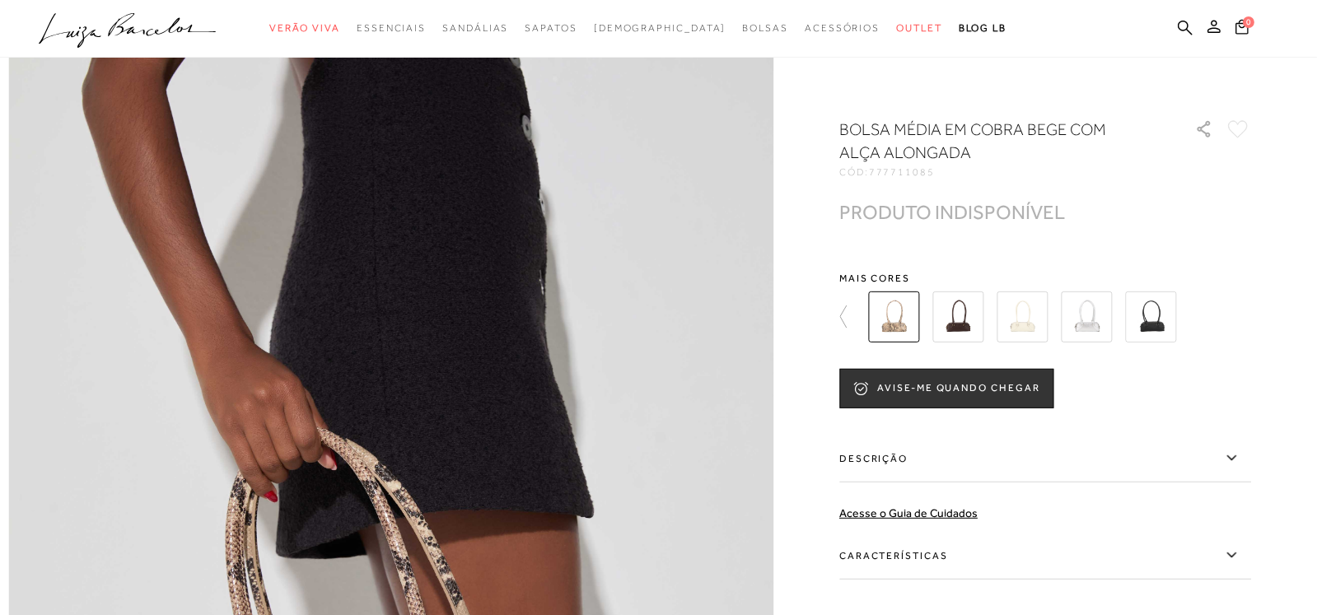
scroll to position [1399, 0]
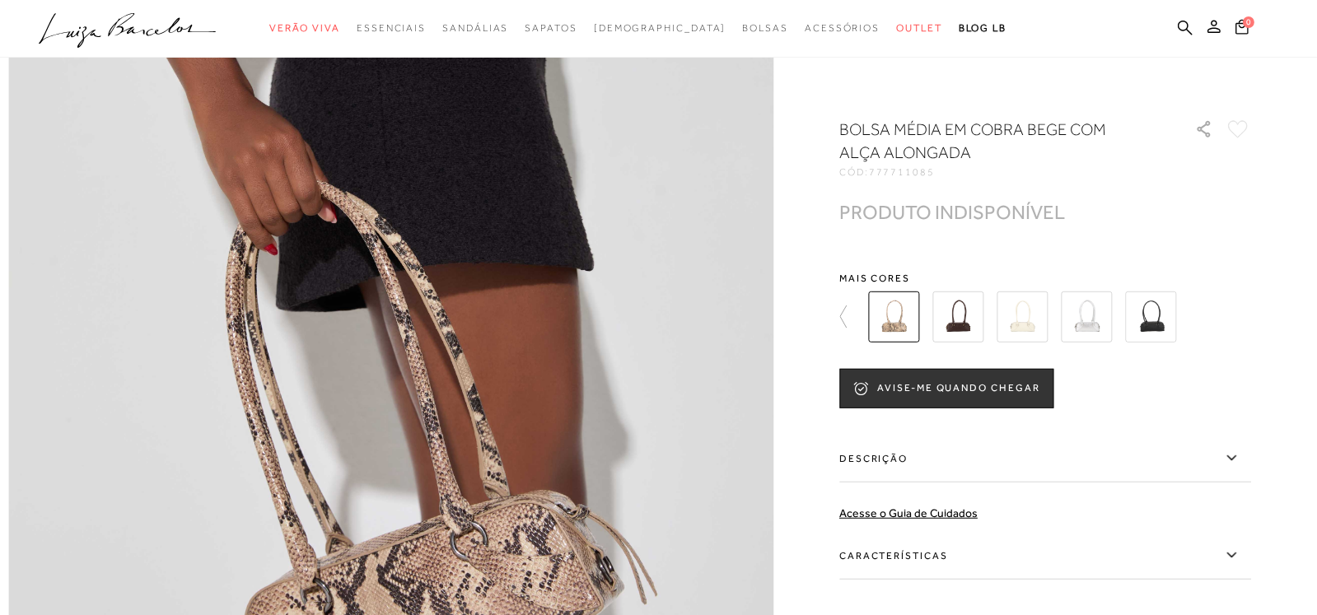
click at [1167, 313] on img at bounding box center [1150, 317] width 51 height 51
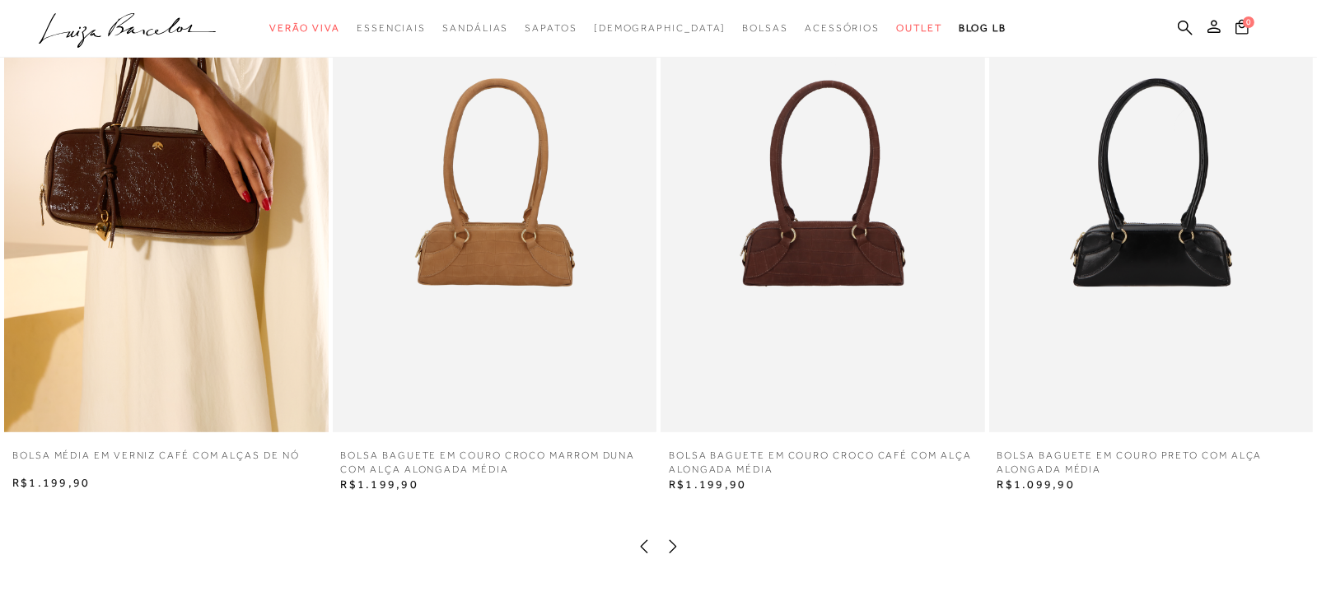
scroll to position [1317, 0]
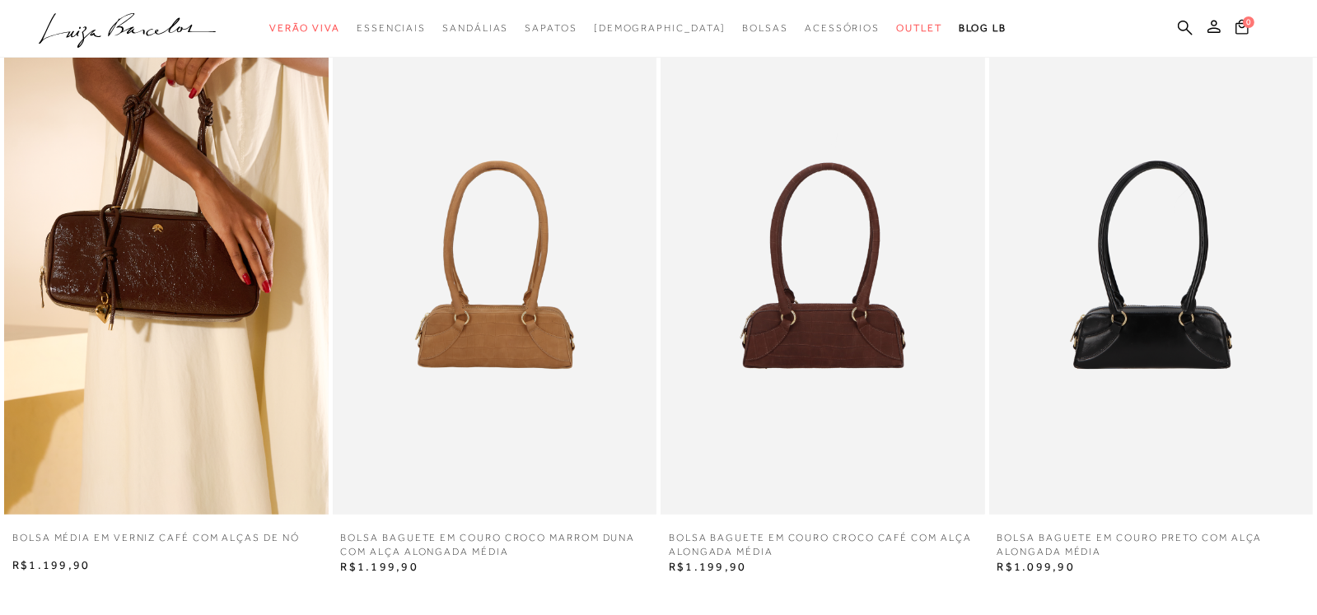
click at [159, 242] on img at bounding box center [166, 272] width 324 height 486
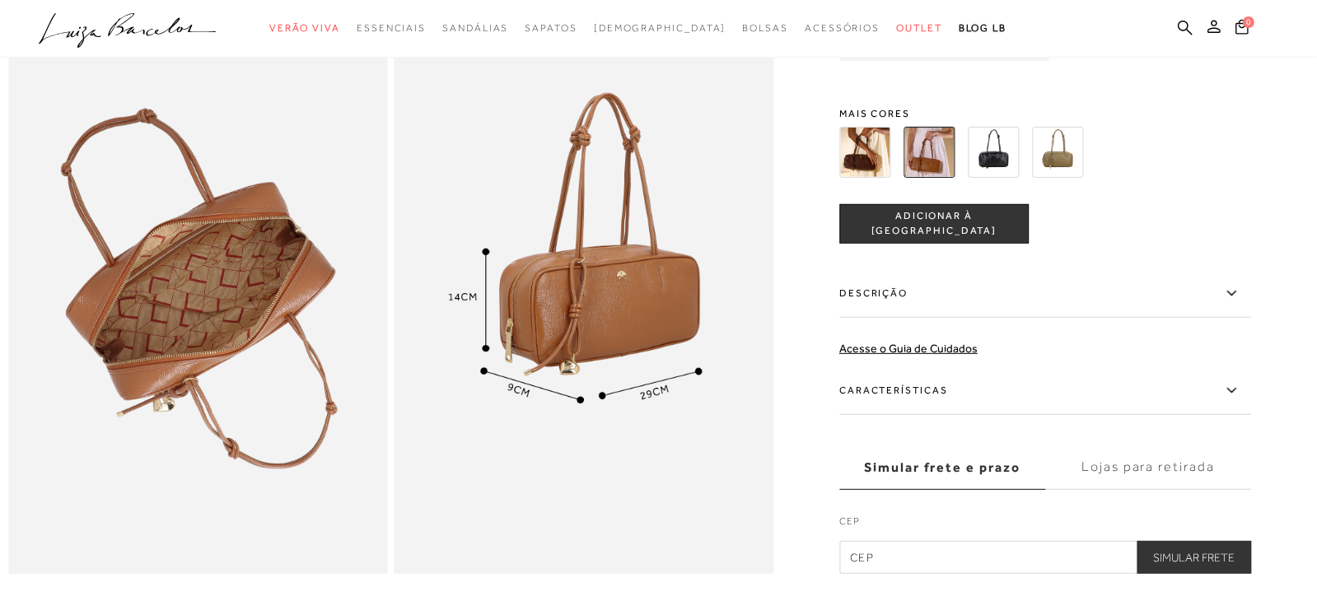
scroll to position [848, 0]
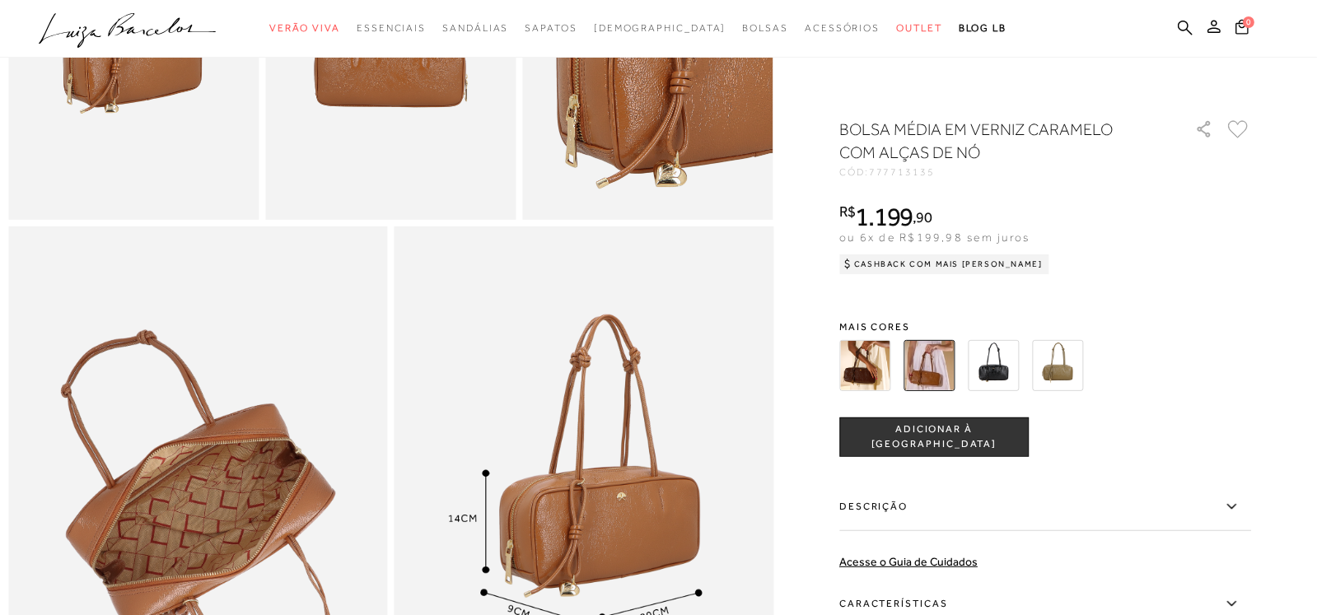
click at [1002, 361] on img at bounding box center [993, 365] width 51 height 51
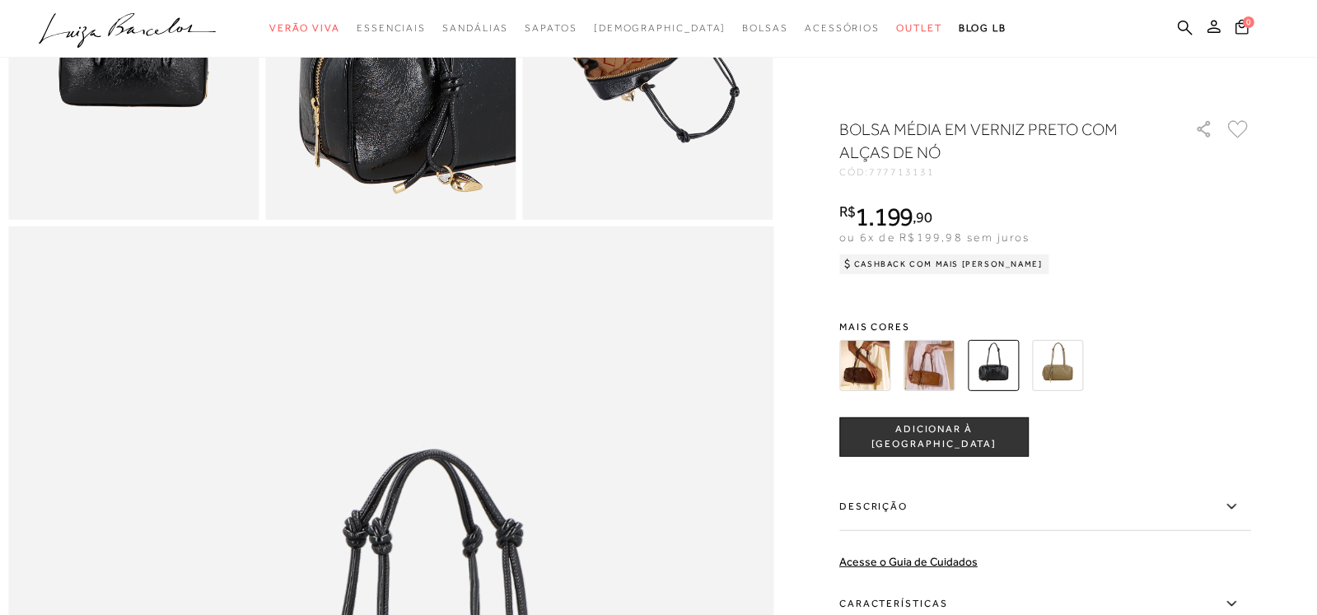
scroll to position [576, 0]
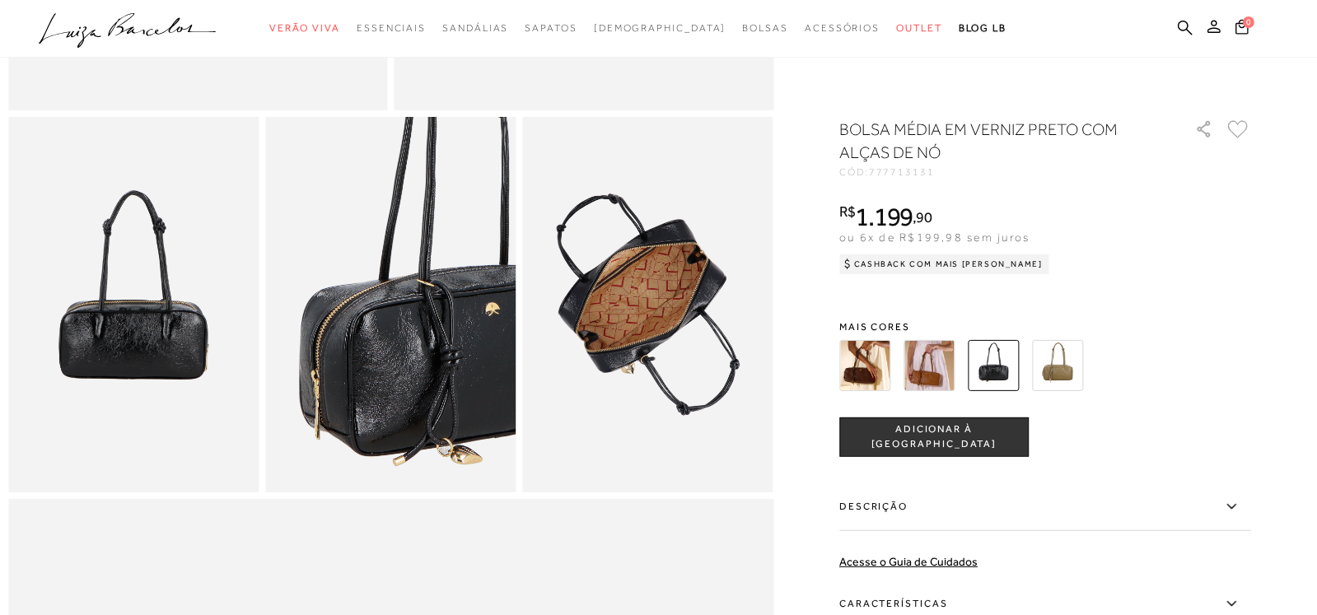
click at [1235, 504] on icon at bounding box center [1230, 506] width 9 height 5
click at [0, 0] on input "Descrição" at bounding box center [0, 0] width 0 height 0
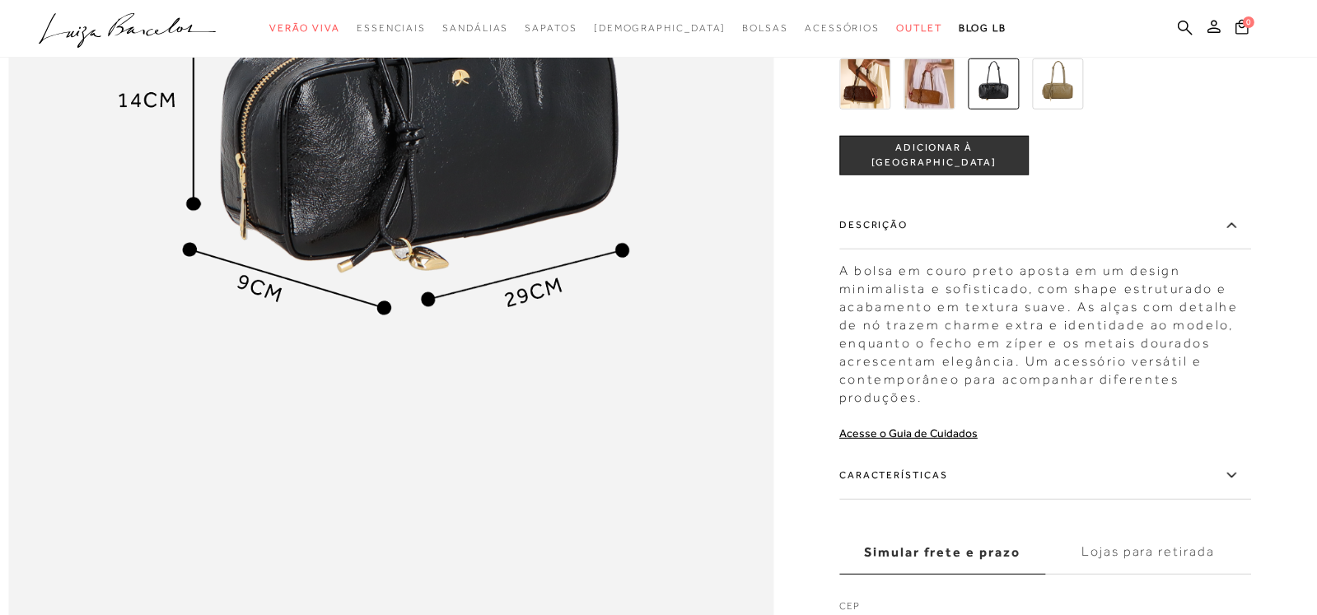
scroll to position [1070, 0]
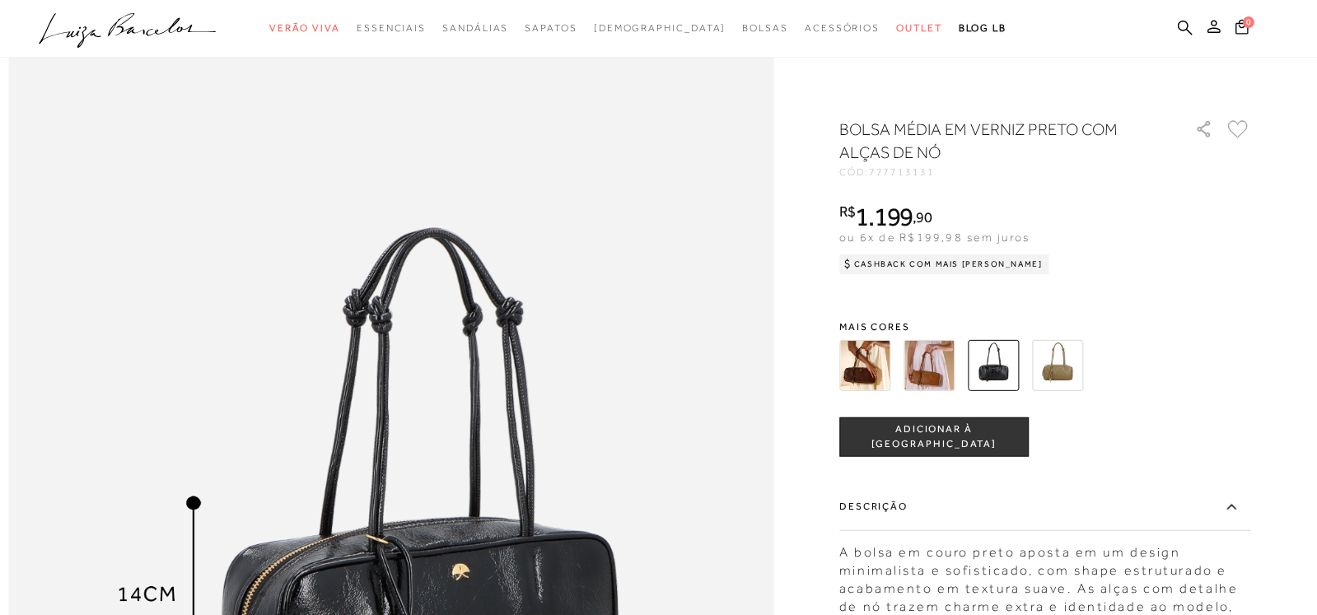
click at [1062, 367] on img at bounding box center [1057, 365] width 51 height 51
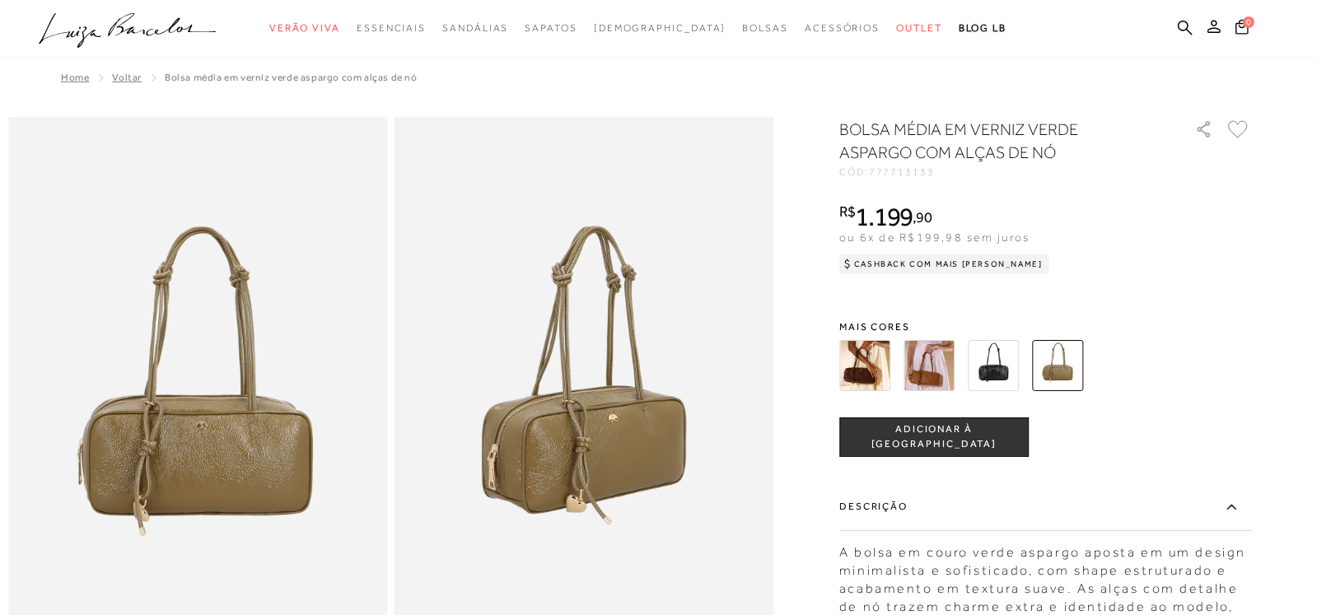
click at [874, 340] on img at bounding box center [864, 365] width 51 height 51
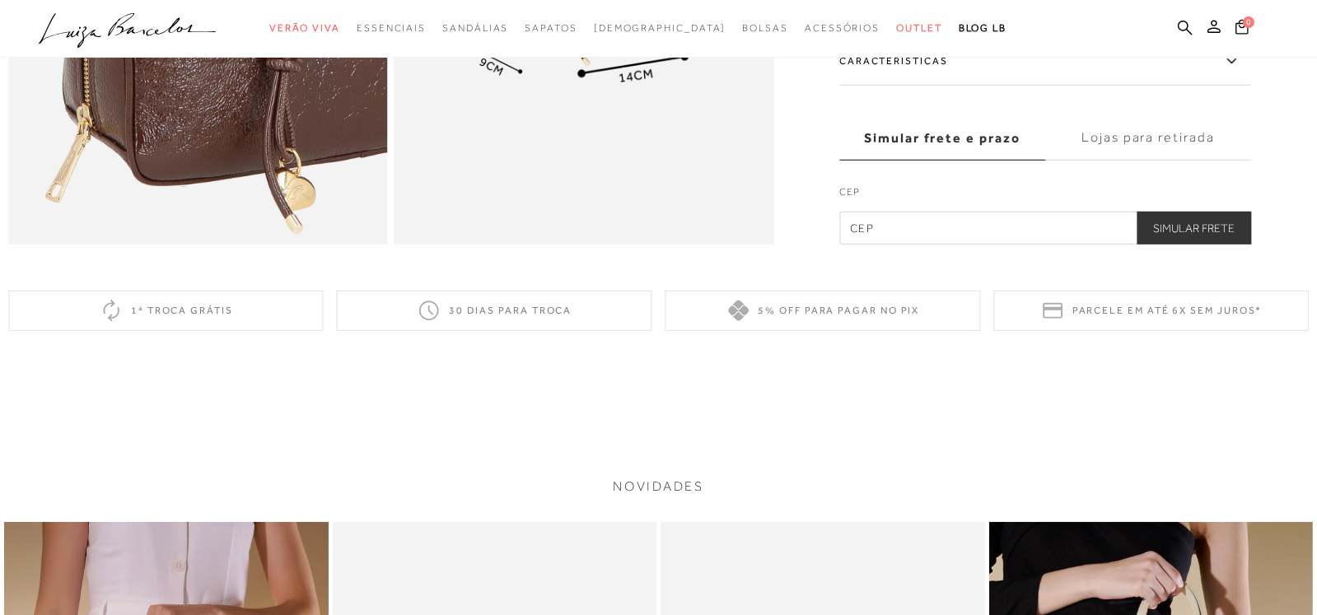
scroll to position [848, 0]
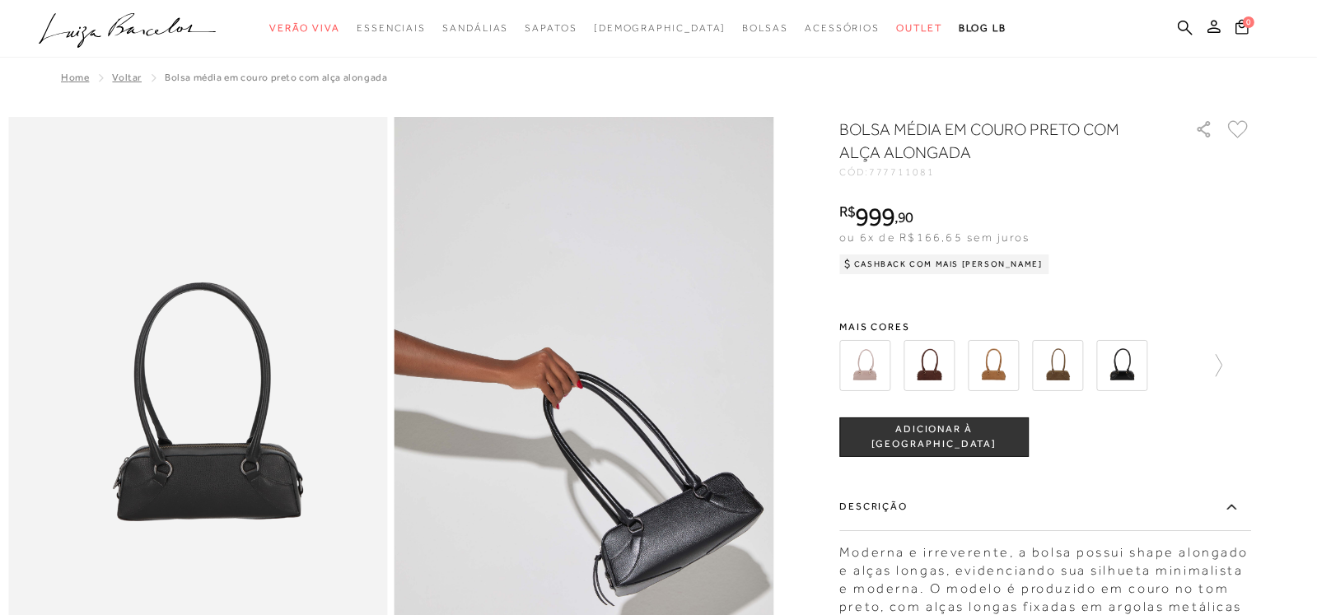
click at [945, 367] on img at bounding box center [928, 365] width 51 height 51
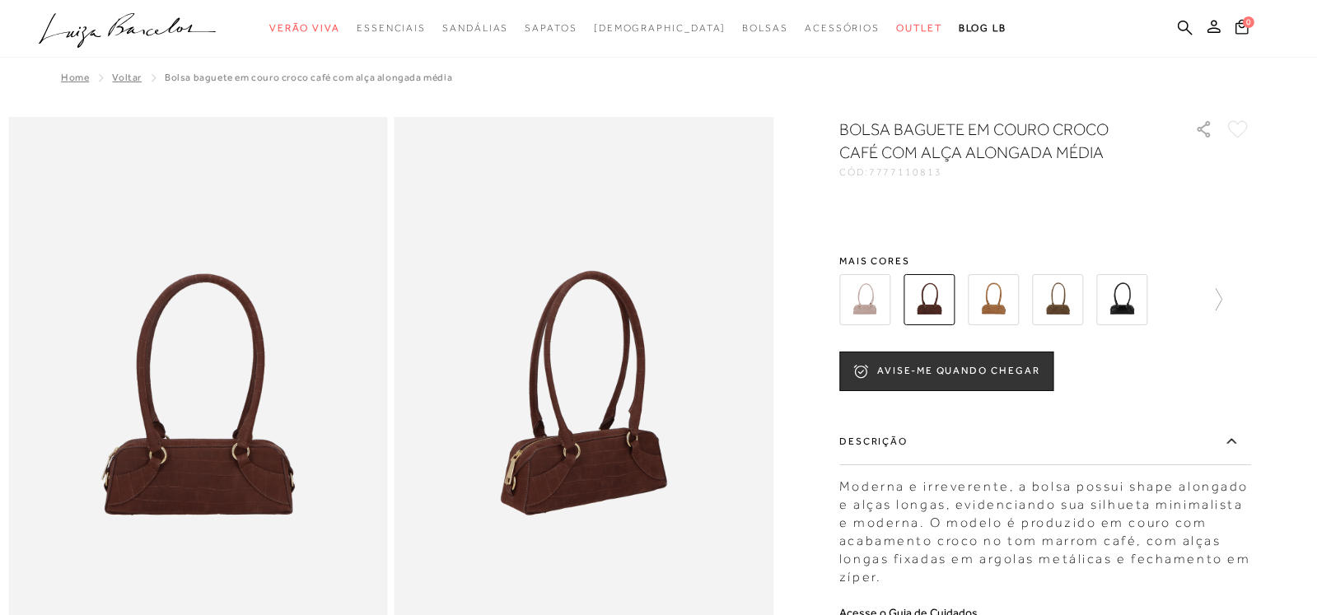
click at [992, 296] on div "BOLSA BAGUETE EM COURO CROCO CAFÉ COM ALÇA ALONGADA MÉDIA CÓD: 7777110813 × É n…" at bounding box center [1045, 478] width 412 height 721
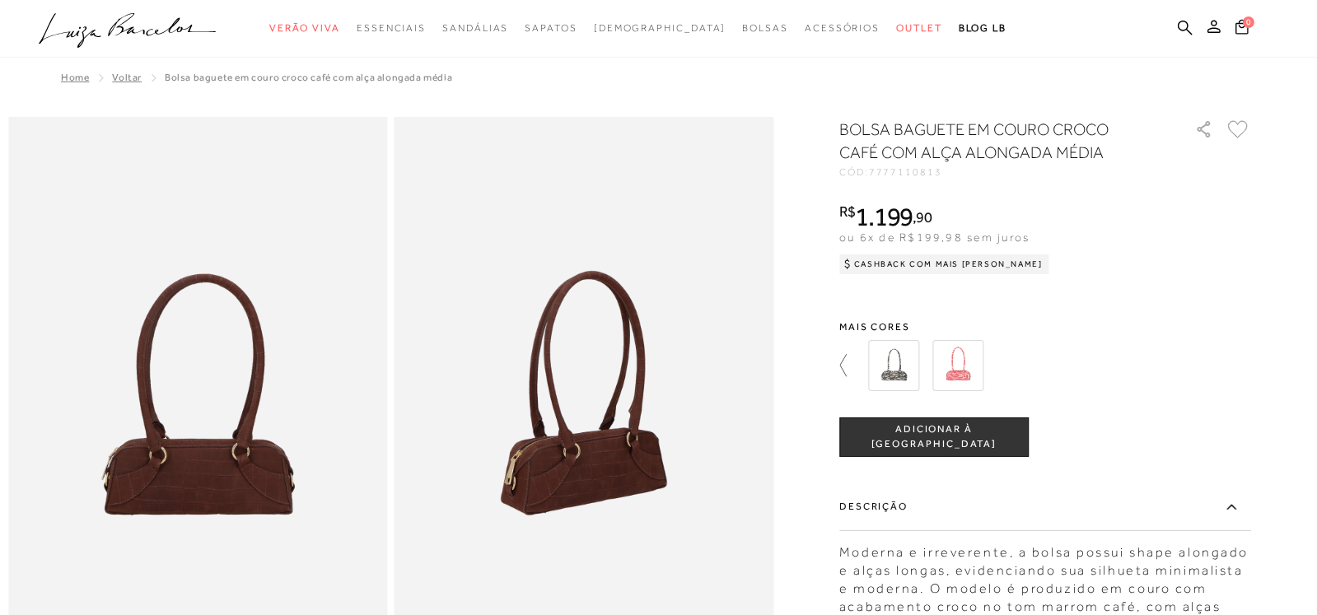
click at [847, 364] on icon at bounding box center [850, 365] width 23 height 23
click at [1004, 358] on img at bounding box center [993, 365] width 51 height 51
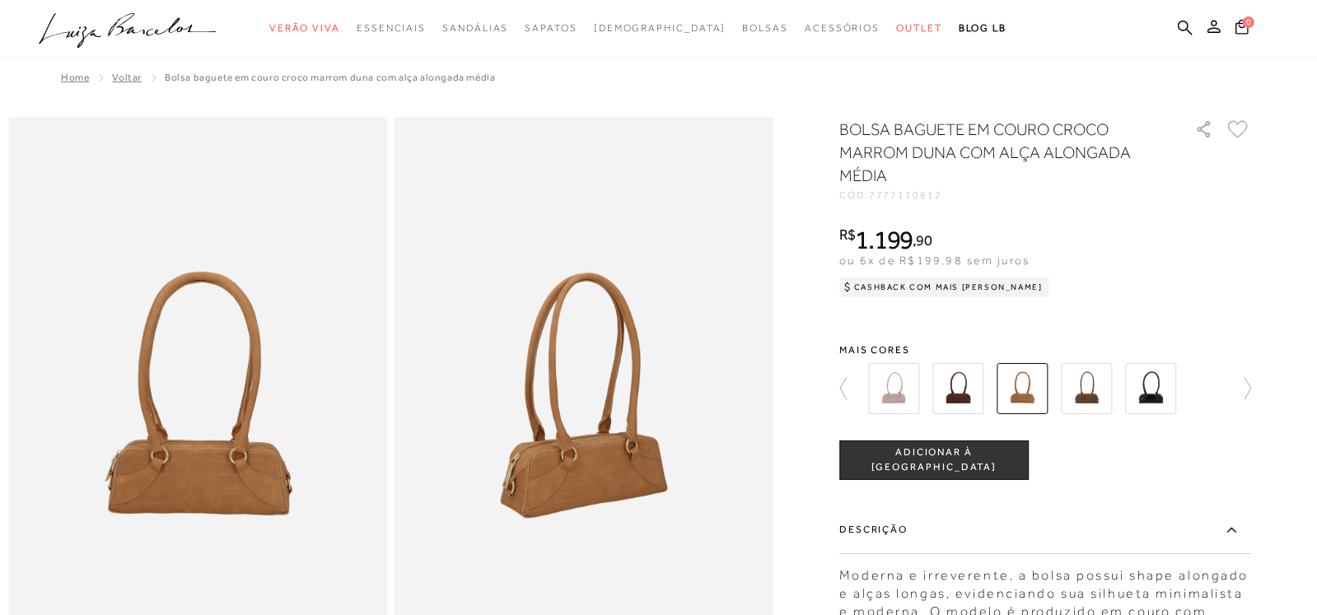
scroll to position [576, 0]
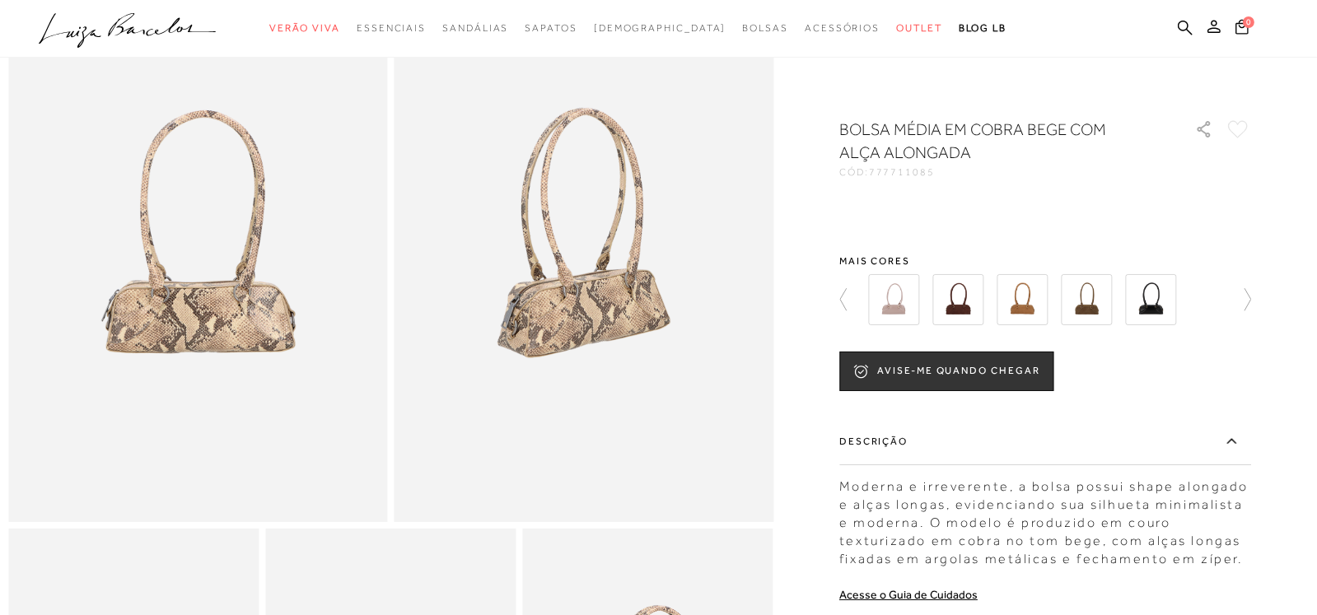
scroll to position [1976, 0]
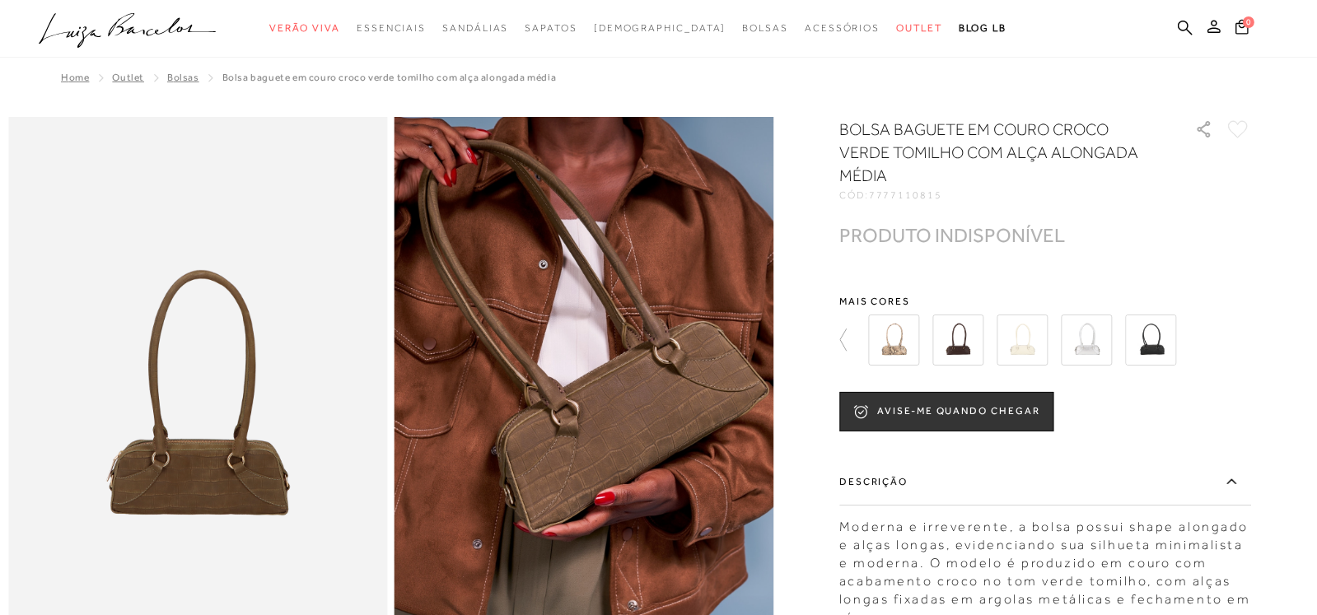
scroll to position [823, 0]
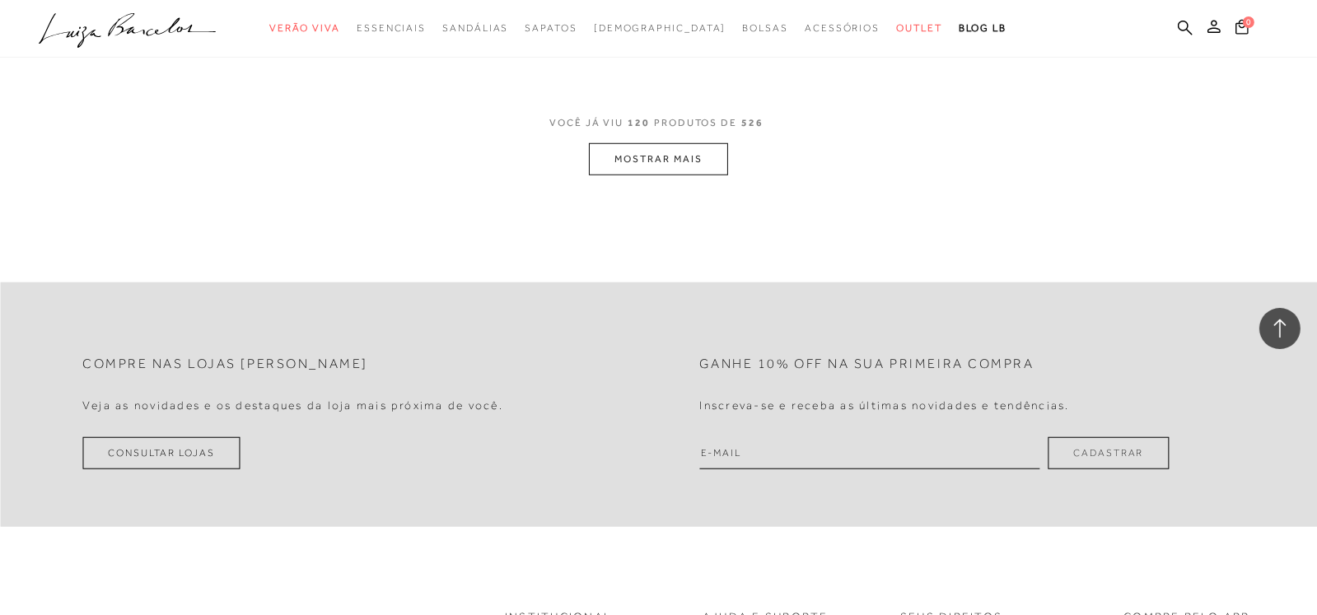
scroll to position [16470, 0]
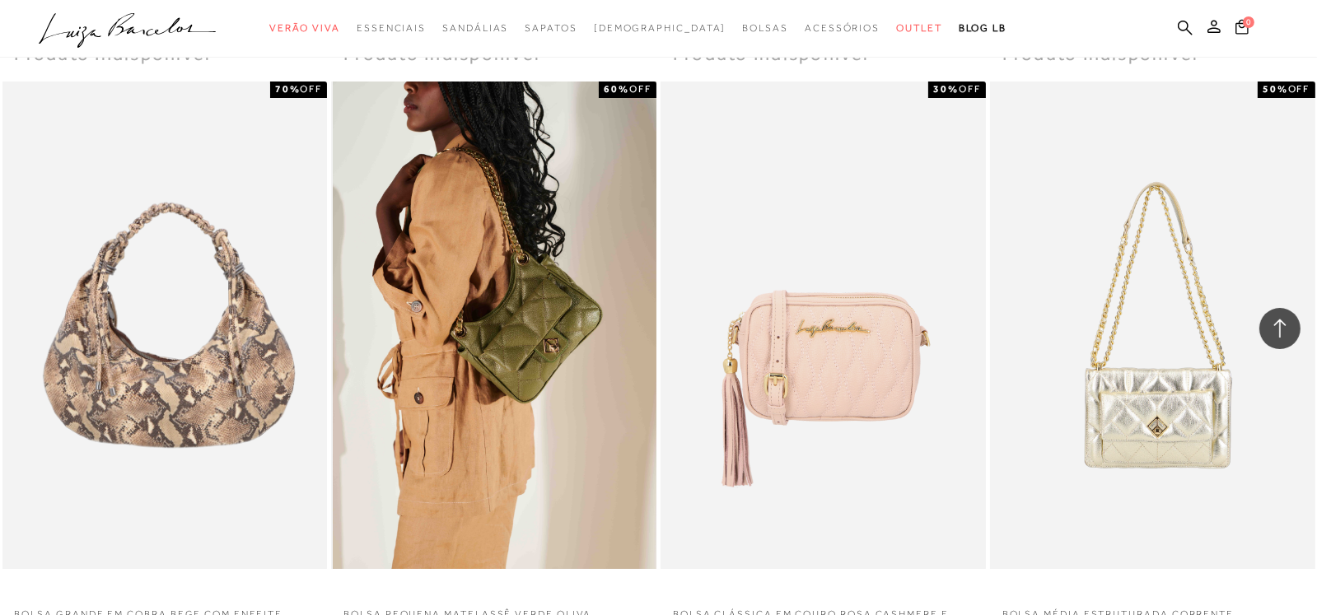
click at [506, 309] on img at bounding box center [495, 326] width 324 height 488
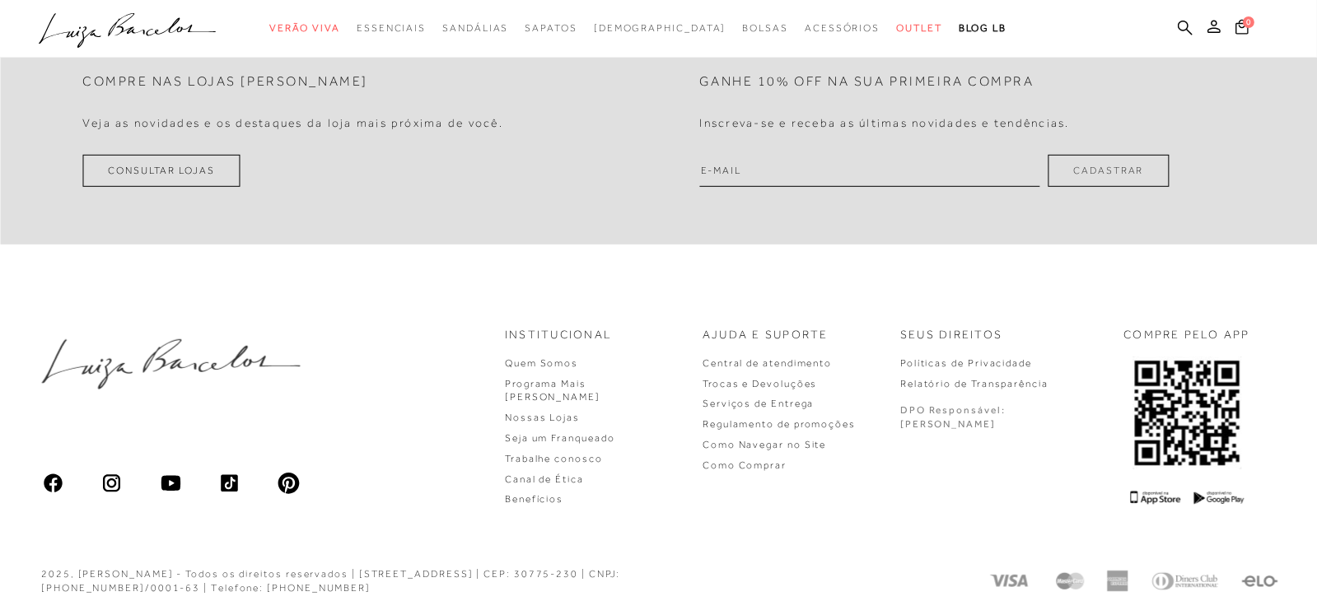
scroll to position [24, 0]
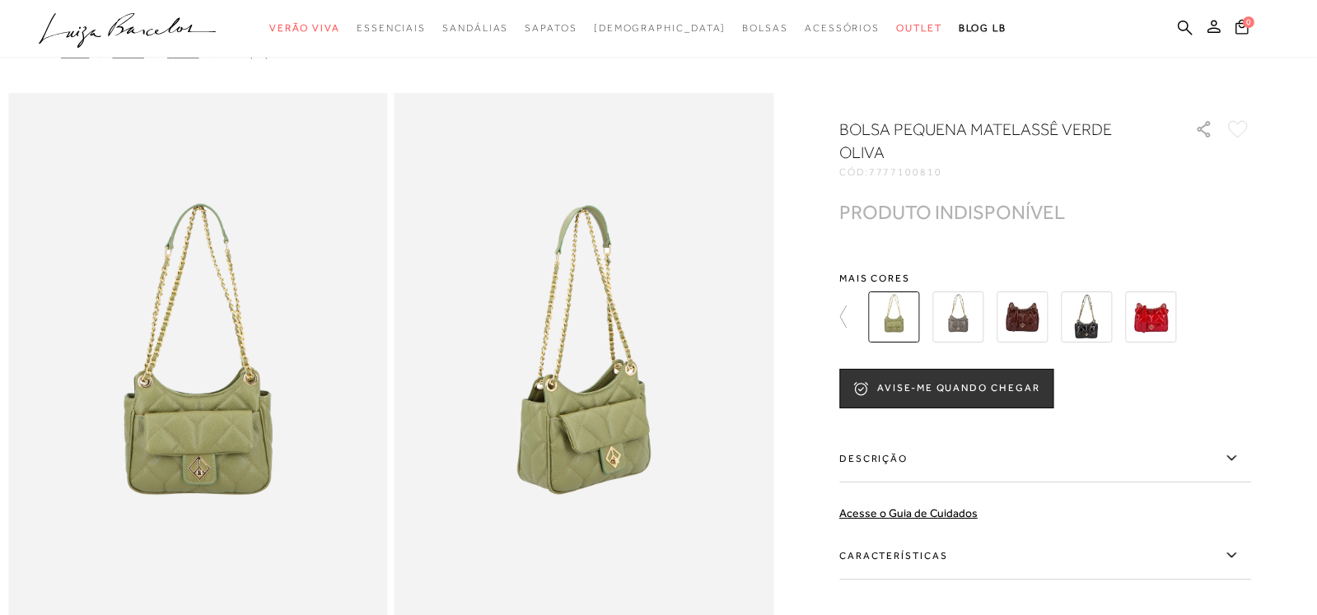
click at [962, 315] on img at bounding box center [957, 317] width 51 height 51
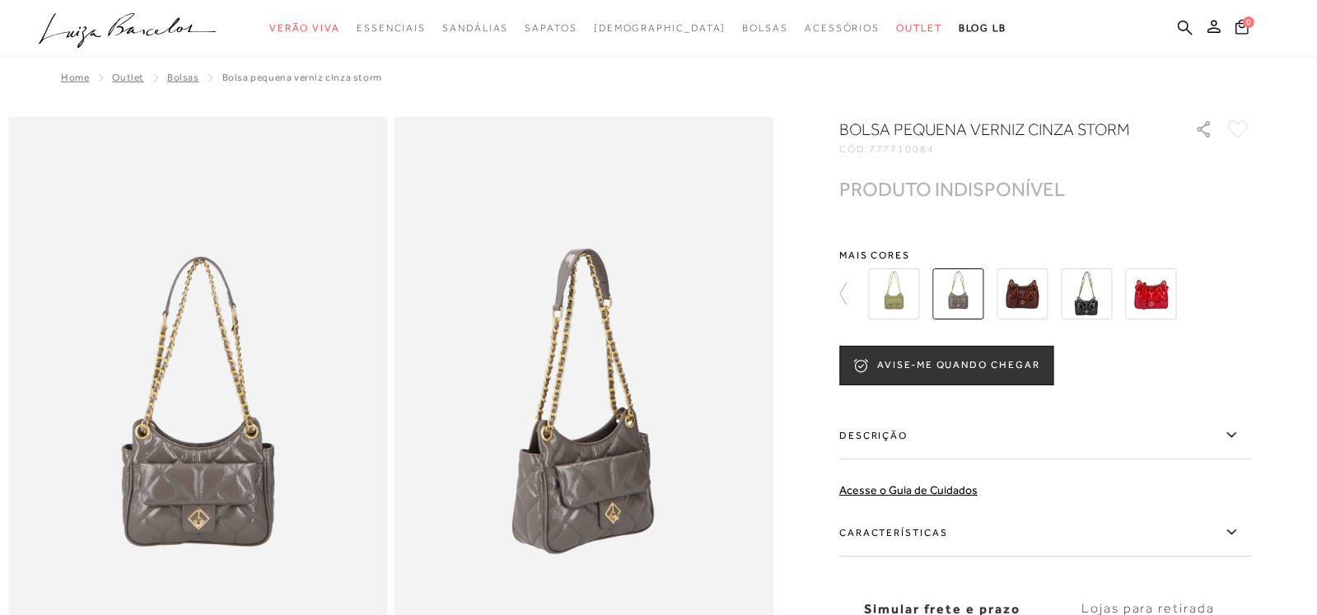
click at [849, 290] on icon at bounding box center [850, 293] width 23 height 23
click at [1029, 291] on img at bounding box center [1021, 293] width 51 height 51
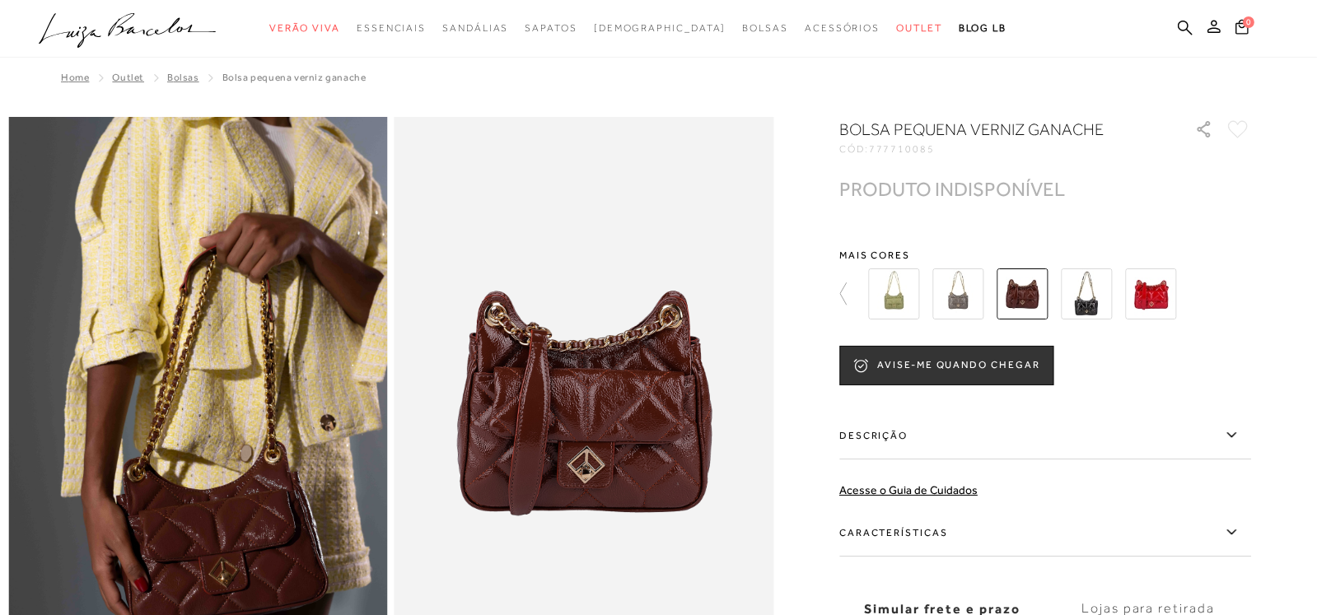
scroll to position [164, 0]
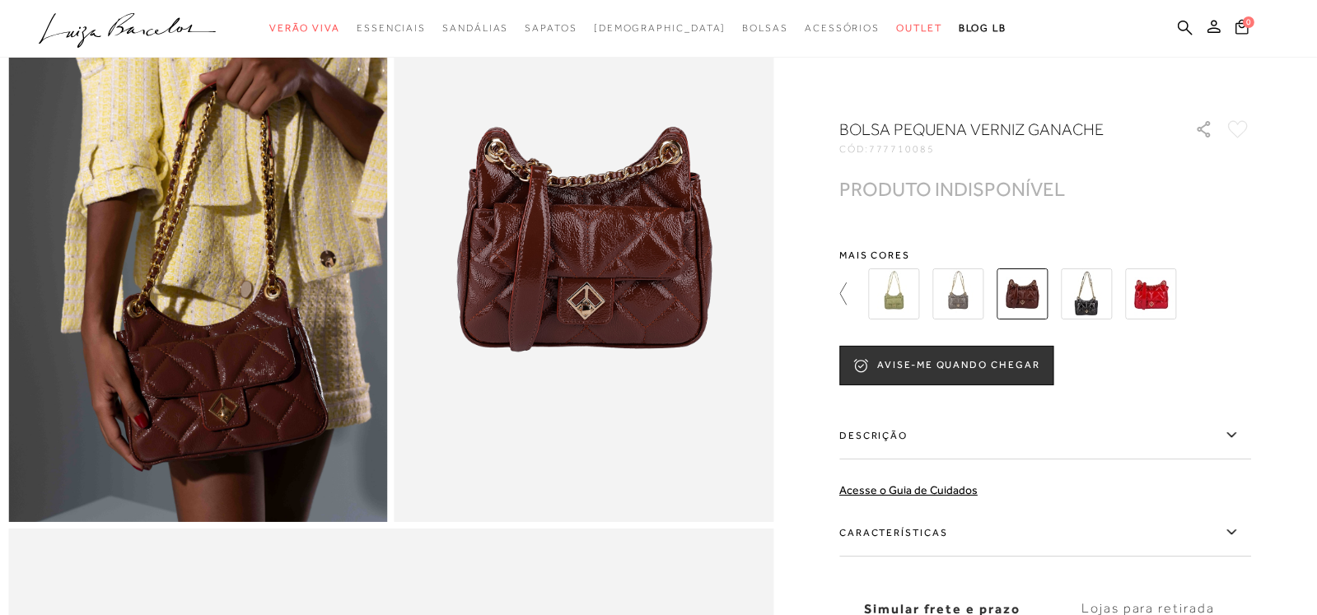
click at [847, 292] on icon at bounding box center [843, 293] width 7 height 22
click at [979, 293] on img at bounding box center [957, 293] width 51 height 51
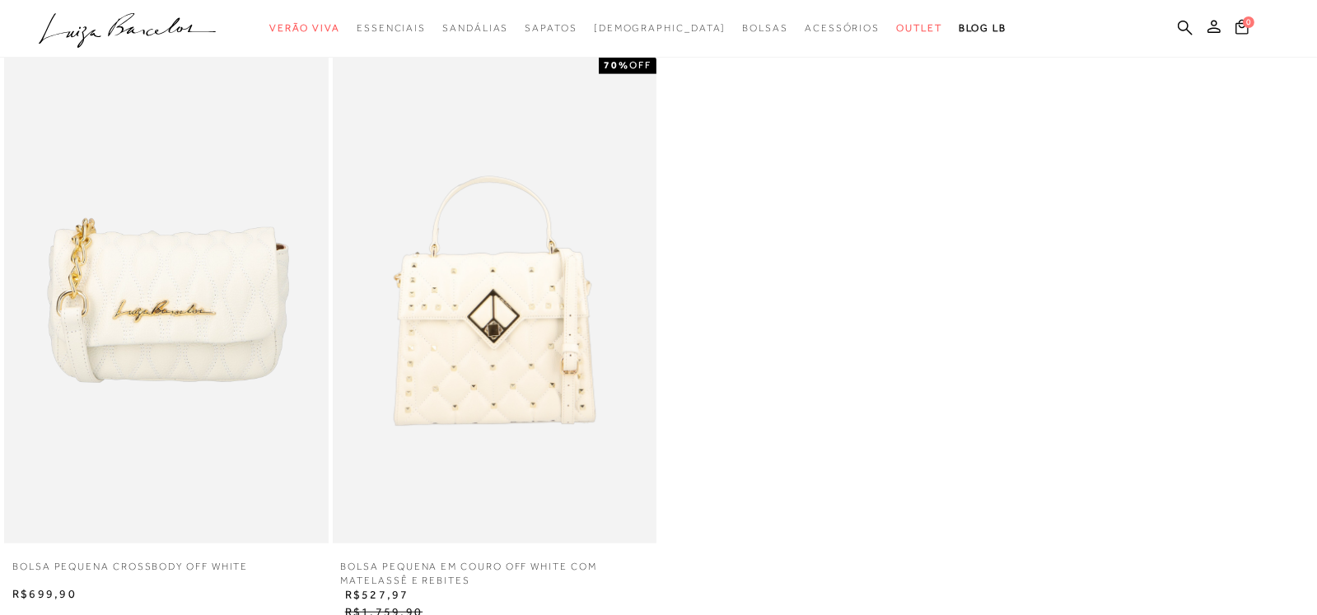
scroll to position [1646, 0]
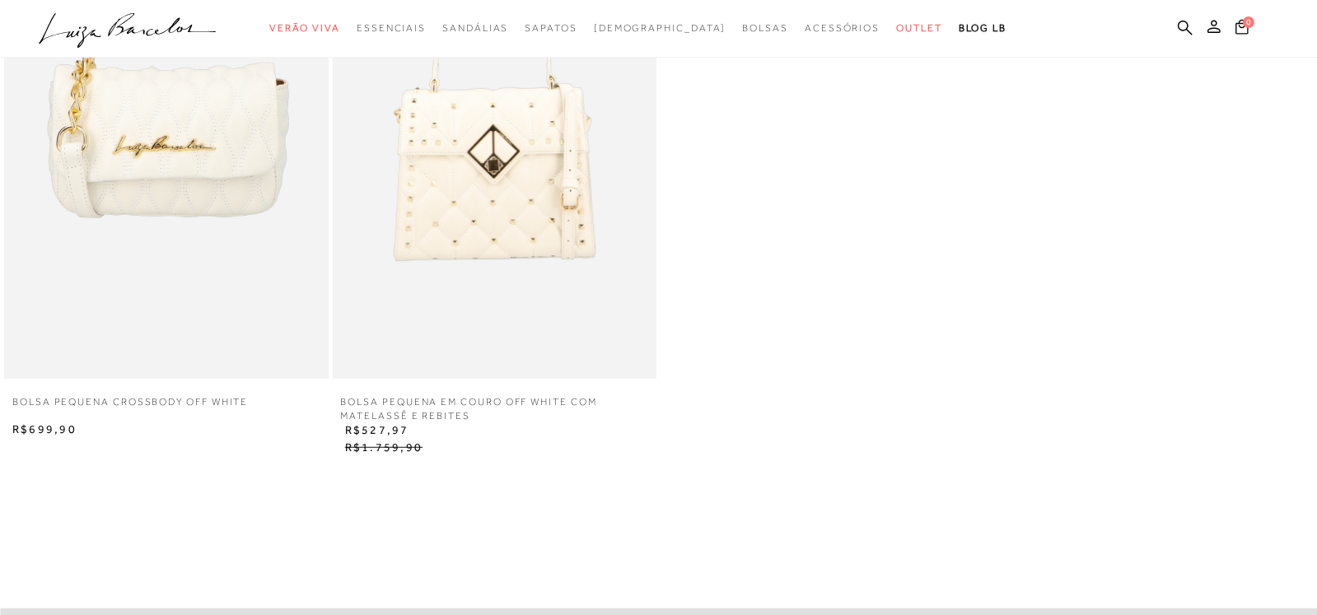
click at [218, 163] on img at bounding box center [166, 136] width 324 height 486
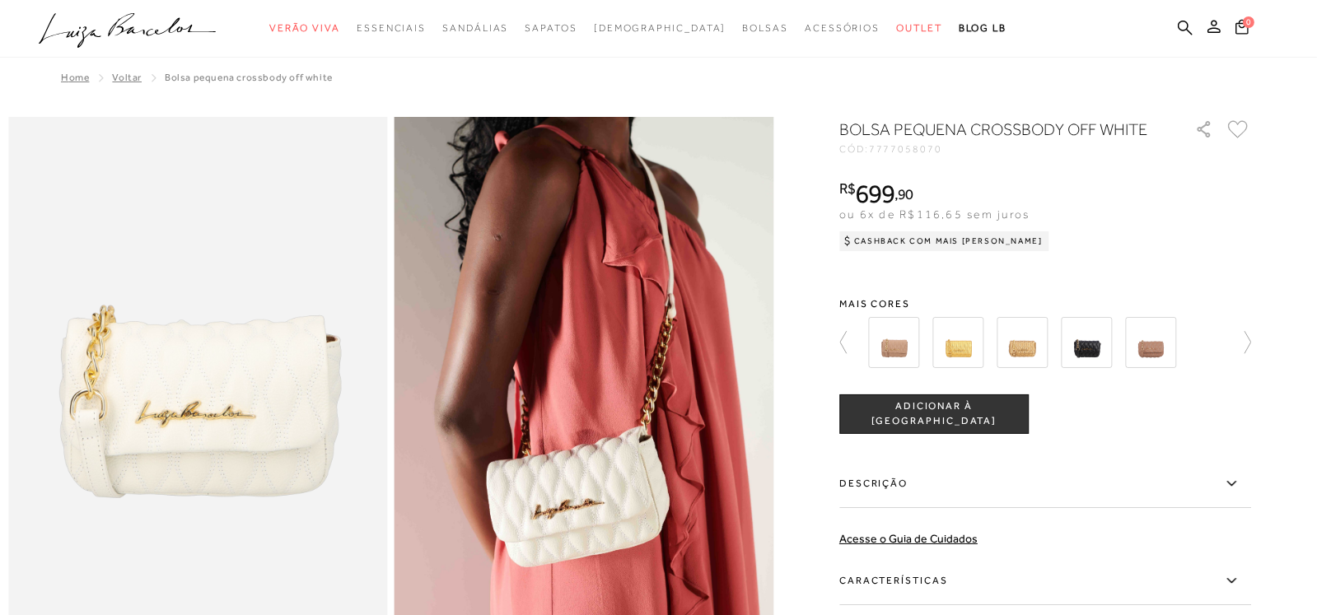
click at [911, 364] on img at bounding box center [893, 342] width 51 height 51
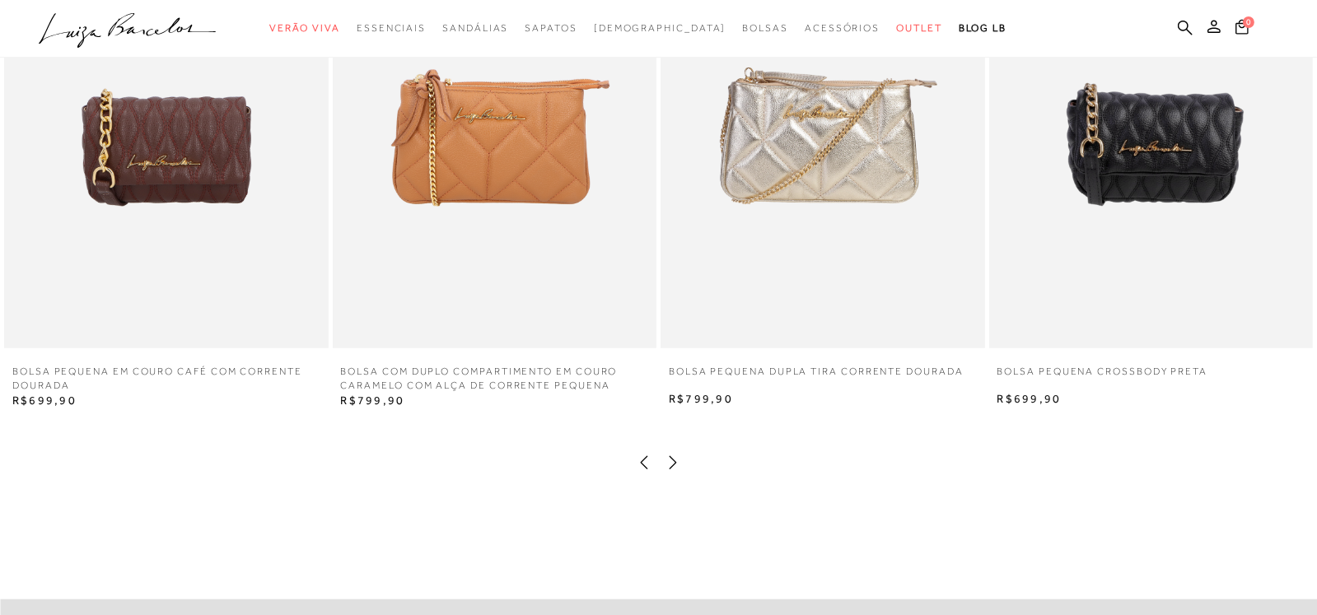
scroll to position [1070, 0]
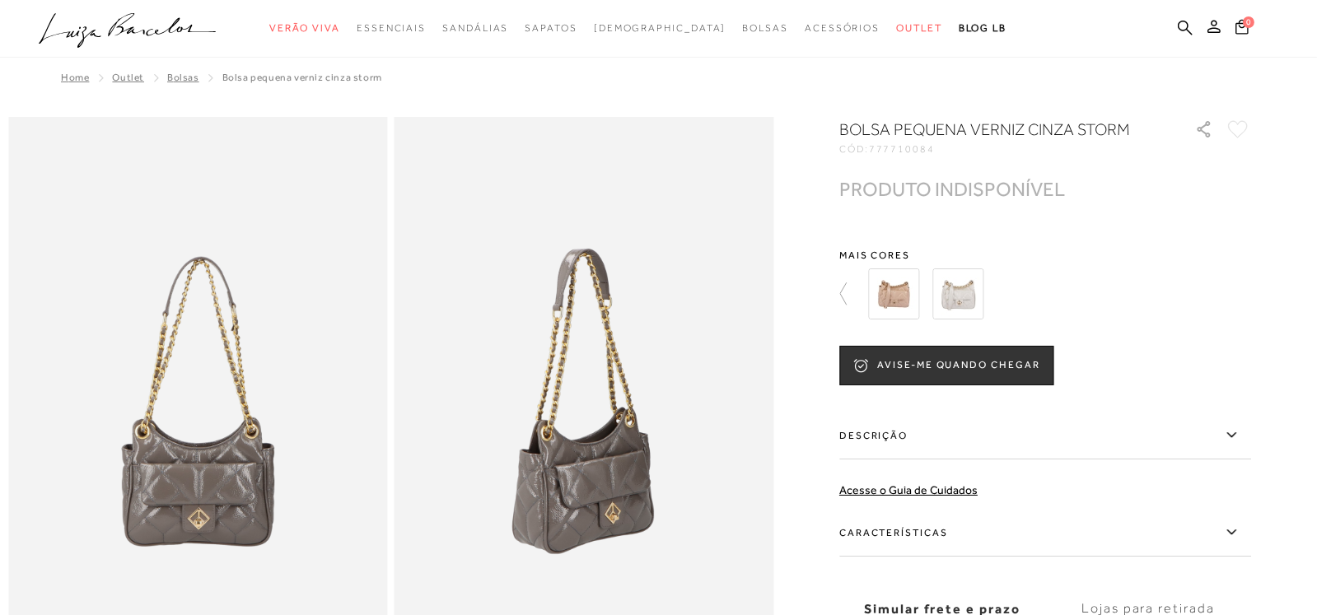
click at [897, 291] on img at bounding box center [893, 293] width 51 height 51
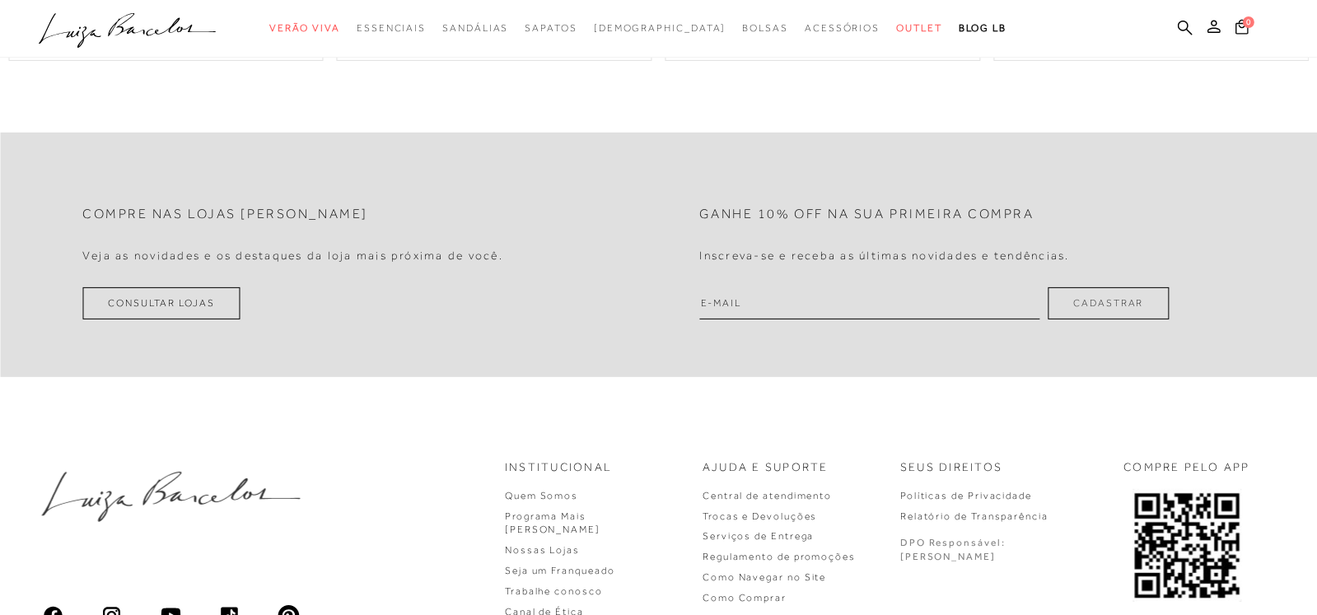
scroll to position [870, 0]
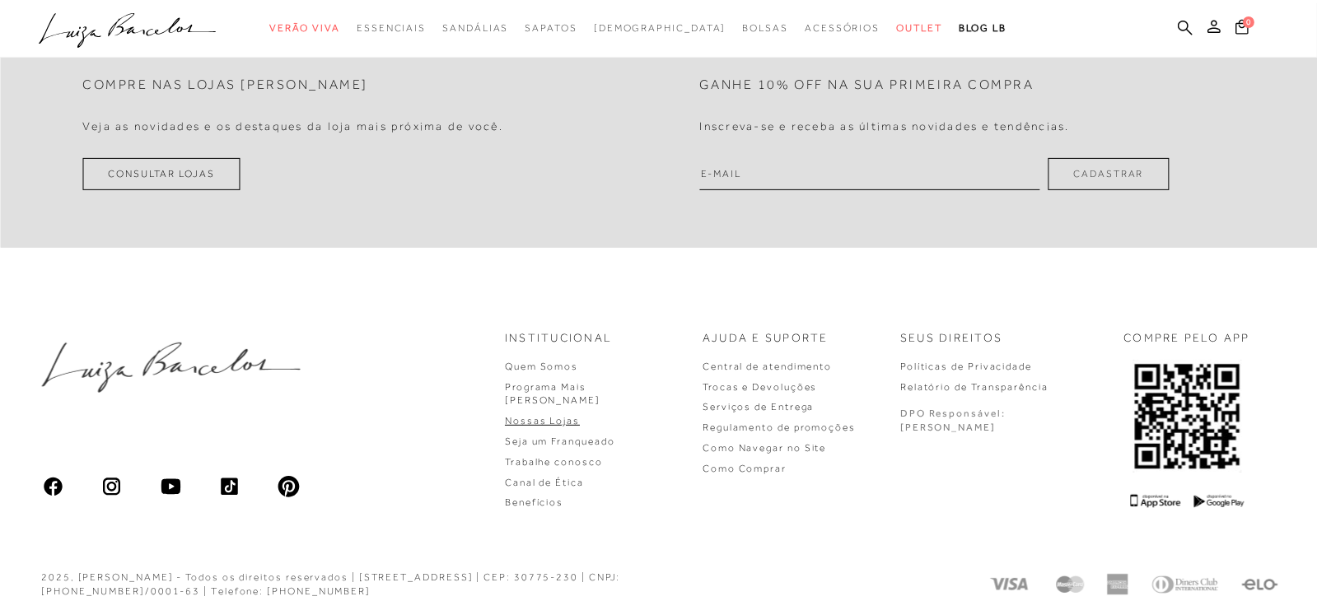
click at [580, 415] on link "Nossas Lojas" at bounding box center [542, 421] width 75 height 12
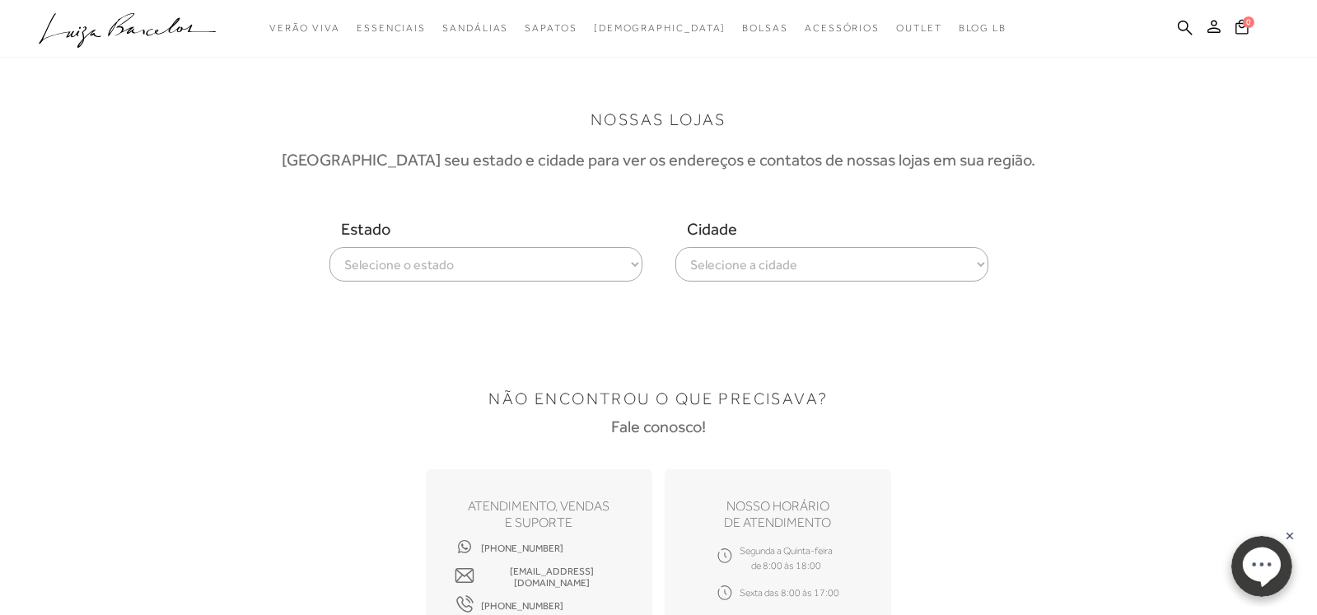
click at [436, 267] on select "Selecione o estado [GEOGRAPHIC_DATA] [GEOGRAPHIC_DATA] [GEOGRAPHIC_DATA] [GEOGR…" at bounding box center [485, 264] width 313 height 35
select select
click at [329, 247] on select "Selecione o estado [GEOGRAPHIC_DATA] [GEOGRAPHIC_DATA] [GEOGRAPHIC_DATA] [GEOGR…" at bounding box center [485, 264] width 313 height 35
click at [803, 265] on select "Selecione a cidade ver todas Americana Araraquara [PERSON_NAME][GEOGRAPHIC_DATA…" at bounding box center [831, 264] width 313 height 35
select select "[GEOGRAPHIC_DATA]"
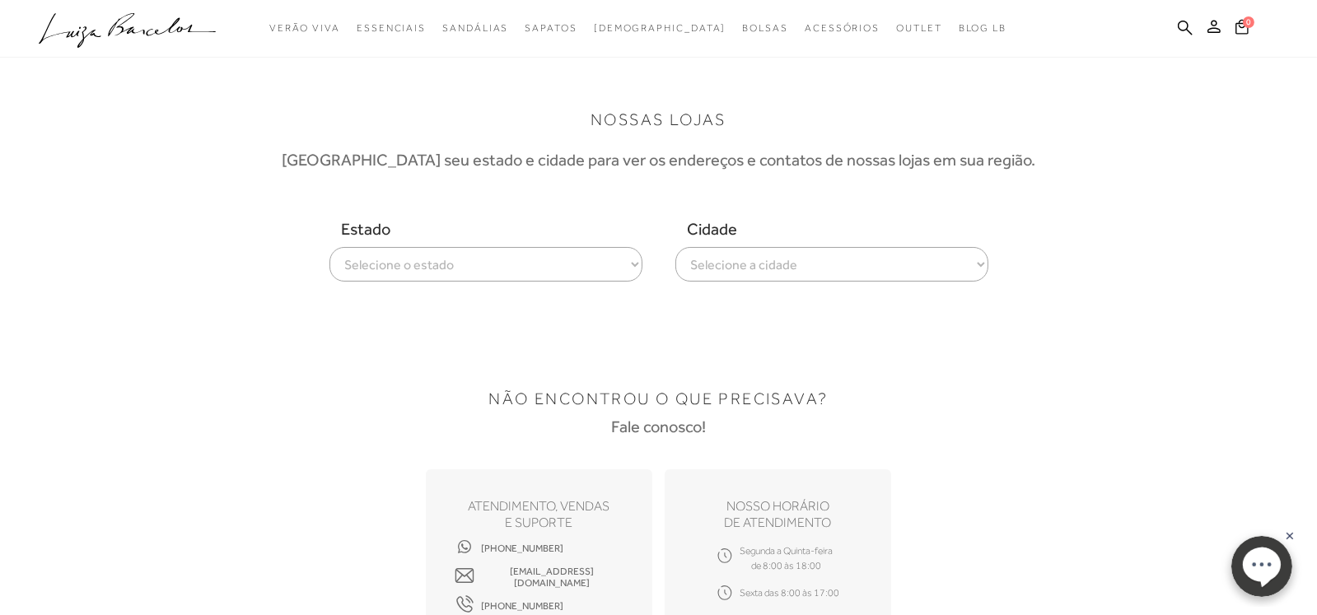
click at [675, 247] on select "Selecione a cidade ver todas Americana Araraquara [PERSON_NAME][GEOGRAPHIC_DATA…" at bounding box center [831, 264] width 313 height 35
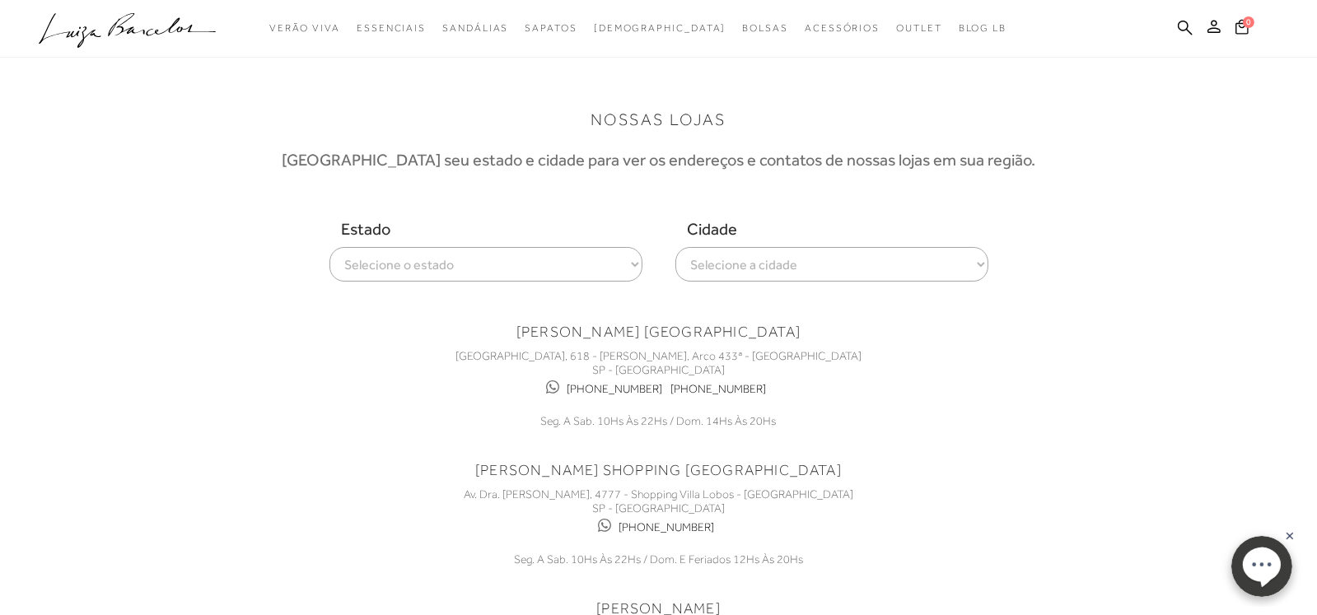
click at [562, 385] on icon at bounding box center [553, 387] width 20 height 20
click at [720, 389] on link "[PHONE_NUMBER]" at bounding box center [718, 389] width 96 height 14
click at [562, 384] on icon at bounding box center [553, 387] width 20 height 20
click at [637, 386] on link "[PHONE_NUMBER]" at bounding box center [615, 389] width 96 height 14
click at [700, 388] on link "[PHONE_NUMBER]" at bounding box center [718, 389] width 96 height 14
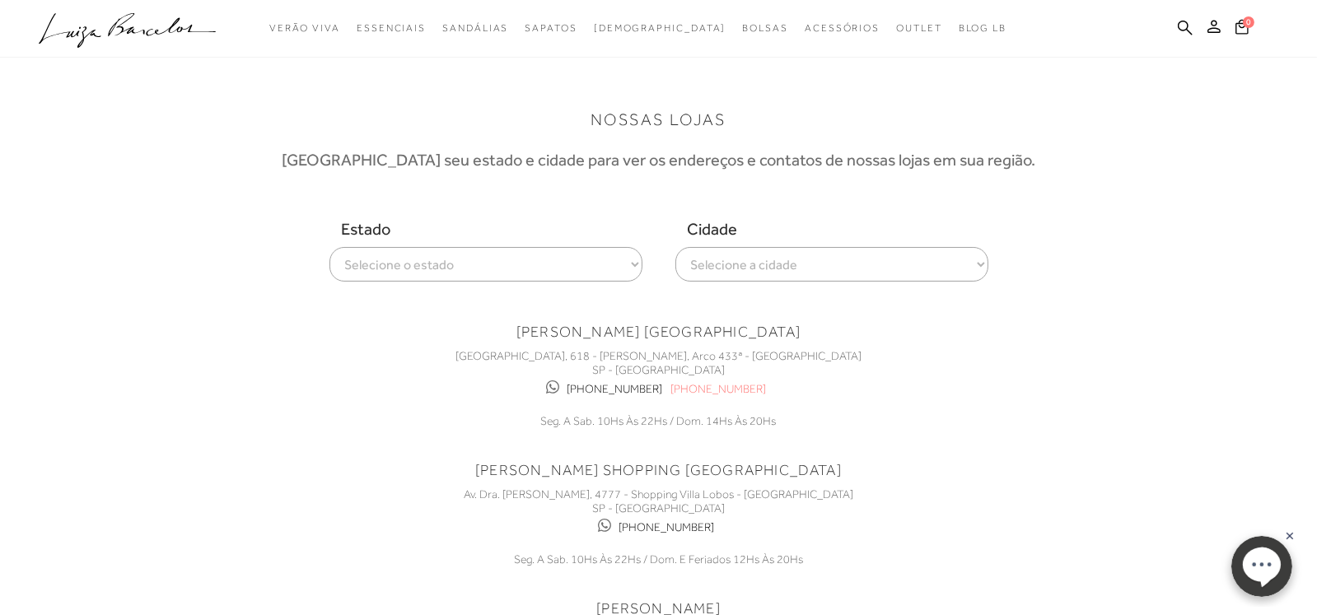
click at [677, 387] on link "[PHONE_NUMBER]" at bounding box center [718, 389] width 96 height 14
